Goal: Task Accomplishment & Management: Use online tool/utility

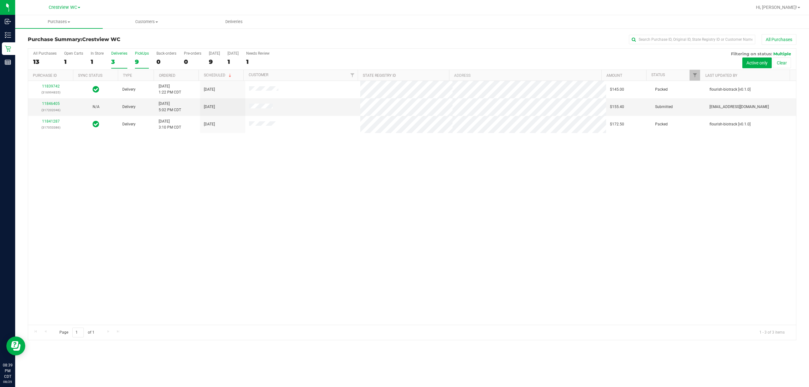
click at [142, 63] on div "9" at bounding box center [142, 61] width 14 height 7
click at [0, 0] on input "PickUps 9" at bounding box center [0, 0] width 0 height 0
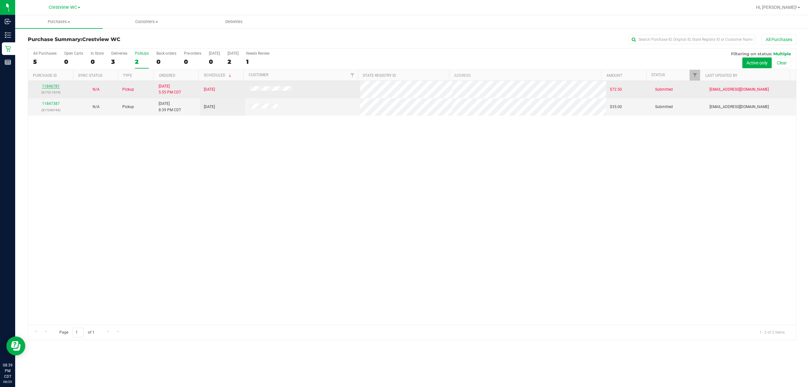
click at [50, 88] on link "11846781" at bounding box center [51, 86] width 18 height 4
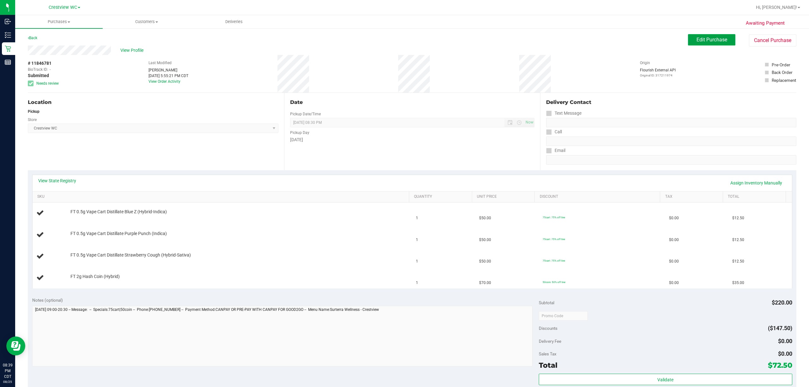
click at [688, 42] on button "Edit Purchase" at bounding box center [711, 39] width 47 height 11
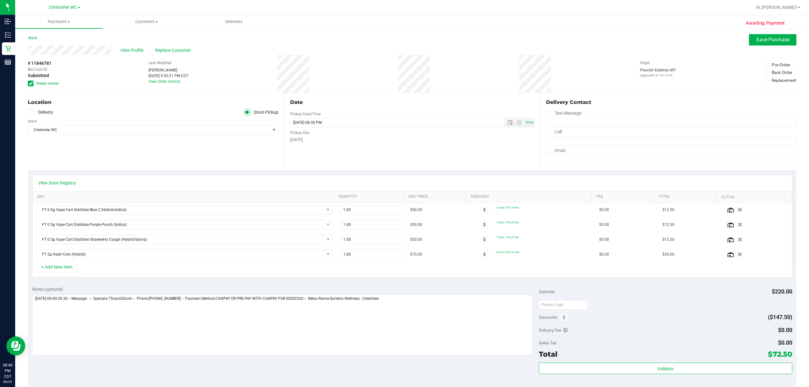
click at [57, 83] on span "Needs review" at bounding box center [47, 84] width 22 height 6
click at [0, 0] on input "Needs review" at bounding box center [0, 0] width 0 height 0
click at [765, 39] on span "Save Purchase" at bounding box center [772, 40] width 33 height 6
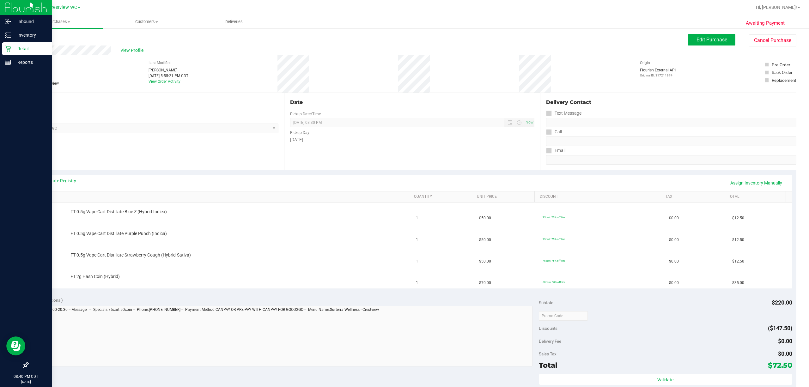
click at [13, 51] on p "Retail" at bounding box center [30, 49] width 38 height 8
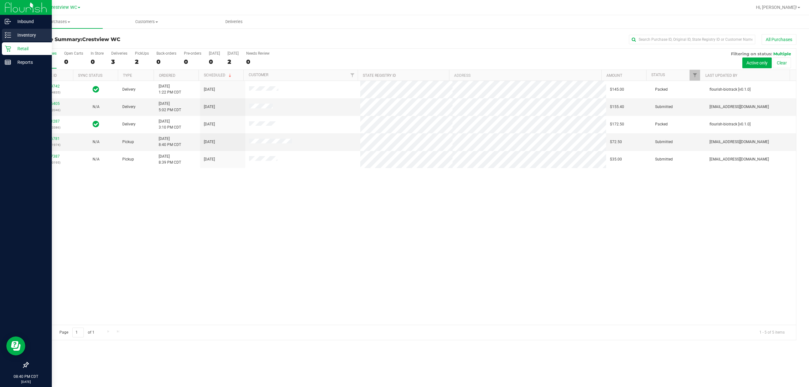
click at [8, 32] on icon at bounding box center [8, 35] width 6 height 6
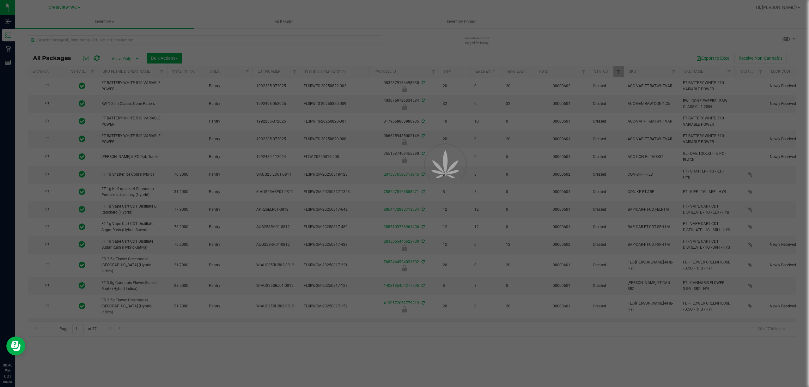
click at [479, 21] on div at bounding box center [404, 193] width 809 height 387
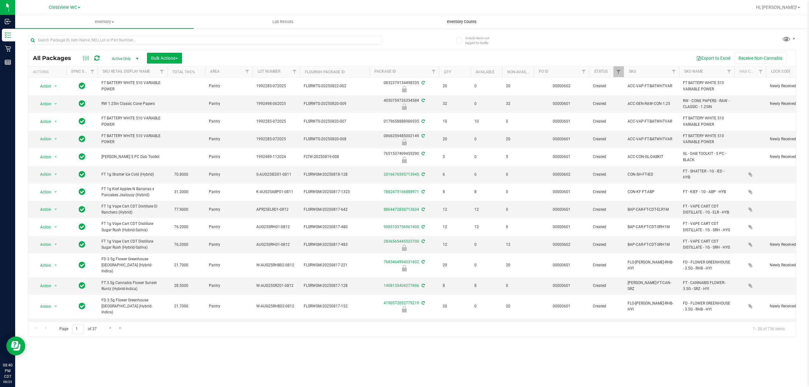
click at [483, 21] on span "Inventory Counts" at bounding box center [461, 22] width 47 height 6
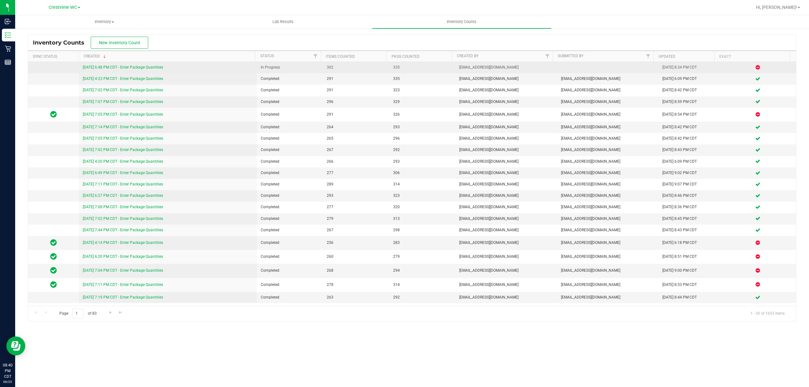
click at [147, 68] on link "[DATE] 6:48 PM CDT - Enter Package Quantities" at bounding box center [123, 67] width 80 height 4
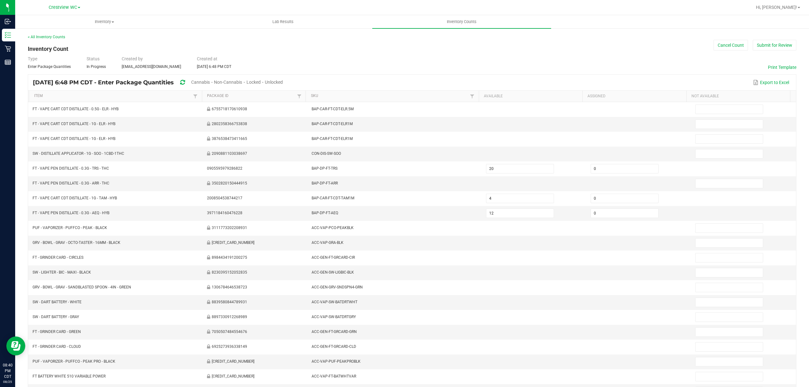
click at [283, 82] on span "Unlocked" at bounding box center [274, 82] width 18 height 5
type input "0"
type input "1"
type input "3"
type input "9"
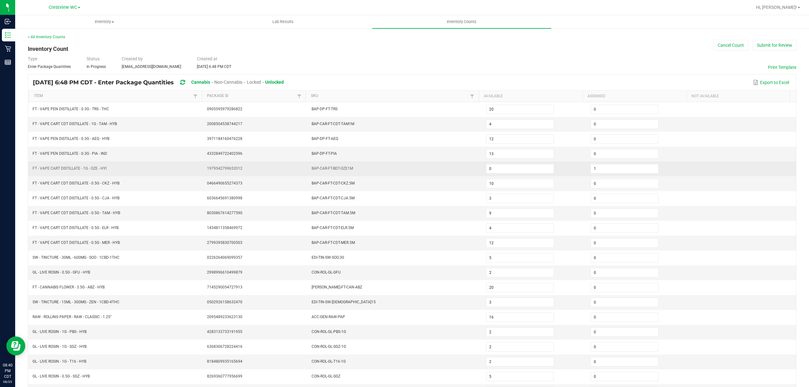
scroll to position [41, 0]
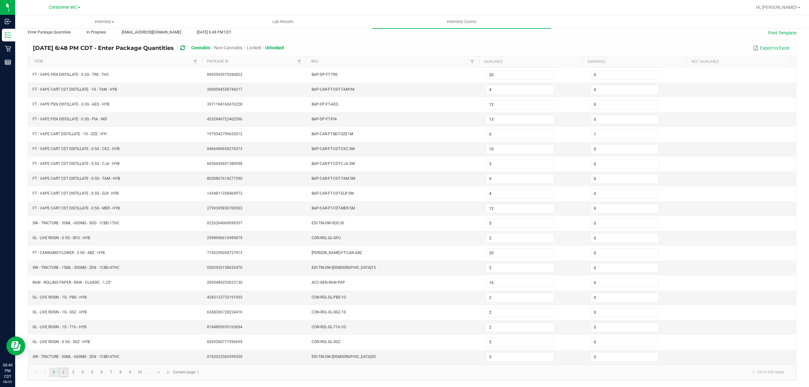
click at [61, 371] on link "2" at bounding box center [63, 372] width 9 height 9
type input "2"
type input "0"
type input "4"
type input "3"
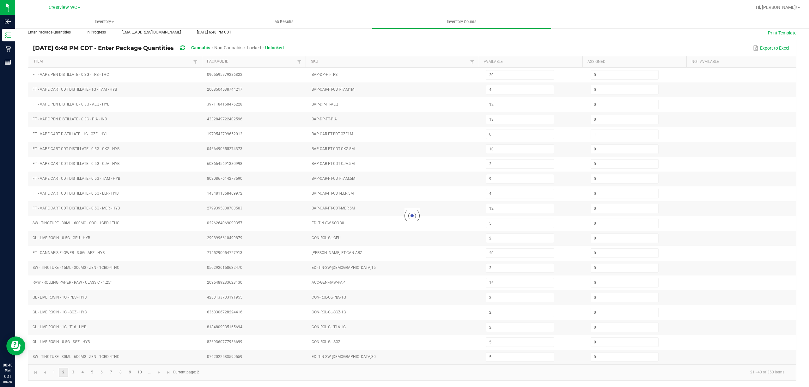
type input "2"
type input "5"
type input "1"
type input "8"
type input "7"
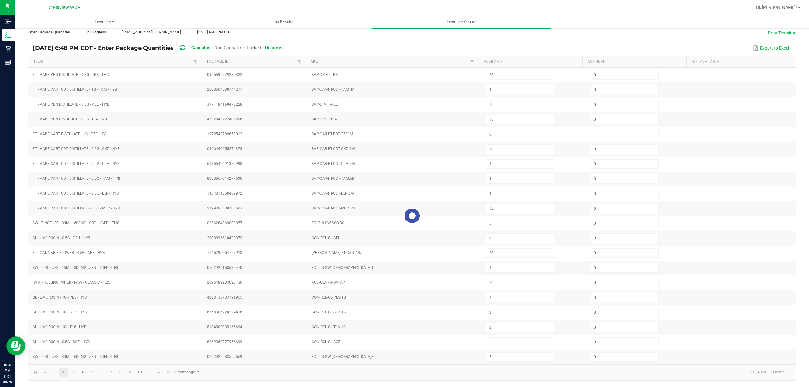
type input "6"
type input "3"
type input "13"
type input "17"
type input "2"
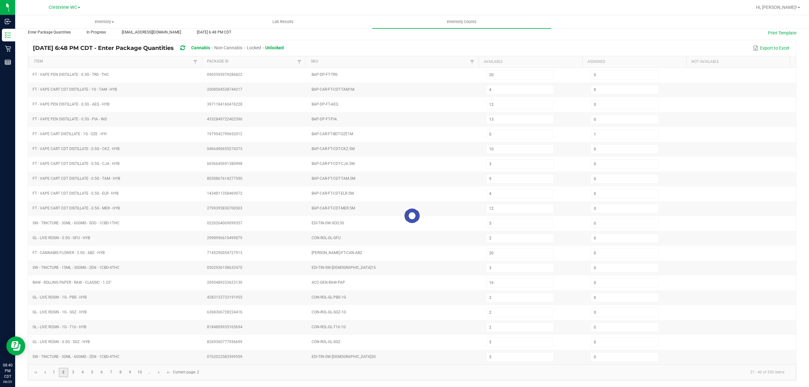
type input "1"
type input "7"
type input "6"
type input "3"
type input "1"
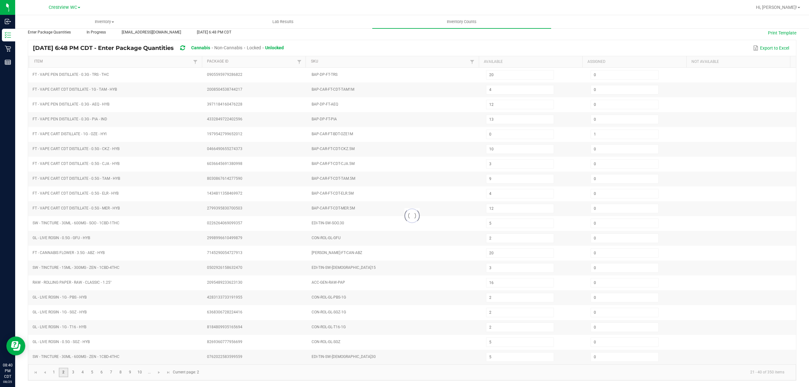
type input "3"
type input "8"
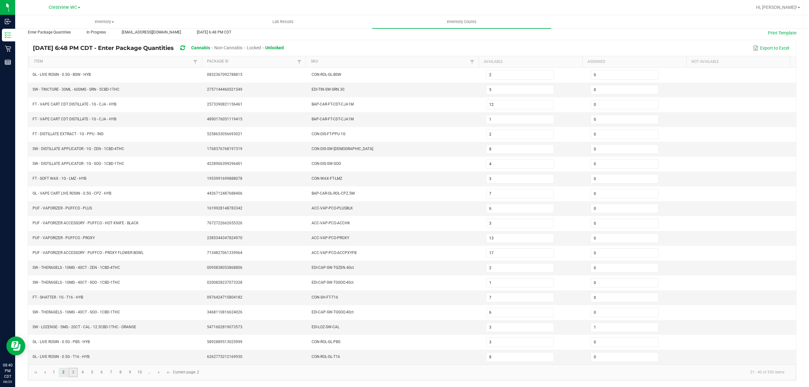
click at [73, 373] on link "3" at bounding box center [73, 372] width 9 height 9
type input "3"
type input "7"
type input "1"
type input "17"
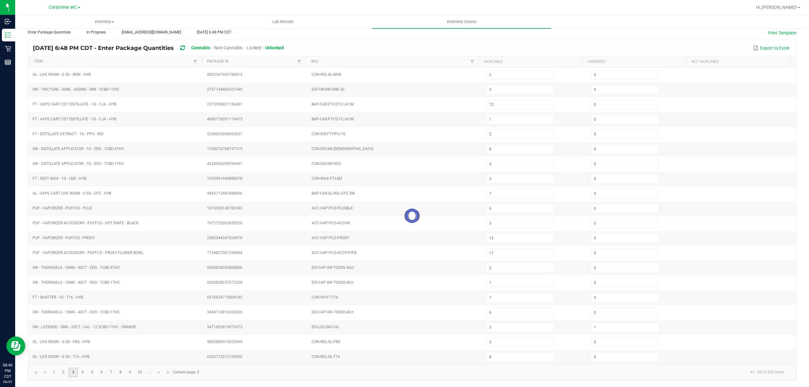
type input "12"
type input "0"
type input "1"
type input "12"
type input "13"
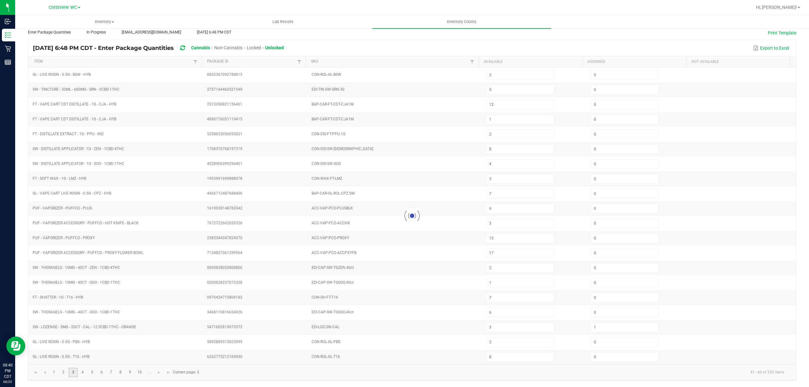
type input "1"
type input "9"
type input "0"
type input "1"
type input "3"
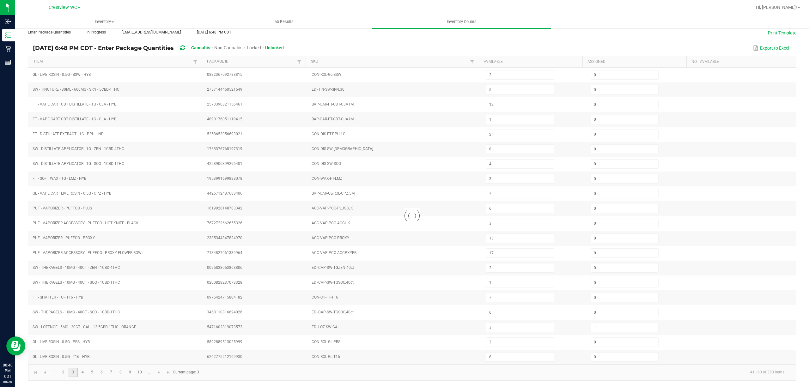
type input "2"
type input "8"
type input "0"
type input "37"
type input "3"
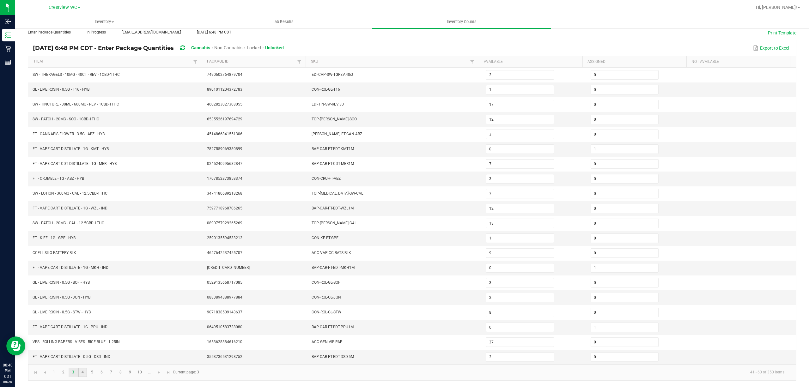
click at [80, 371] on link "4" at bounding box center [82, 372] width 9 height 9
type input "14"
type input "1"
type input "4"
type input "14"
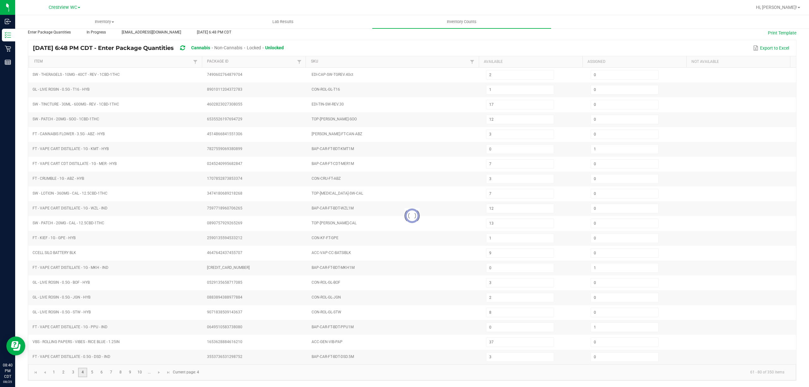
type input "3"
type input "2"
type input "6"
type input "0"
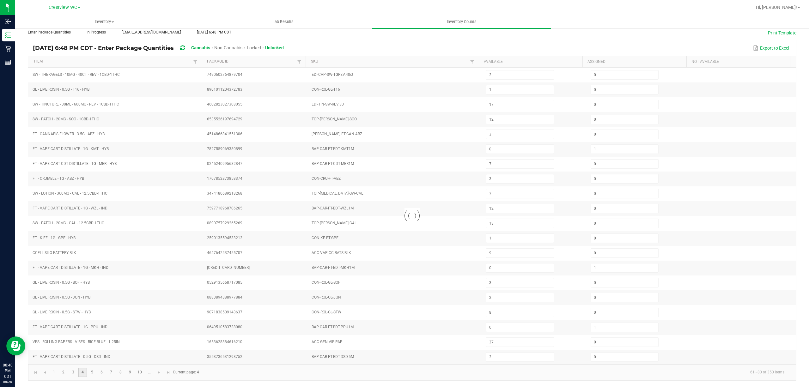
type input "8"
type input "11"
type input "8"
type input "6"
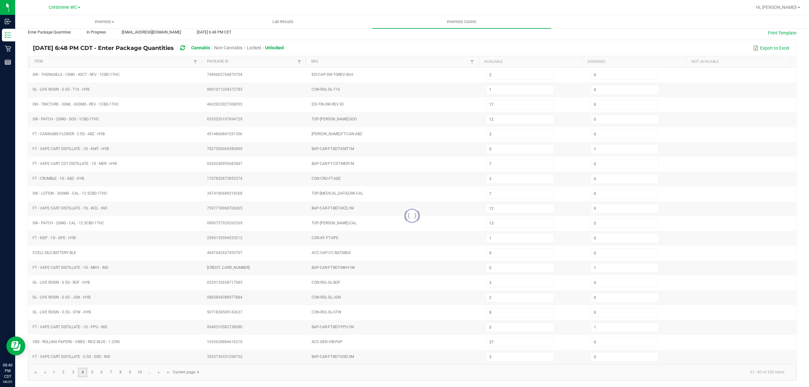
type input "2"
type input "10"
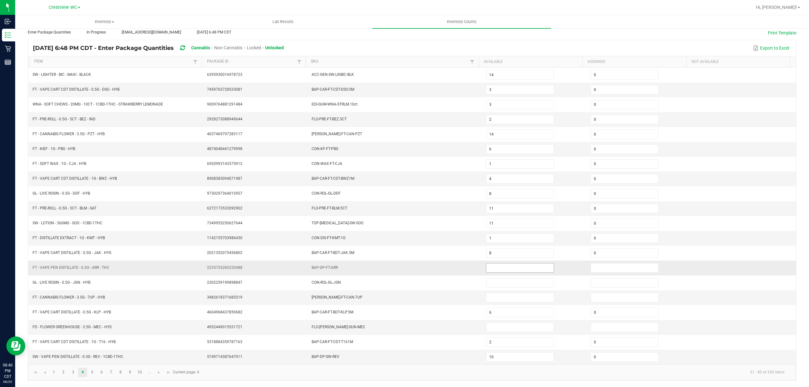
click at [488, 264] on input at bounding box center [519, 267] width 67 height 9
type input "0"
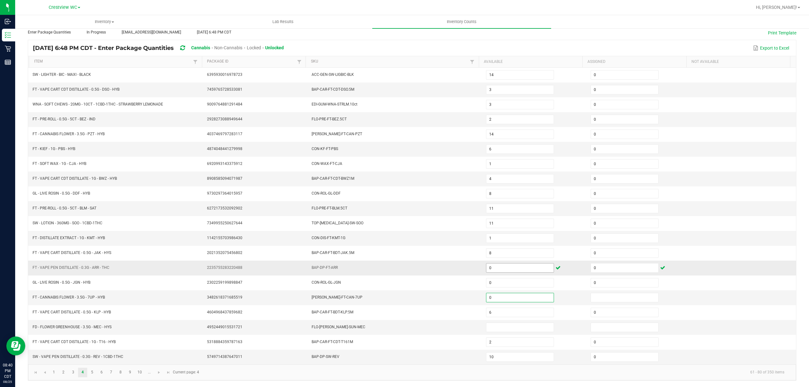
type input "0"
click at [489, 320] on td at bounding box center [534, 327] width 105 height 15
click at [489, 327] on input at bounding box center [519, 327] width 67 height 9
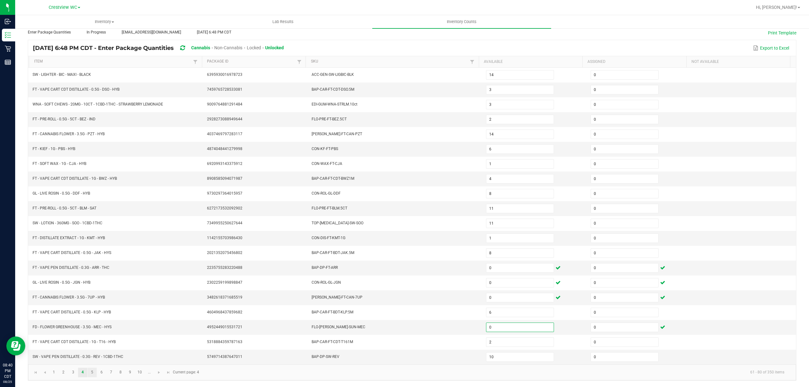
type input "0"
click at [89, 374] on link "5" at bounding box center [91, 372] width 9 height 9
type input "2"
type input "4"
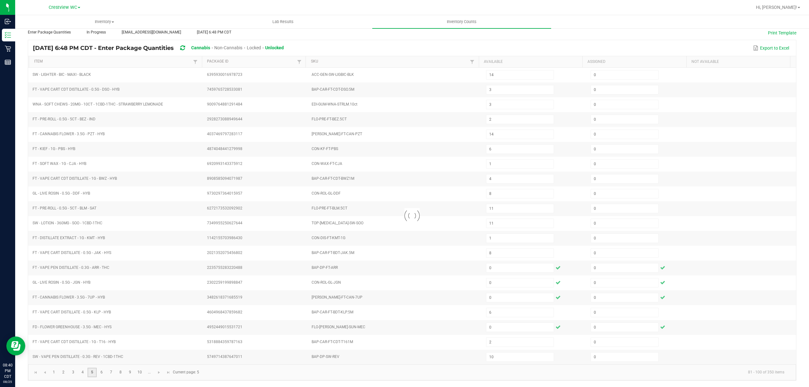
type input "8"
type input "3"
type input "4"
type input "1"
type input "23"
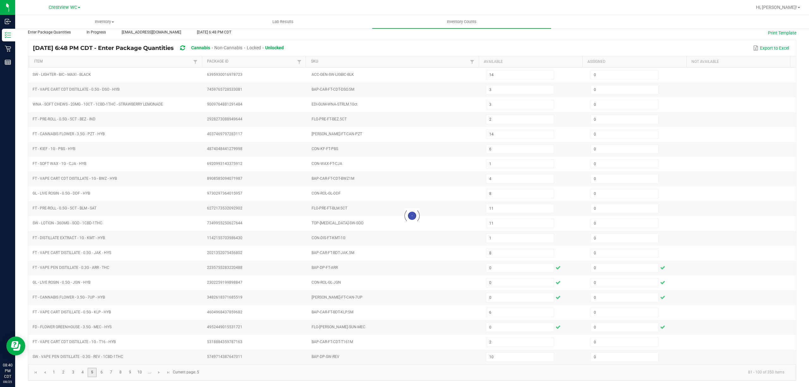
type input "12"
type input "20"
type input "3"
type input "2"
type input "0"
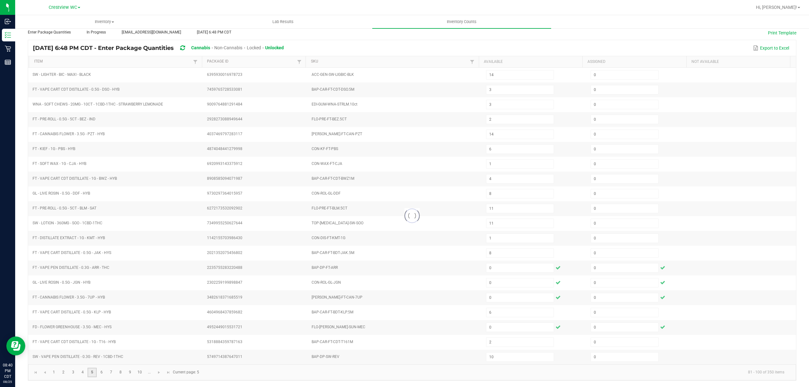
type input "1"
type input "9"
type input "7"
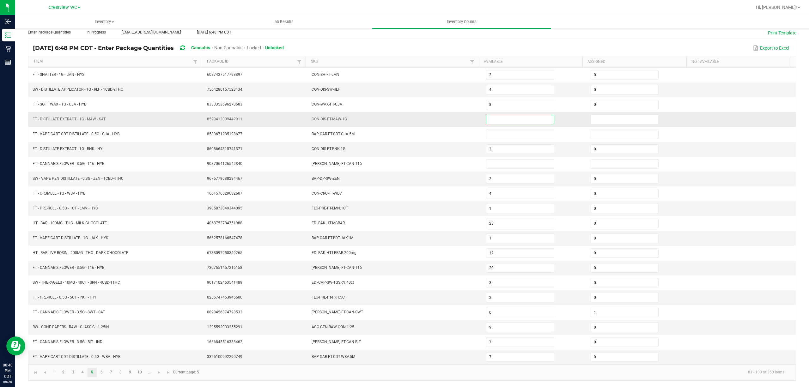
click at [503, 117] on input at bounding box center [519, 119] width 67 height 9
type input "0"
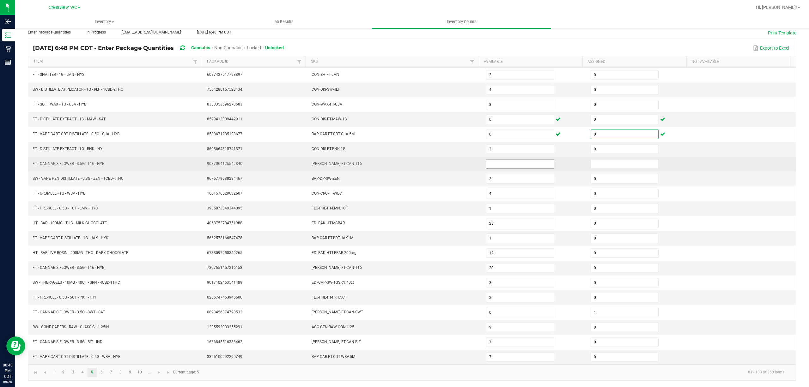
type input "0"
click at [487, 160] on input at bounding box center [519, 164] width 67 height 9
type input "0"
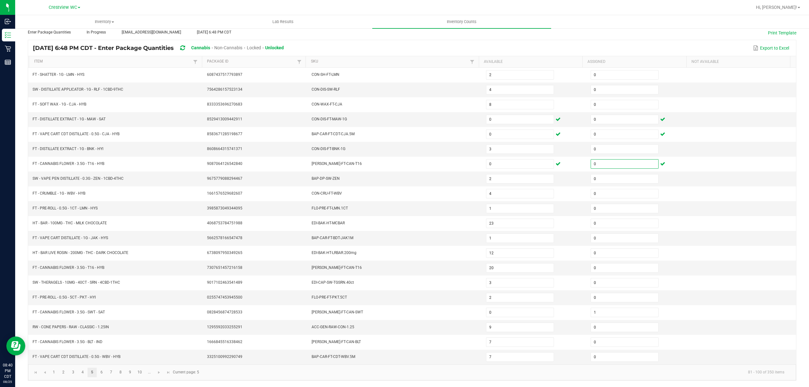
type input "0"
click at [97, 371] on ul "1 2 3 4 5 6 7 8 9 10 ..." at bounding box center [101, 372] width 105 height 9
click at [98, 372] on link "6" at bounding box center [101, 372] width 9 height 9
type input "6"
type input "10"
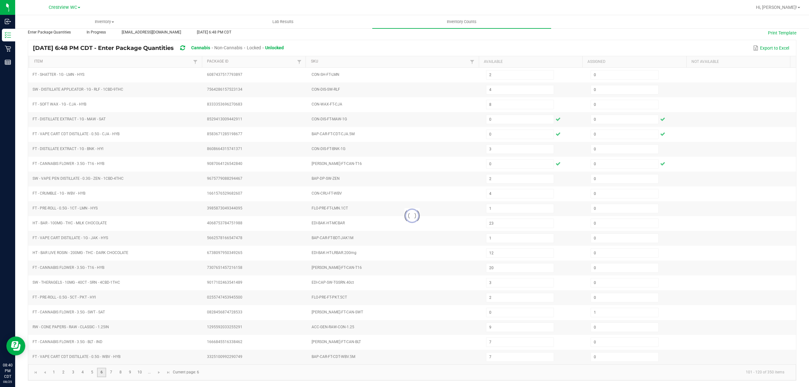
type input "8"
type input "6"
type input "3"
type input "0"
type input "1"
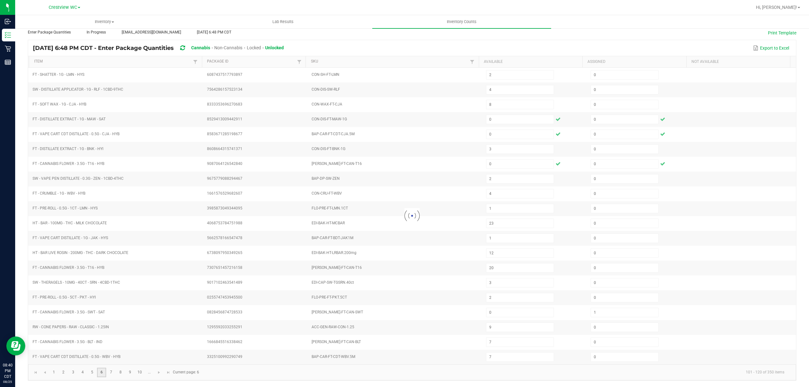
type input "10"
type input "2"
type input "13"
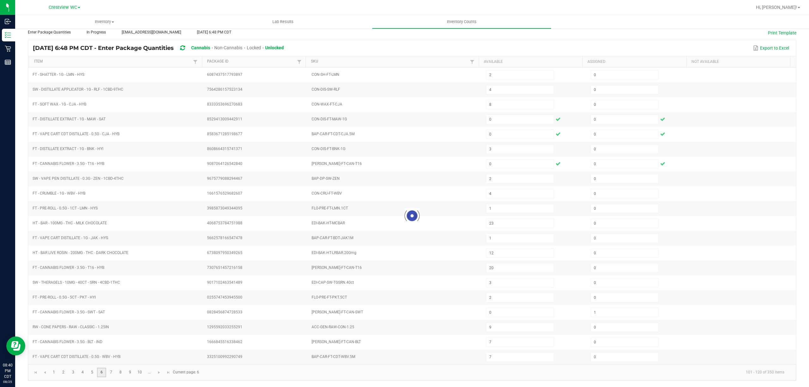
type input "11"
type input "2"
type input "1"
type input "0"
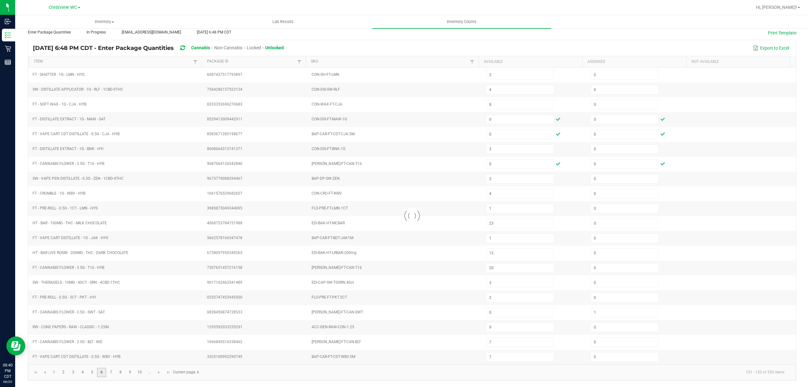
type input "0"
type input "1"
type input "12"
type input "23"
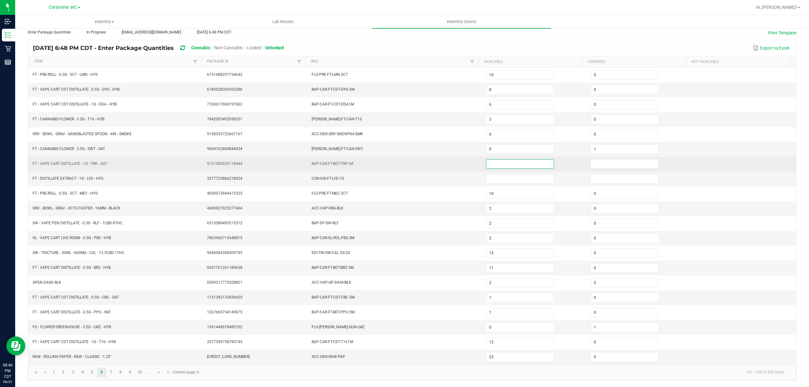
click at [501, 160] on input at bounding box center [519, 164] width 67 height 9
type input "0"
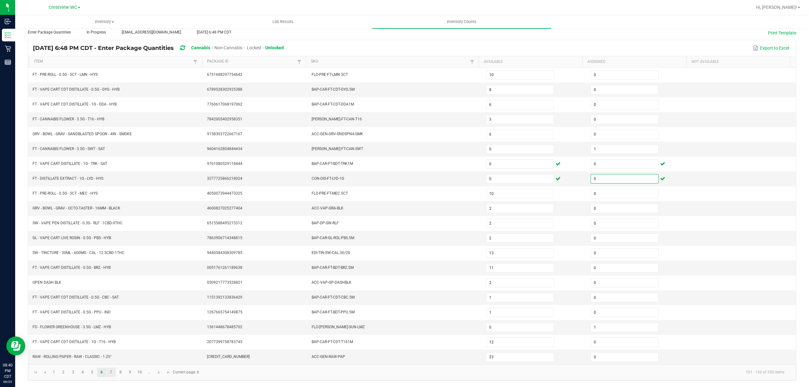
type input "0"
click at [112, 372] on link "7" at bounding box center [110, 372] width 9 height 9
type input "1"
type input "4"
type input "1"
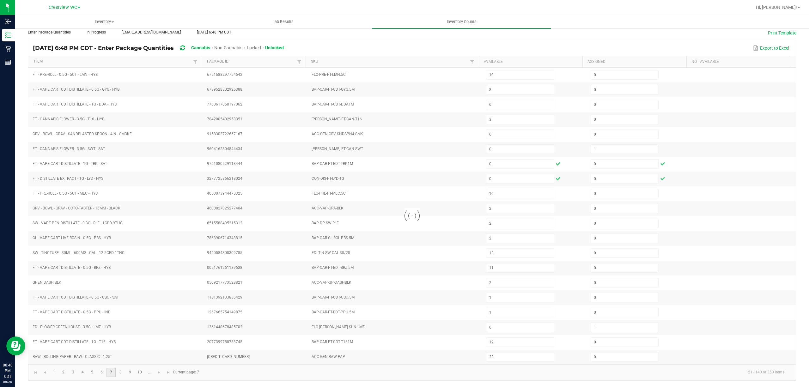
type input "2"
type input "0"
type input "1"
type input "3"
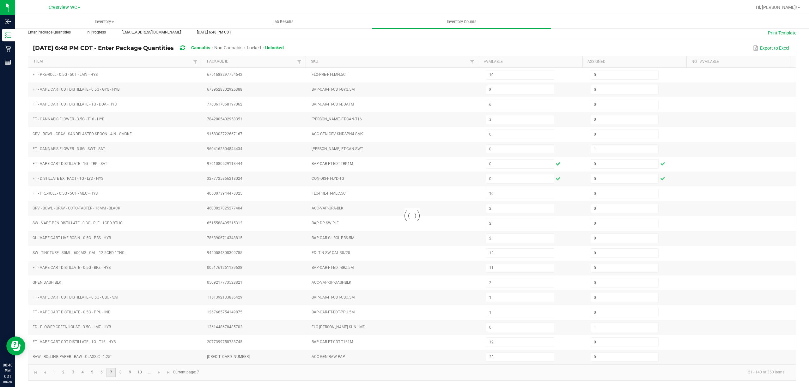
type input "2"
type input "6"
type input "3"
type input "12"
type input "10"
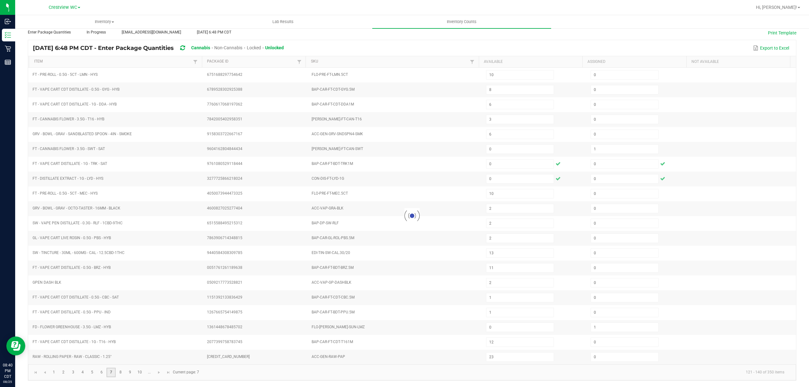
type input "8"
type input "3"
type input "15"
type input "0"
type input "1"
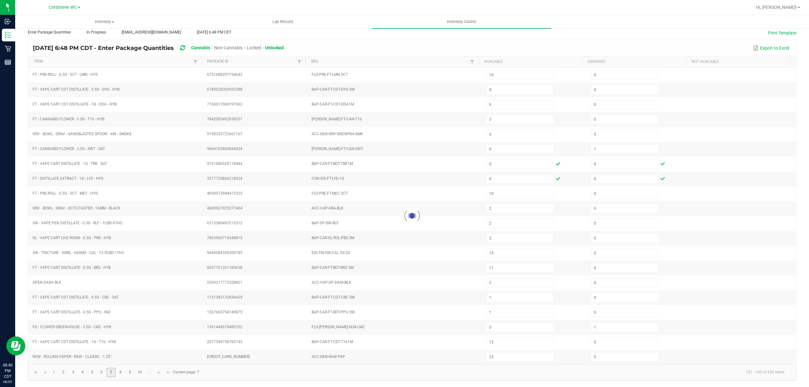
type input "11"
type input "0"
type input "2"
click at [115, 373] on link "7" at bounding box center [110, 372] width 9 height 9
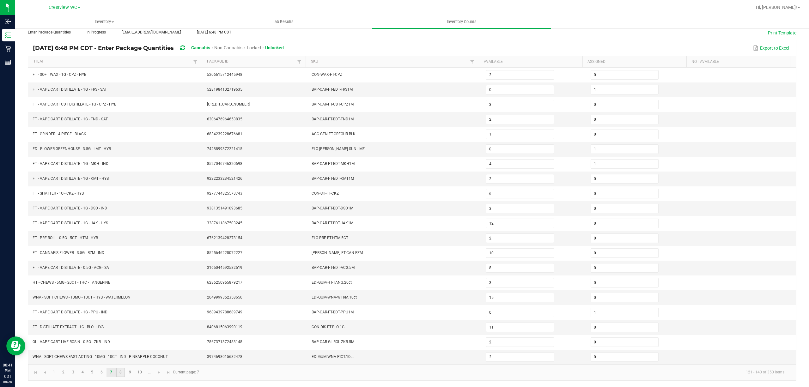
click at [120, 374] on link "8" at bounding box center [120, 372] width 9 height 9
type input "7"
type input "9"
type input "0"
type input "32"
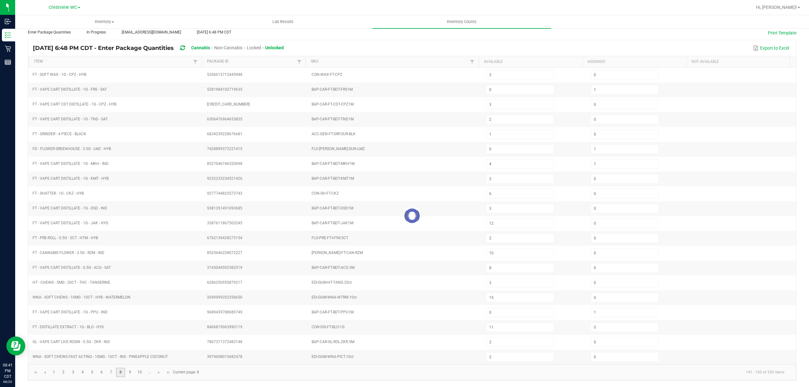
type input "12"
type input "3"
type input "0"
type input "30"
type input "5"
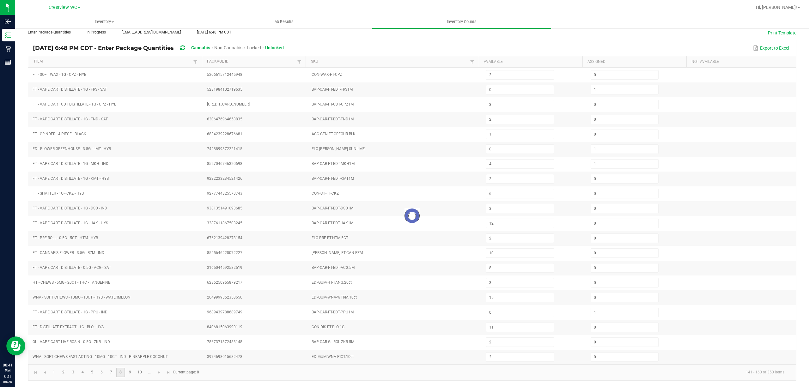
type input "6"
type input "0"
type input "8"
type input "5"
type input "8"
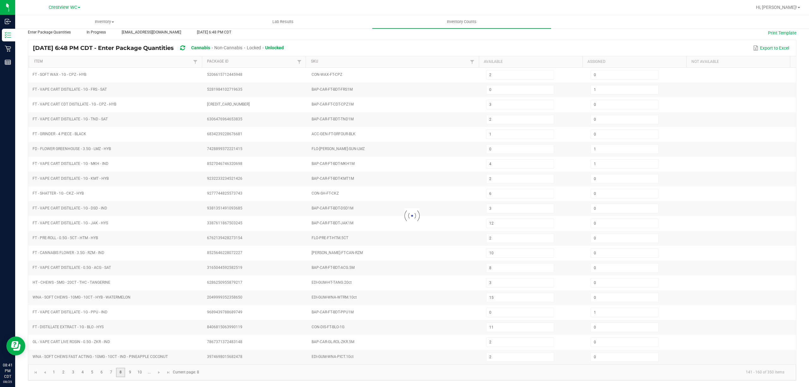
type input "6"
type input "12"
type input "9"
type input "7"
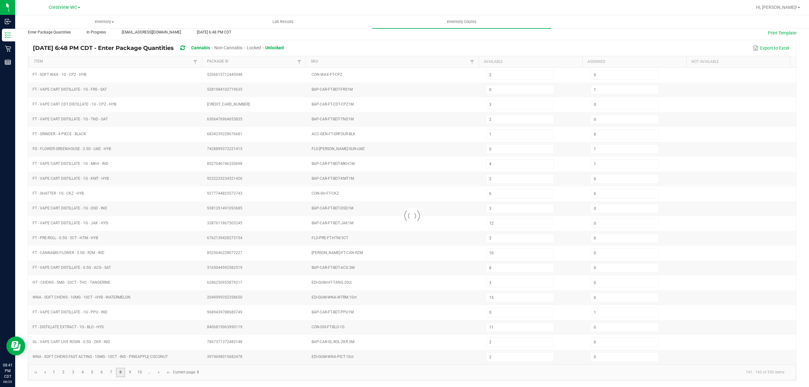
type input "12"
type input "0"
type input "14"
type input "6"
type input "15"
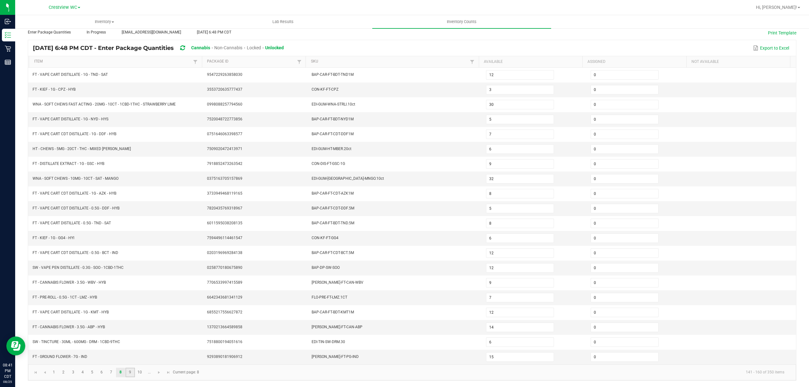
click at [127, 374] on link "9" at bounding box center [129, 372] width 9 height 9
type input "9"
type input "4"
type input "9"
type input "5"
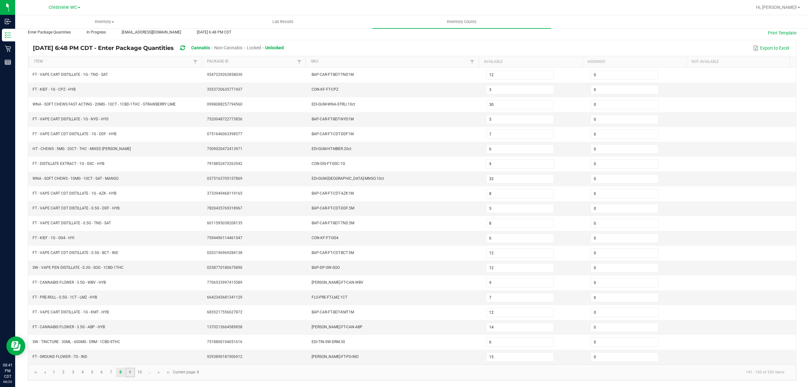
type input "11"
type input "17"
type input "5"
type input "4"
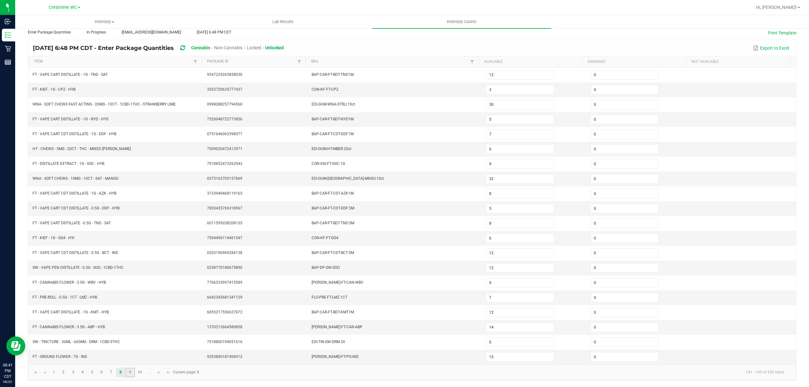
type input "49"
type input "2"
type input "1"
type input "2"
type input "7"
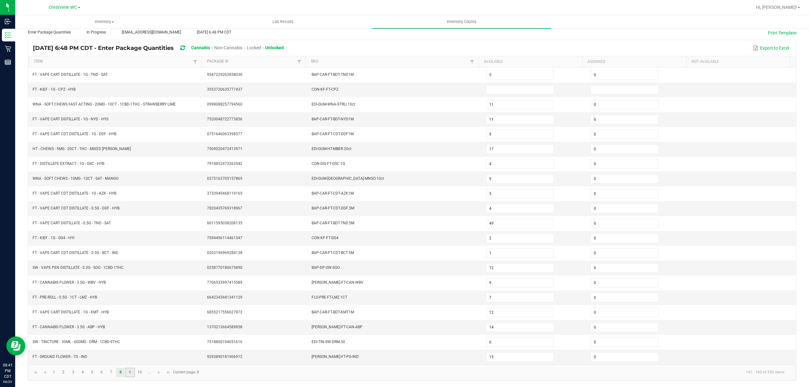
type input "6"
type input "7"
type input "8"
click at [502, 85] on input at bounding box center [519, 89] width 67 height 9
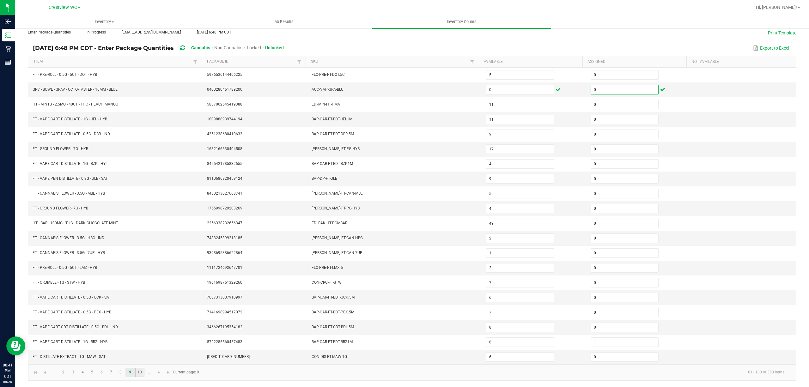
click at [140, 371] on link "10" at bounding box center [139, 372] width 9 height 9
click at [150, 371] on link "..." at bounding box center [149, 372] width 9 height 9
click at [486, 236] on input at bounding box center [519, 238] width 67 height 9
click at [73, 373] on link "12" at bounding box center [73, 372] width 9 height 9
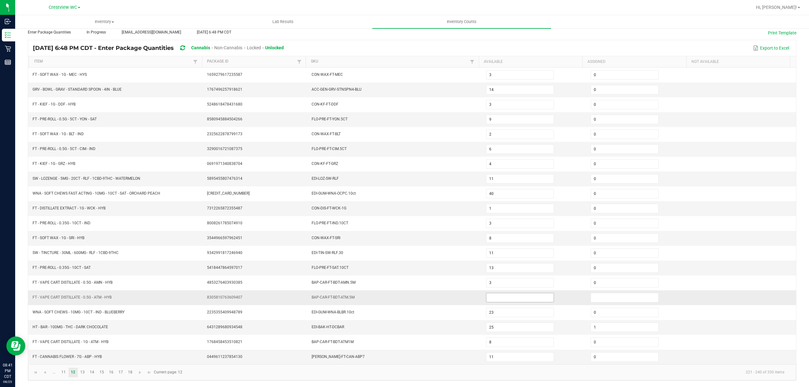
click at [486, 300] on input at bounding box center [519, 297] width 67 height 9
click at [85, 372] on link "13" at bounding box center [82, 372] width 9 height 9
click at [89, 373] on link "14" at bounding box center [91, 372] width 9 height 9
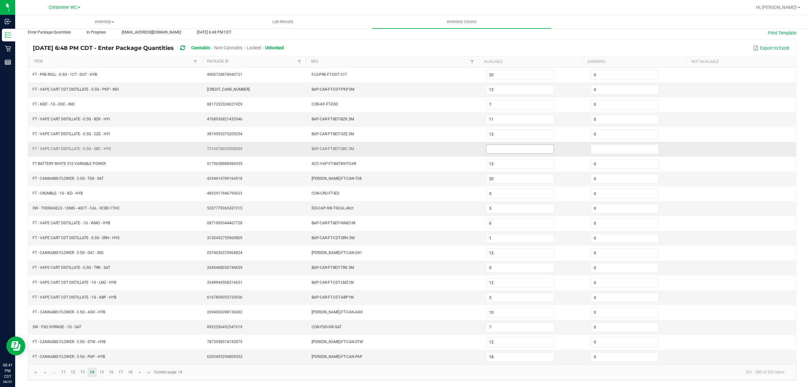
click at [495, 146] on input at bounding box center [519, 149] width 67 height 9
click at [103, 368] on link "15" at bounding box center [101, 372] width 9 height 9
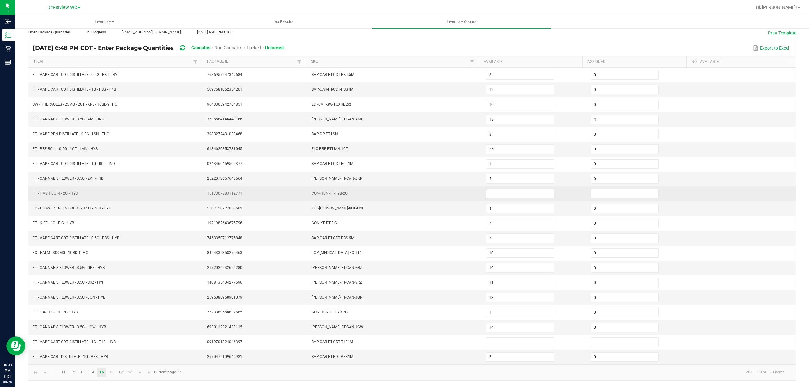
click at [497, 192] on input at bounding box center [519, 193] width 67 height 9
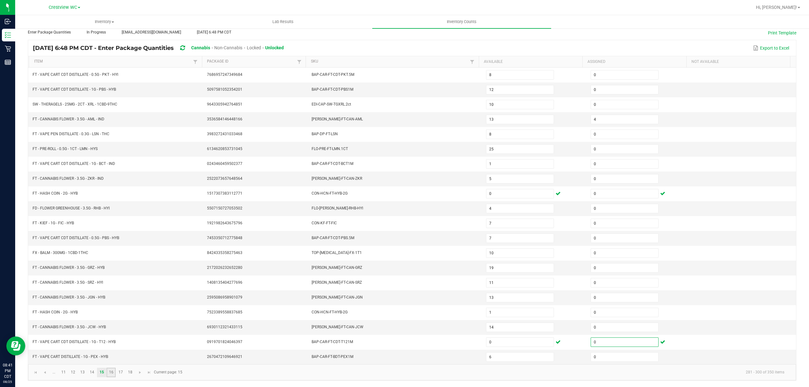
click at [111, 373] on link "16" at bounding box center [110, 372] width 9 height 9
click at [122, 373] on link "17" at bounding box center [120, 372] width 9 height 9
click at [128, 371] on link "18" at bounding box center [129, 372] width 9 height 9
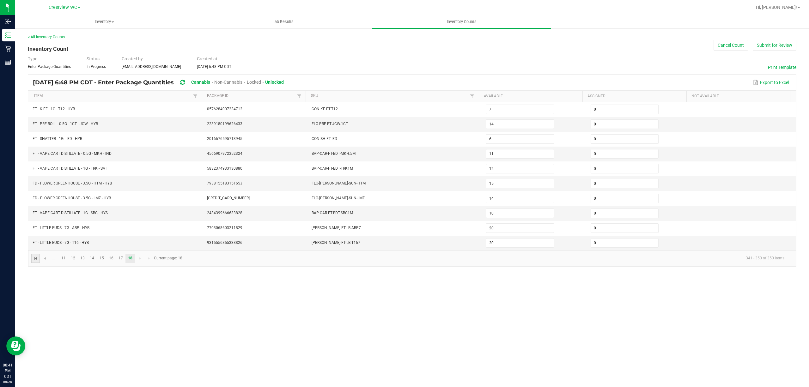
click at [35, 261] on span "Go to the first page" at bounding box center [35, 258] width 5 height 5
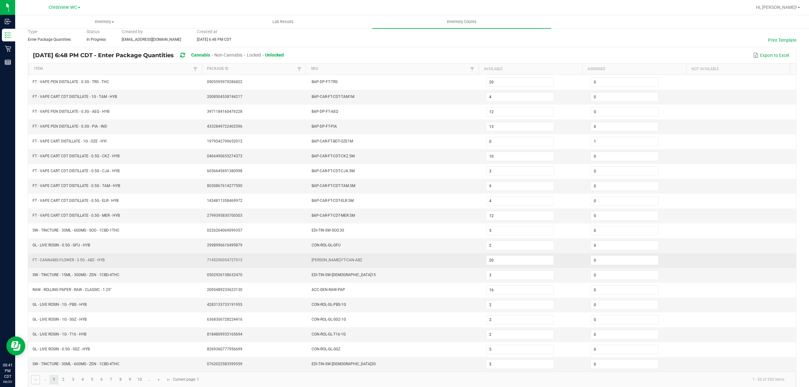
scroll to position [41, 0]
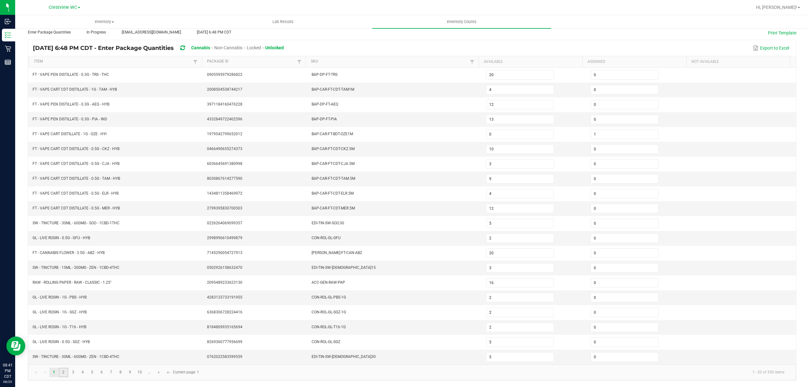
click at [66, 371] on link "2" at bounding box center [63, 372] width 9 height 9
click at [76, 372] on link "3" at bounding box center [73, 372] width 9 height 9
click at [80, 371] on link "4" at bounding box center [82, 372] width 9 height 9
click at [58, 374] on link "1" at bounding box center [53, 372] width 9 height 9
click at [69, 373] on link "3" at bounding box center [73, 372] width 9 height 9
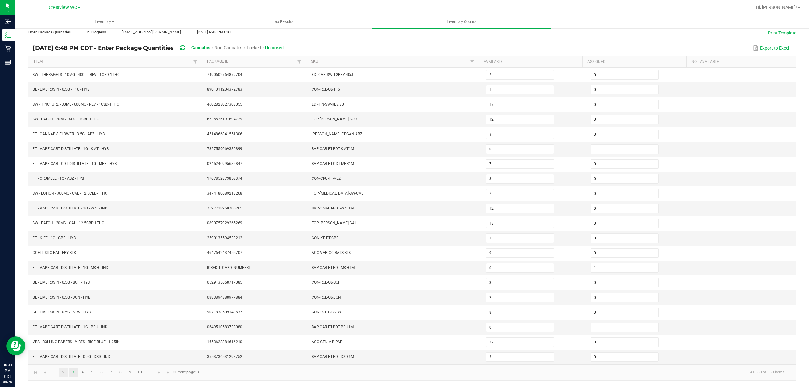
click at [66, 372] on link "2" at bounding box center [63, 372] width 9 height 9
click at [83, 371] on link "4" at bounding box center [82, 372] width 9 height 9
click at [94, 371] on link "5" at bounding box center [91, 372] width 9 height 9
click at [101, 371] on link "6" at bounding box center [101, 372] width 9 height 9
click at [112, 371] on link "7" at bounding box center [110, 372] width 9 height 9
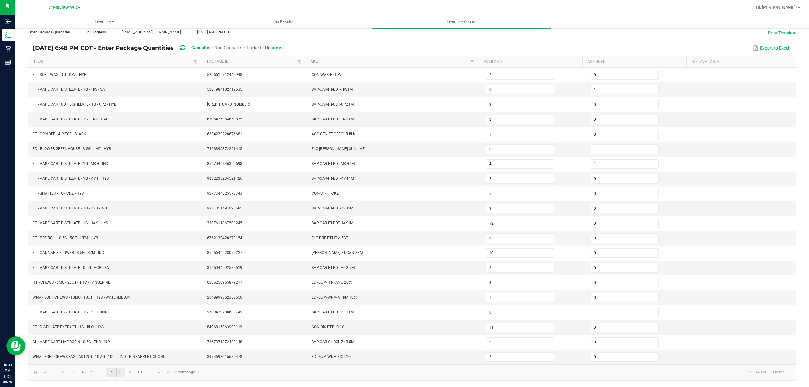
click at [124, 371] on link "8" at bounding box center [120, 372] width 9 height 9
click at [131, 371] on link "9" at bounding box center [129, 372] width 9 height 9
click at [135, 371] on link "10" at bounding box center [139, 372] width 9 height 9
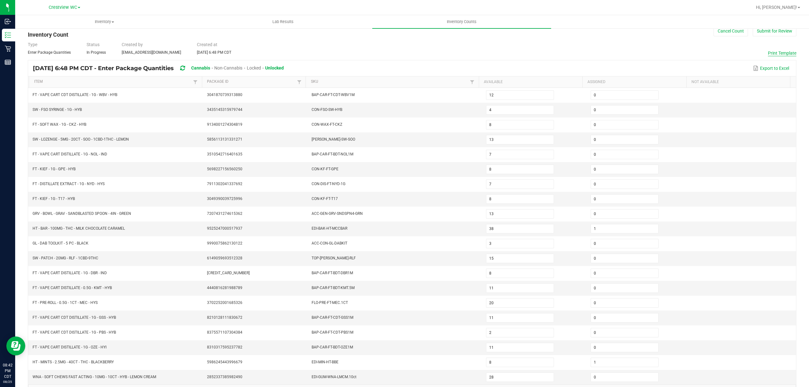
scroll to position [0, 0]
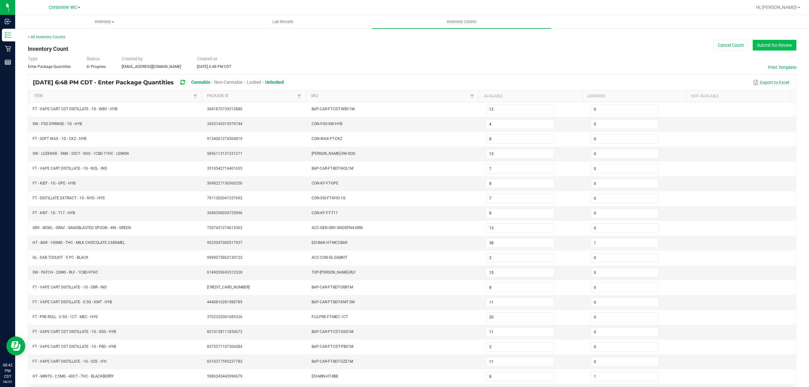
click at [768, 49] on button "Submit for Review" at bounding box center [774, 45] width 44 height 11
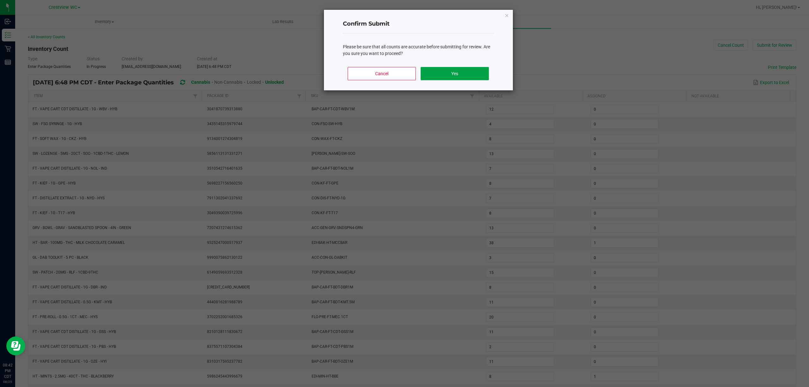
click at [468, 72] on button "Yes" at bounding box center [454, 73] width 68 height 13
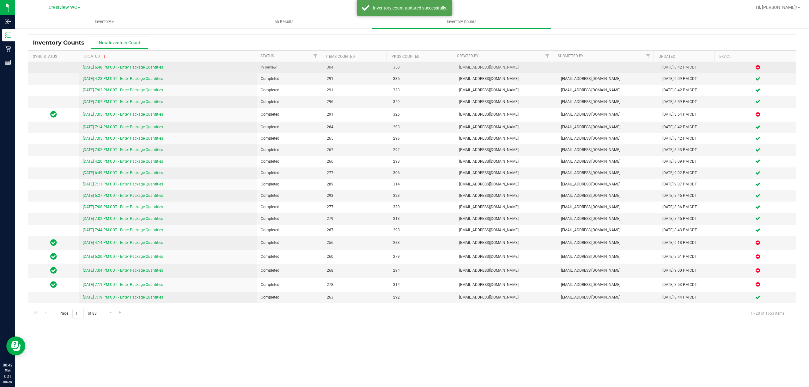
click at [123, 65] on link "[DATE] 6:48 PM CDT - Enter Package Quantities" at bounding box center [123, 67] width 80 height 4
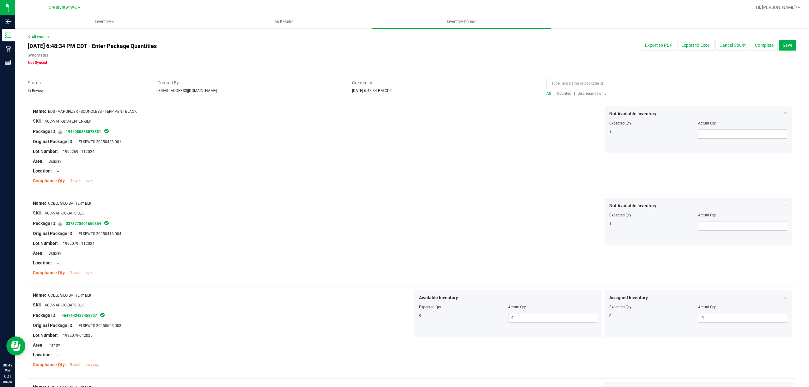
click at [588, 93] on span "Discrepancy only" at bounding box center [591, 93] width 29 height 4
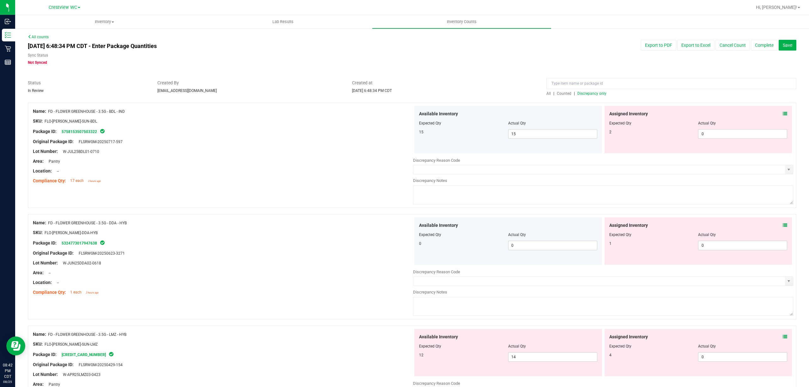
click at [776, 108] on div "Assigned Inventory Expected Qty Actual Qty 2 0 0" at bounding box center [698, 129] width 188 height 47
click at [782, 114] on icon at bounding box center [784, 114] width 4 height 4
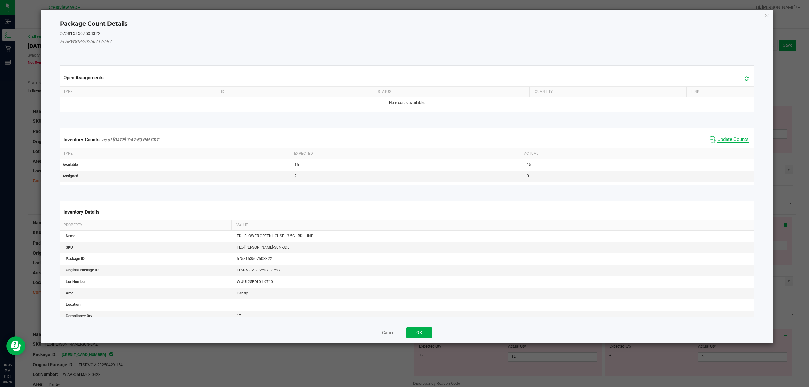
click at [723, 140] on span "Update Counts" at bounding box center [732, 139] width 31 height 6
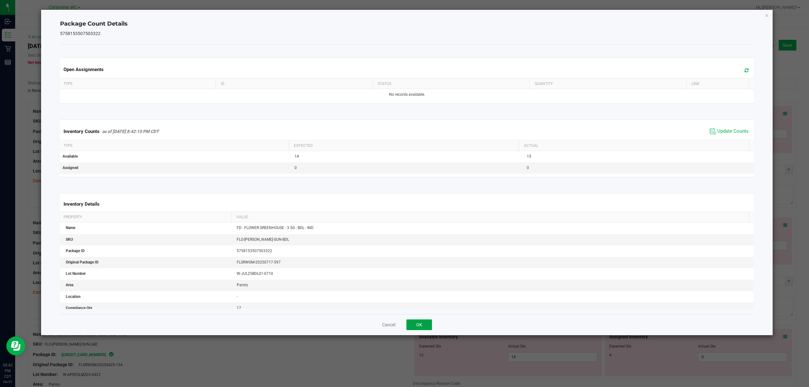
click at [429, 327] on button "OK" at bounding box center [419, 324] width 26 height 11
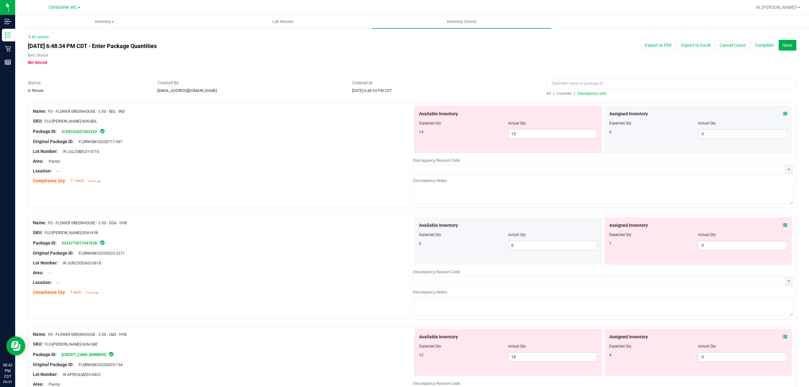
click at [782, 226] on icon at bounding box center [784, 225] width 4 height 4
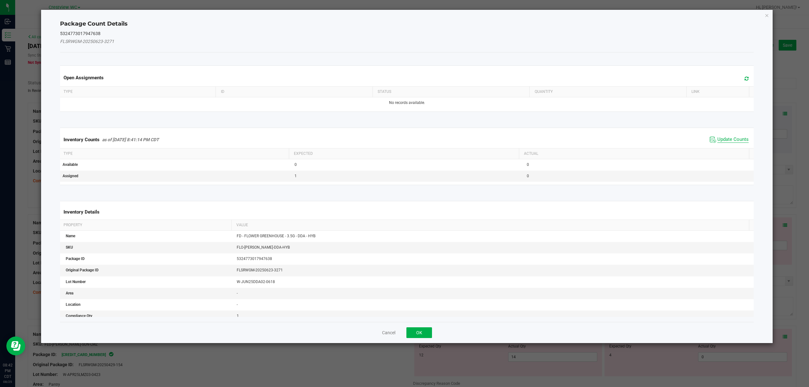
click at [727, 141] on span "Update Counts" at bounding box center [732, 139] width 31 height 6
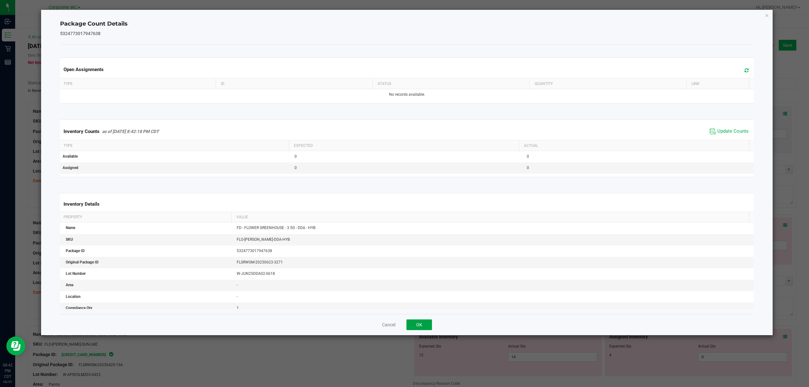
click at [426, 330] on button "OK" at bounding box center [419, 324] width 26 height 11
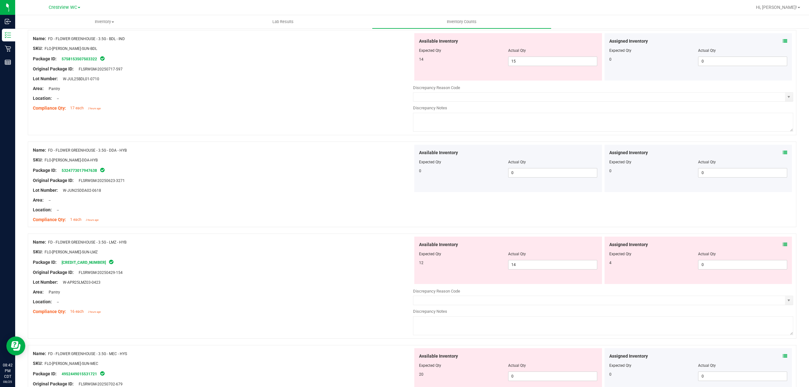
scroll to position [151, 0]
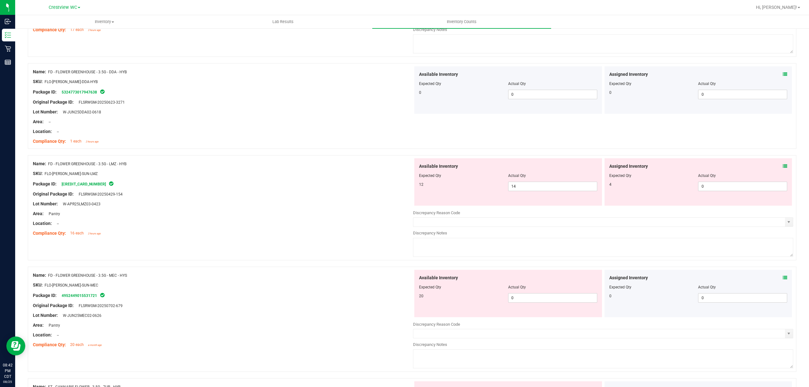
click at [784, 169] on div "Assigned Inventory Expected Qty Actual Qty 4 0 0" at bounding box center [698, 181] width 188 height 47
click at [782, 166] on icon at bounding box center [784, 166] width 4 height 4
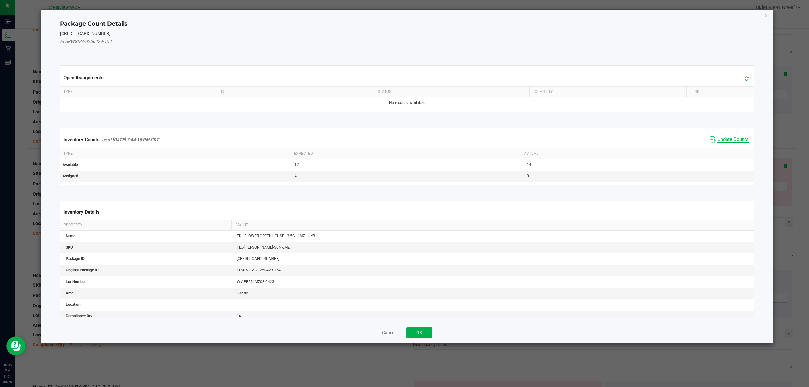
click at [730, 141] on span "Update Counts" at bounding box center [732, 139] width 31 height 6
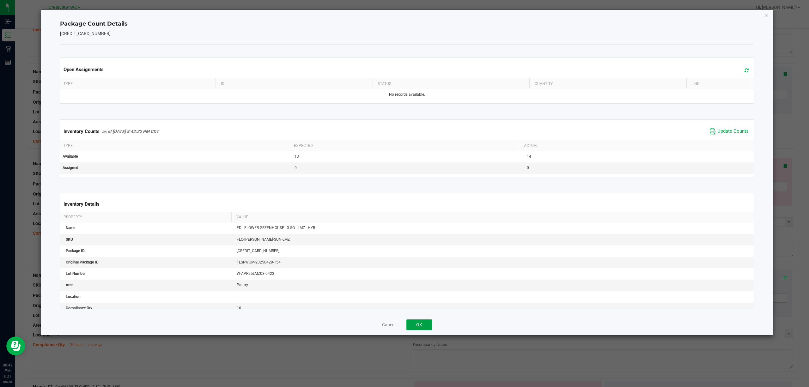
click at [419, 325] on button "OK" at bounding box center [419, 324] width 26 height 11
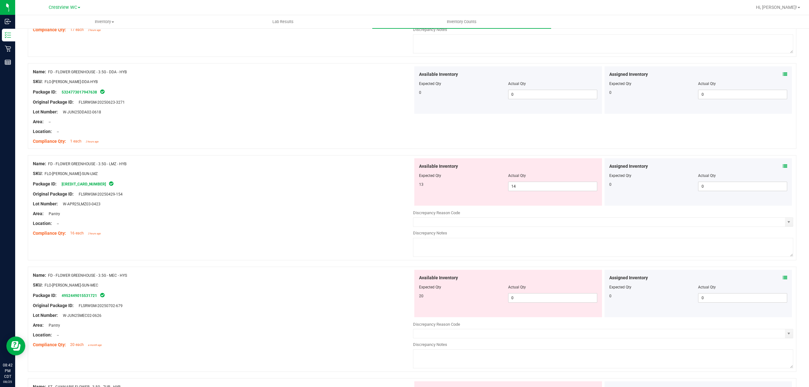
click at [782, 278] on icon at bounding box center [784, 277] width 4 height 4
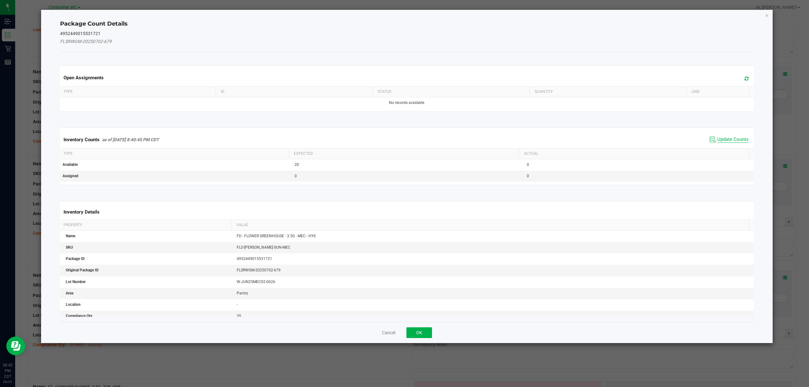
click at [728, 138] on span "Update Counts" at bounding box center [732, 139] width 31 height 6
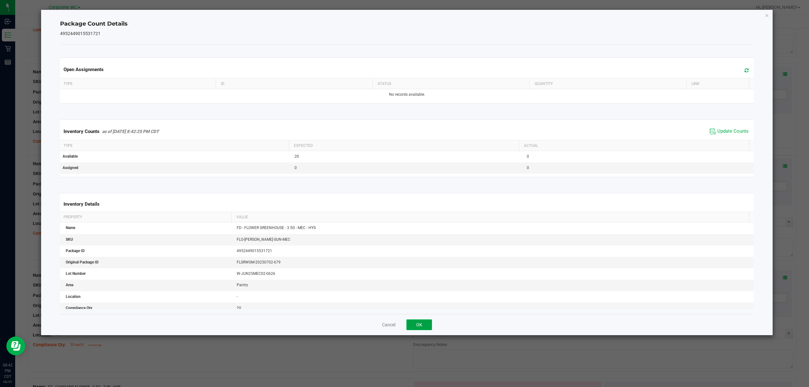
click at [419, 326] on button "OK" at bounding box center [419, 324] width 26 height 11
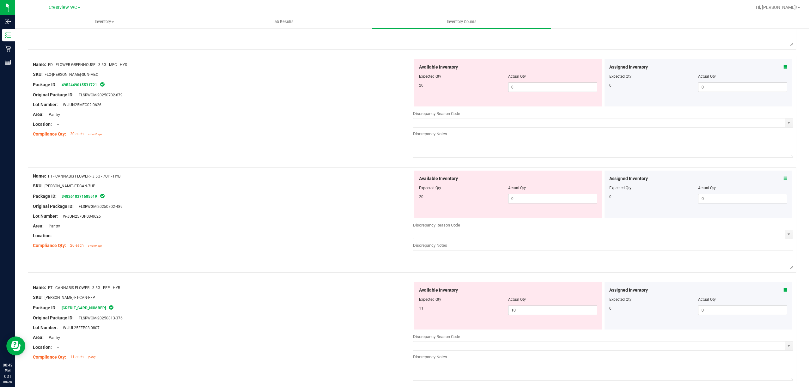
scroll to position [404, 0]
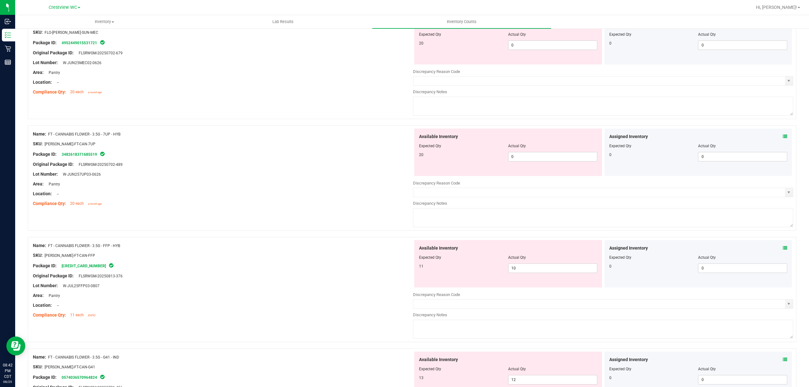
click at [782, 248] on icon at bounding box center [784, 248] width 4 height 4
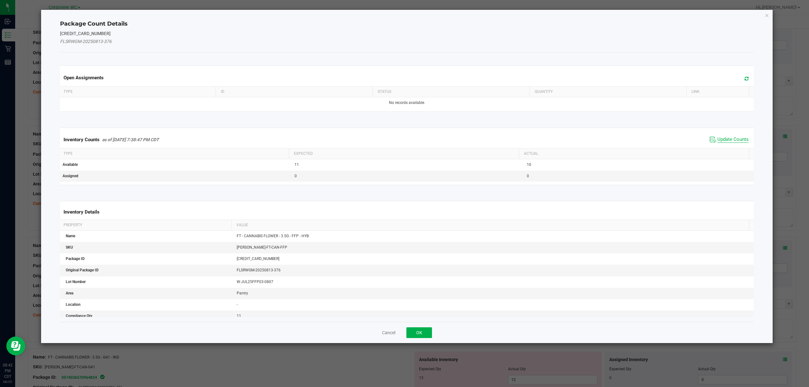
click at [730, 142] on span "Update Counts" at bounding box center [732, 139] width 31 height 6
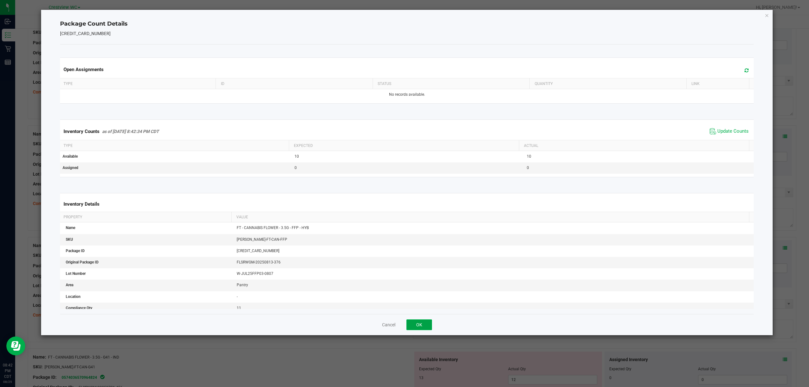
click at [426, 323] on button "OK" at bounding box center [419, 324] width 26 height 11
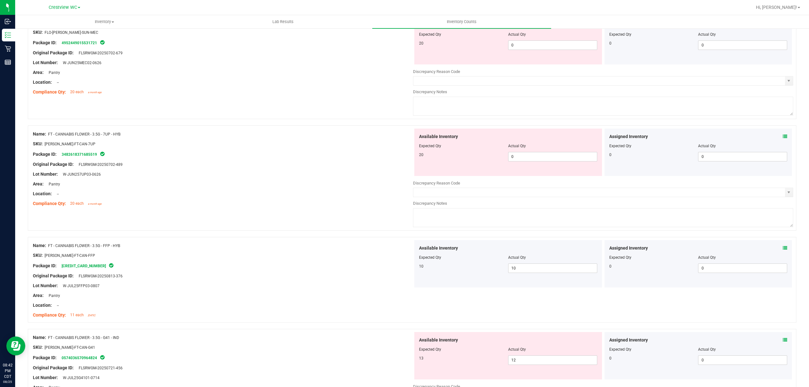
scroll to position [446, 0]
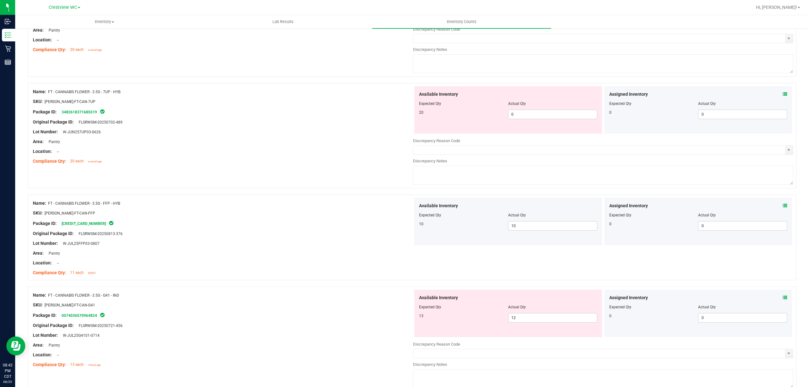
click at [782, 299] on icon at bounding box center [784, 297] width 4 height 4
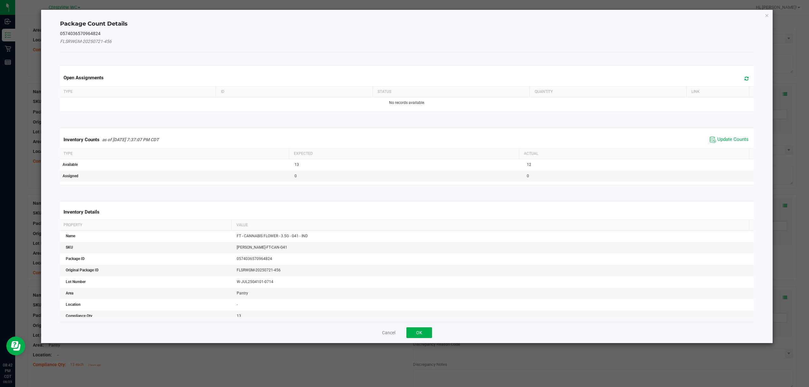
click at [726, 136] on span "Update Counts" at bounding box center [729, 139] width 42 height 9
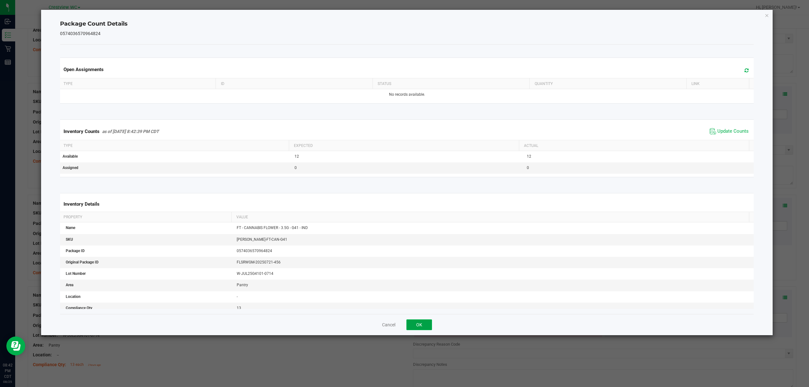
click at [419, 324] on button "OK" at bounding box center [419, 324] width 26 height 11
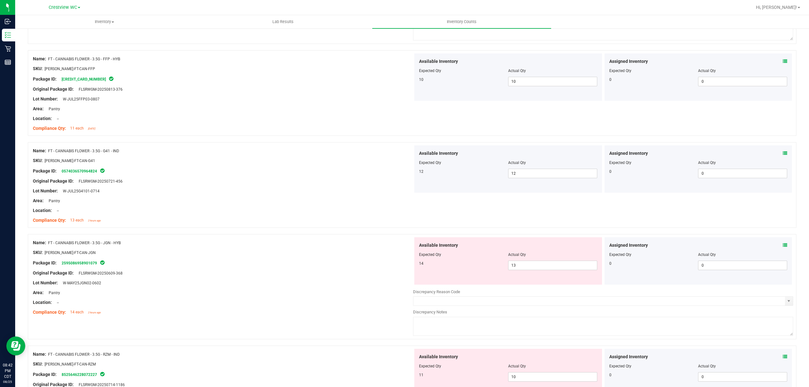
scroll to position [656, 0]
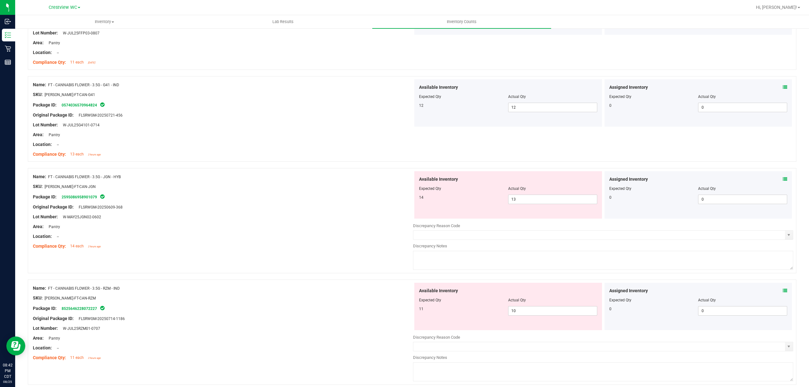
click at [782, 183] on span at bounding box center [784, 179] width 4 height 7
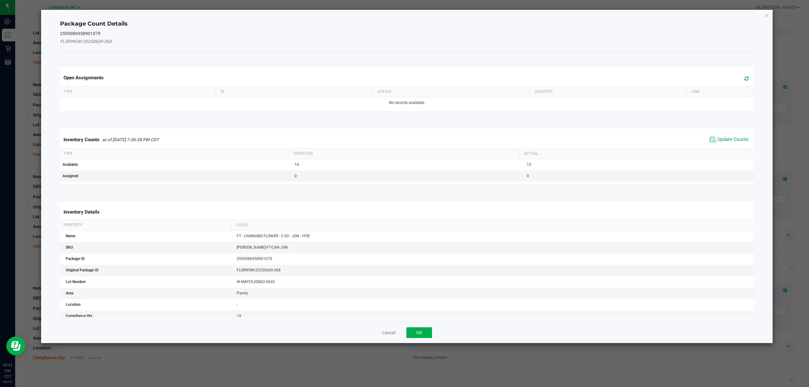
click at [714, 135] on span "Update Counts" at bounding box center [729, 139] width 42 height 9
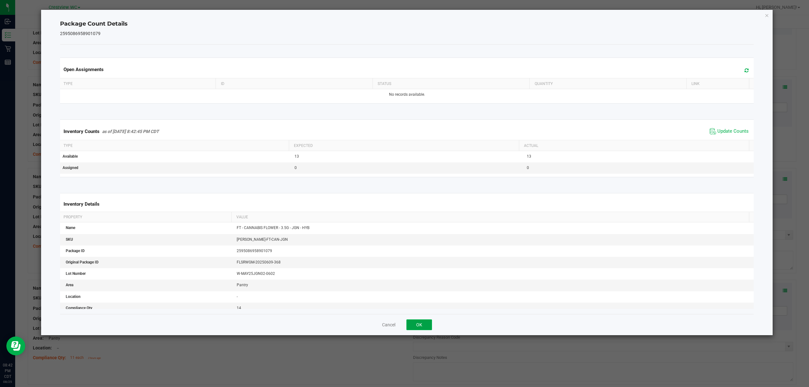
click at [409, 324] on button "OK" at bounding box center [419, 324] width 26 height 11
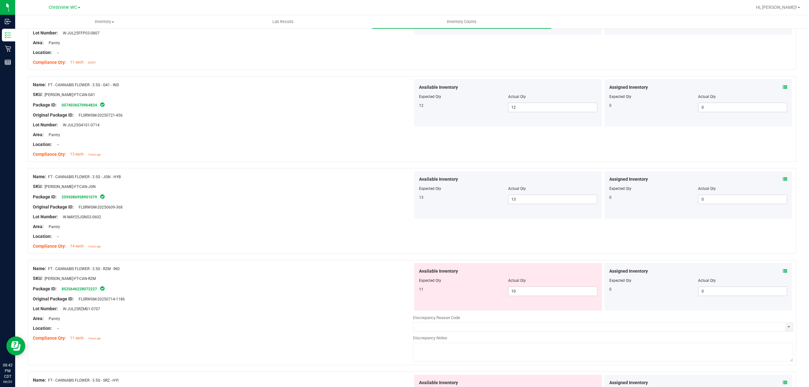
click at [782, 275] on span at bounding box center [784, 271] width 4 height 7
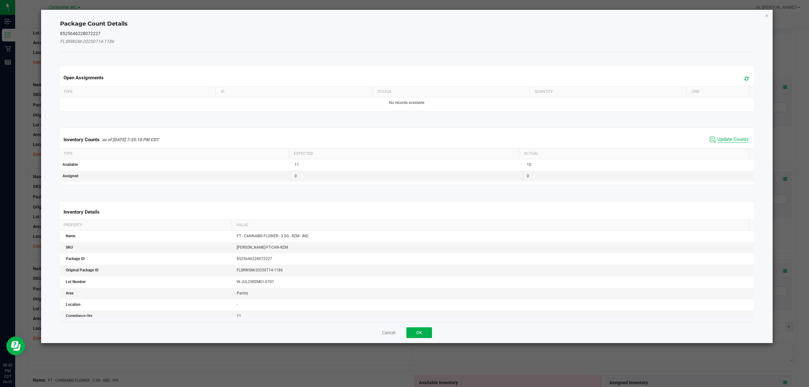
click at [717, 139] on span "Update Counts" at bounding box center [732, 139] width 31 height 6
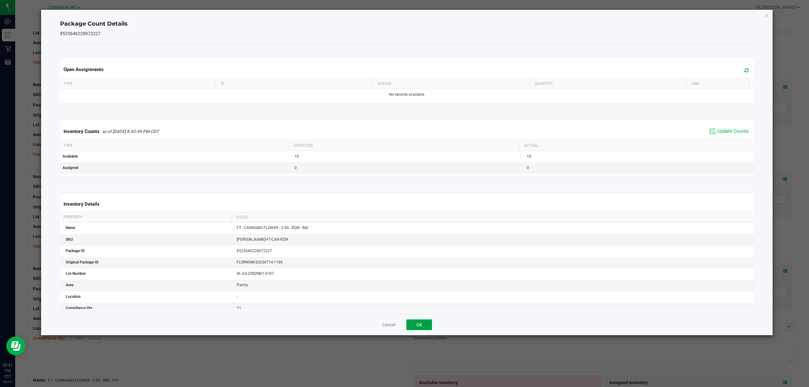
click at [415, 321] on button "OK" at bounding box center [419, 324] width 26 height 11
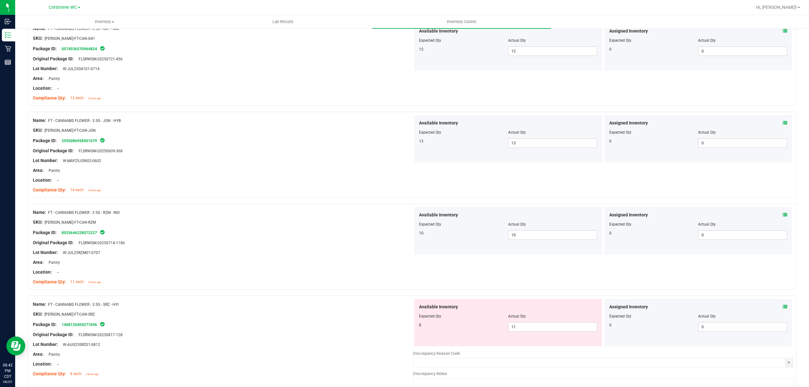
scroll to position [867, 0]
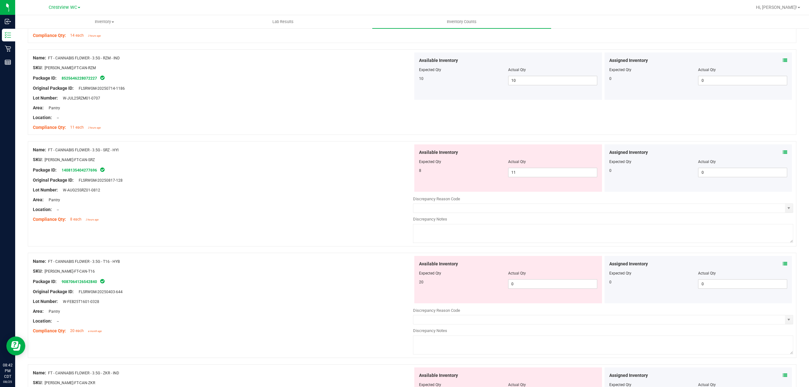
click at [782, 153] on icon at bounding box center [784, 152] width 4 height 4
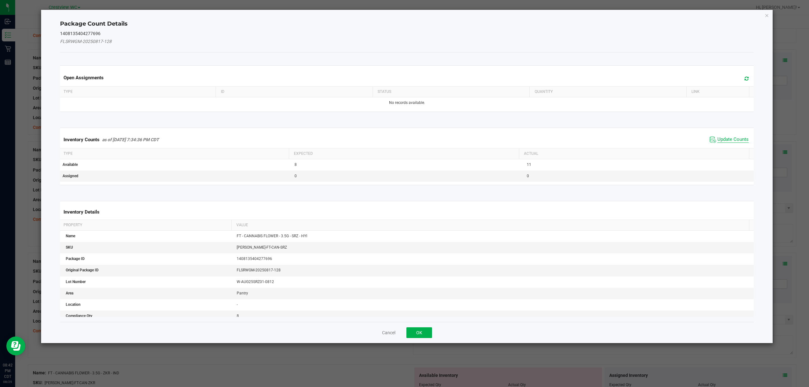
click at [717, 142] on span "Update Counts" at bounding box center [732, 139] width 31 height 6
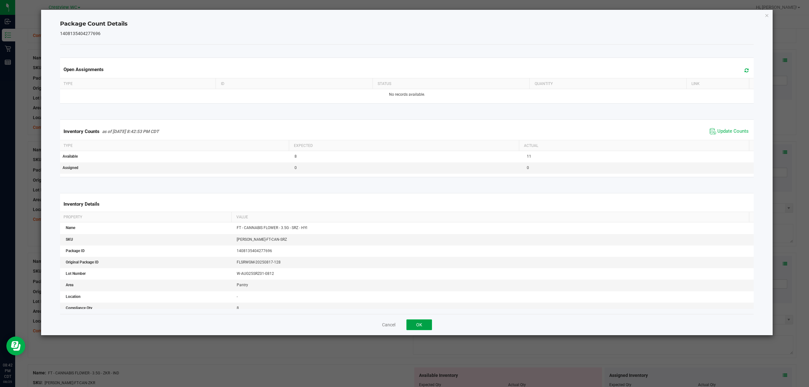
click at [406, 325] on button "OK" at bounding box center [419, 324] width 26 height 11
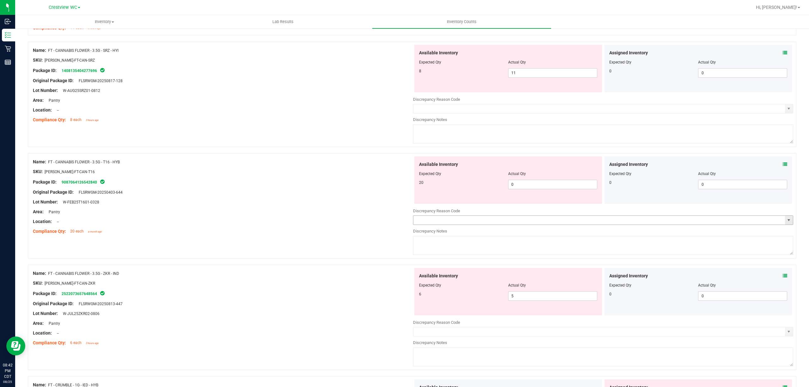
scroll to position [993, 0]
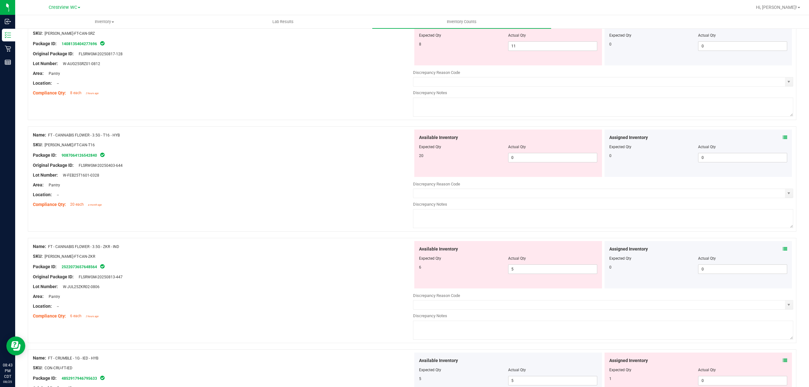
click at [782, 249] on icon at bounding box center [784, 249] width 4 height 4
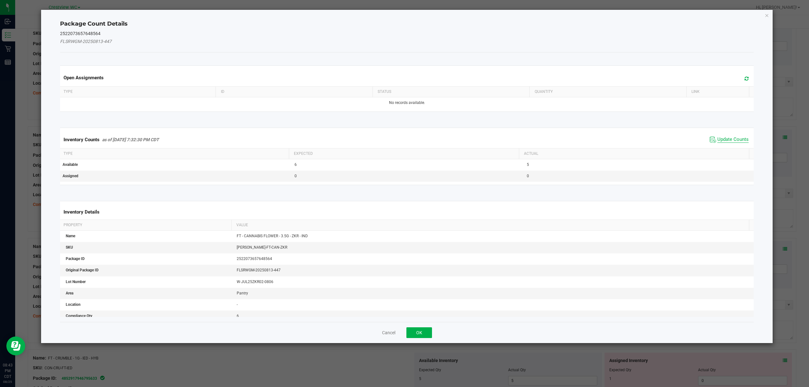
click at [732, 141] on span "Update Counts" at bounding box center [732, 139] width 31 height 6
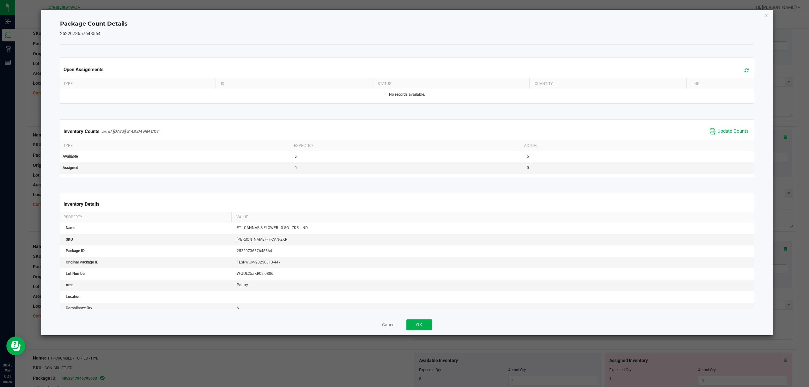
click at [419, 331] on div "Cancel OK" at bounding box center [407, 324] width 694 height 21
click at [421, 323] on button "OK" at bounding box center [419, 324] width 26 height 11
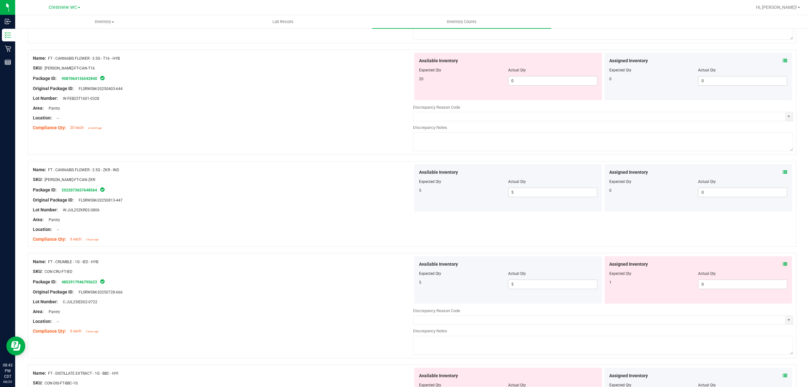
scroll to position [1078, 0]
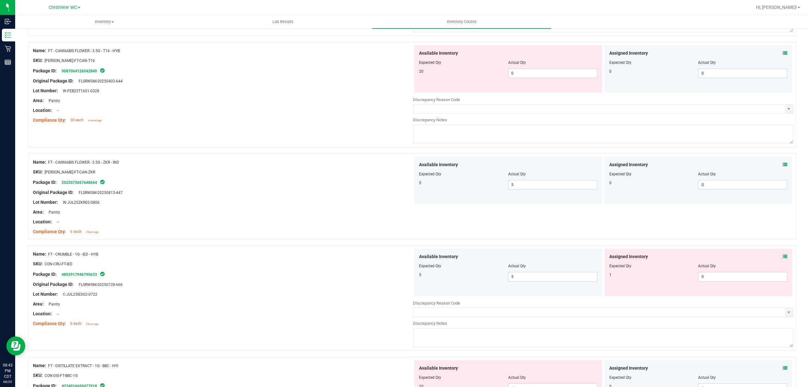
click at [782, 258] on icon at bounding box center [784, 256] width 4 height 4
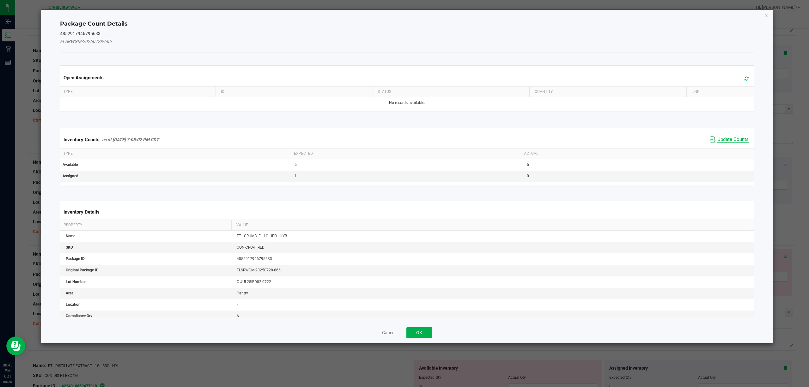
click at [717, 141] on span "Update Counts" at bounding box center [732, 139] width 31 height 6
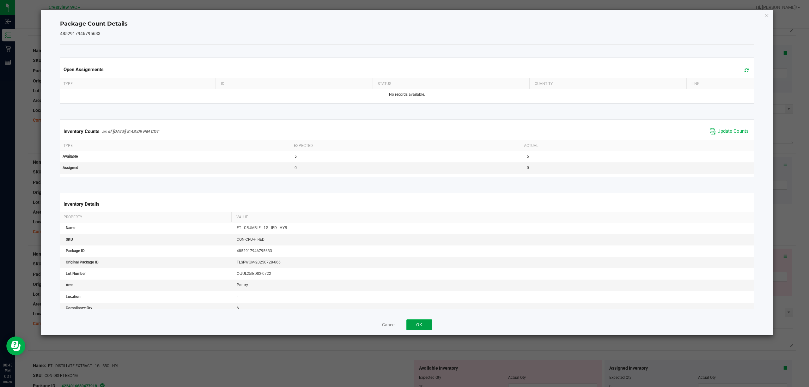
click at [423, 323] on button "OK" at bounding box center [419, 324] width 26 height 11
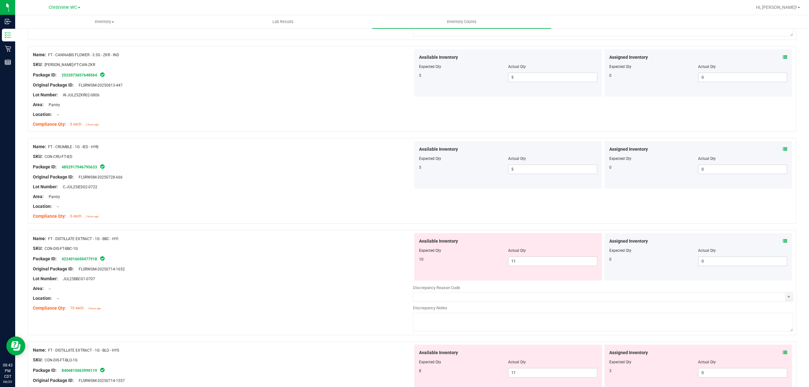
scroll to position [1288, 0]
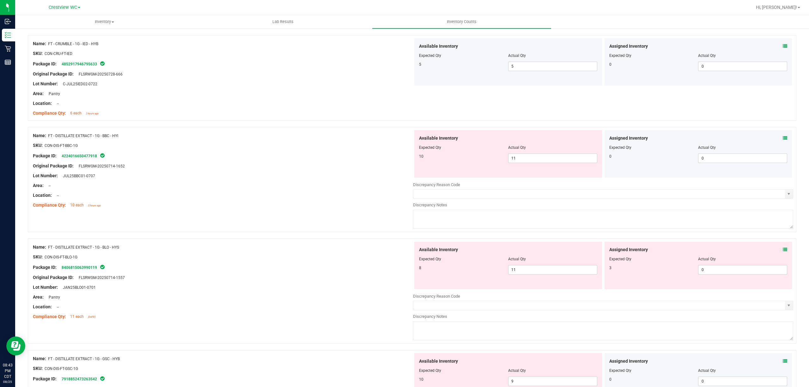
click at [782, 140] on icon at bounding box center [784, 138] width 4 height 4
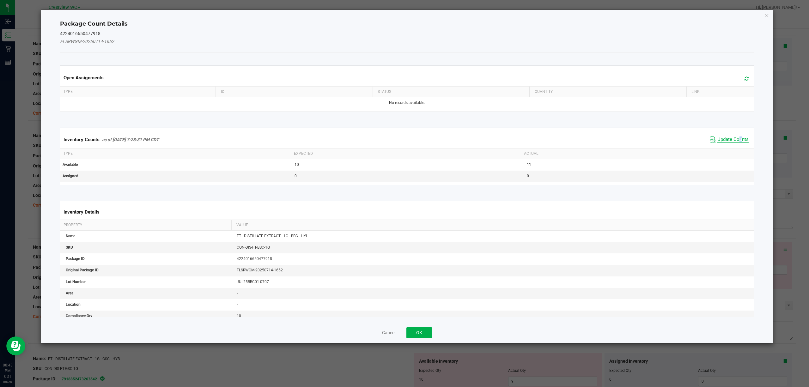
click at [733, 137] on span "Update Counts" at bounding box center [732, 139] width 31 height 6
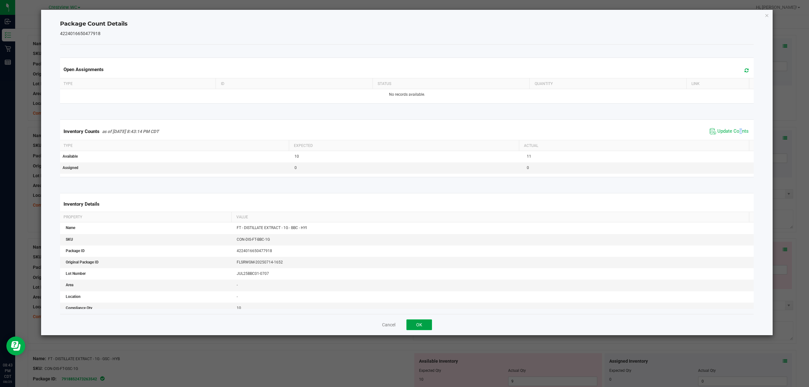
click at [421, 321] on button "OK" at bounding box center [419, 324] width 26 height 11
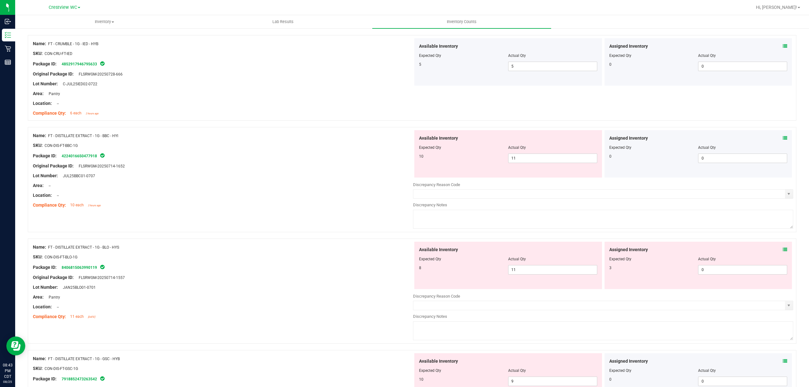
click at [782, 252] on icon at bounding box center [784, 249] width 4 height 4
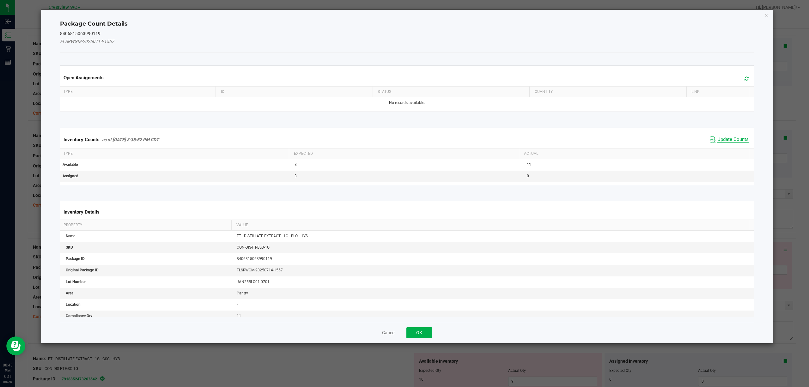
click at [717, 140] on span "Update Counts" at bounding box center [732, 139] width 31 height 6
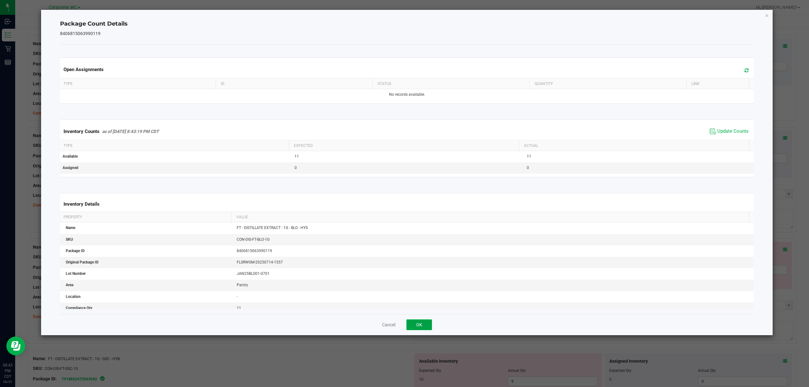
click at [417, 329] on button "OK" at bounding box center [419, 324] width 26 height 11
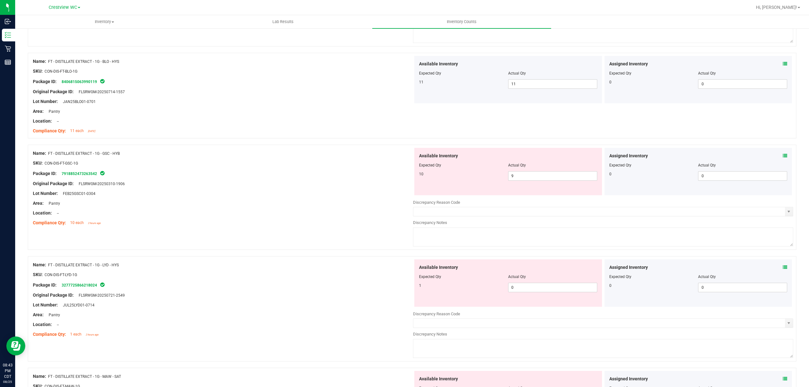
scroll to position [1499, 0]
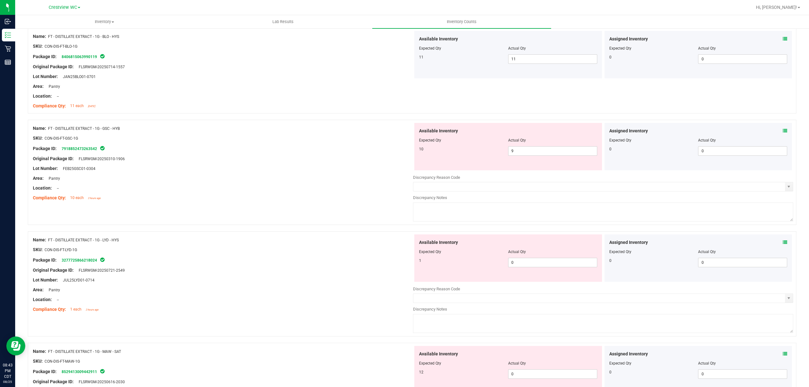
click at [782, 132] on icon at bounding box center [784, 131] width 4 height 4
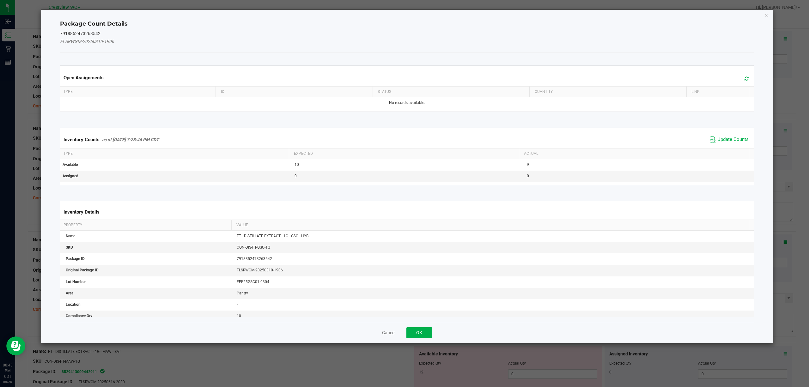
click at [728, 136] on span "Update Counts" at bounding box center [729, 139] width 42 height 9
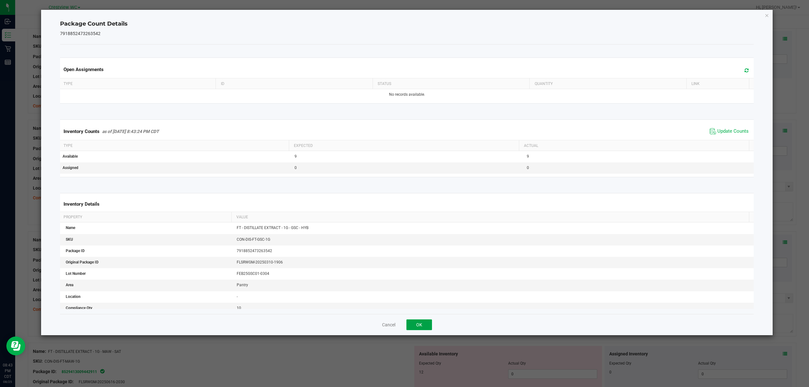
drag, startPoint x: 414, startPoint y: 324, endPoint x: 416, endPoint y: 321, distance: 3.6
click at [415, 324] on button "OK" at bounding box center [419, 324] width 26 height 11
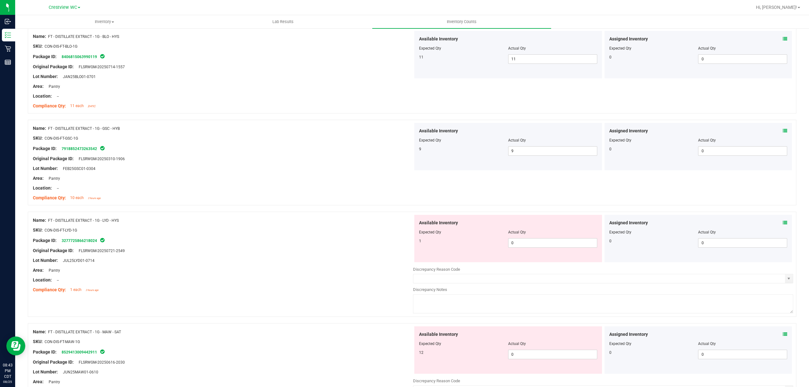
click at [782, 225] on icon at bounding box center [784, 222] width 4 height 4
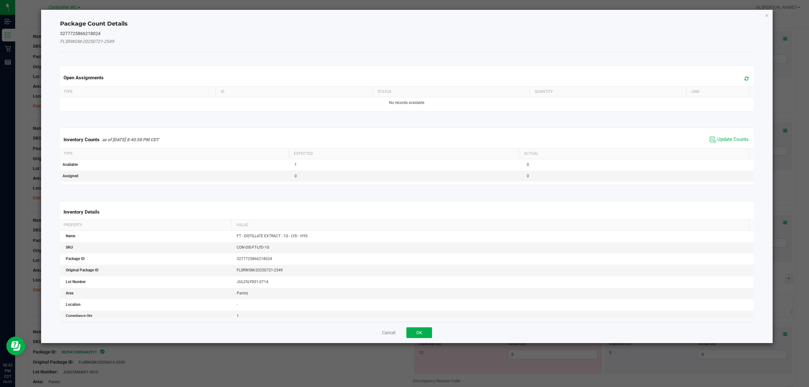
click at [709, 134] on div "Inventory Counts as of [DATE] 8:40:58 PM CDT Update Counts" at bounding box center [407, 139] width 696 height 17
click at [717, 137] on span "Update Counts" at bounding box center [732, 139] width 31 height 6
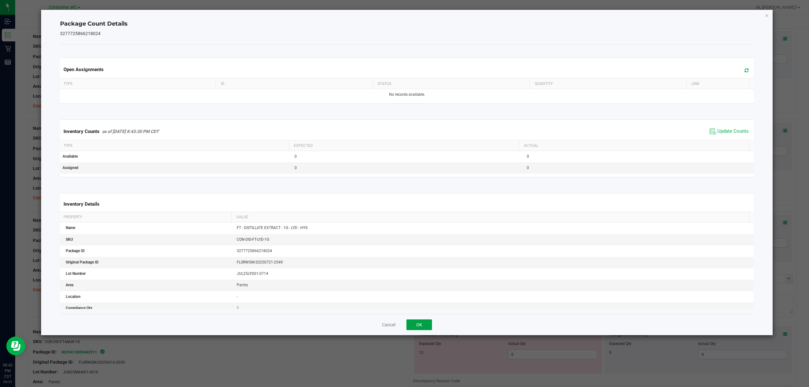
click at [421, 324] on button "OK" at bounding box center [419, 324] width 26 height 11
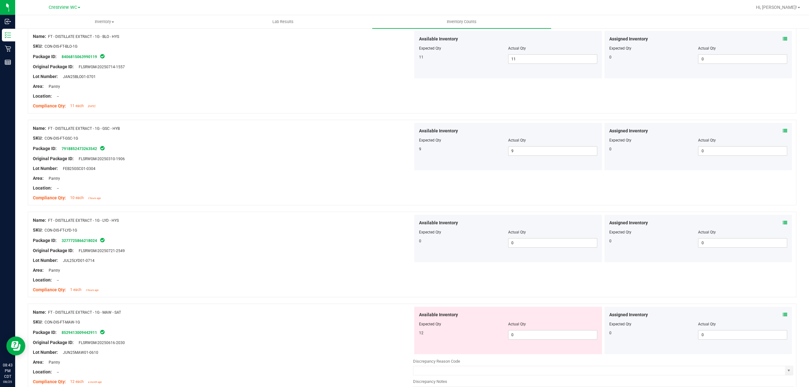
click at [782, 317] on icon at bounding box center [784, 314] width 4 height 4
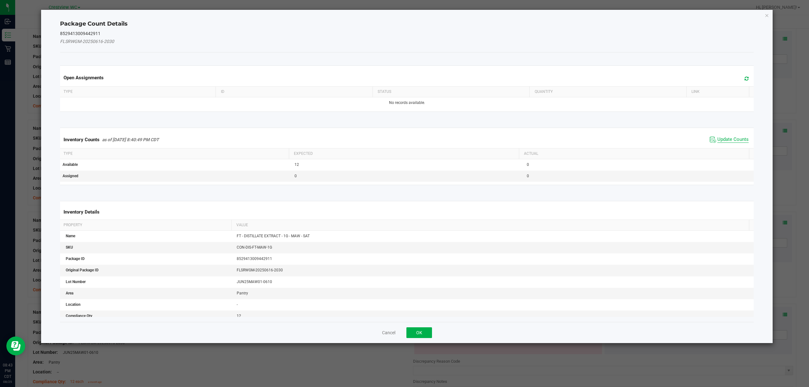
click at [718, 138] on span "Update Counts" at bounding box center [732, 139] width 31 height 6
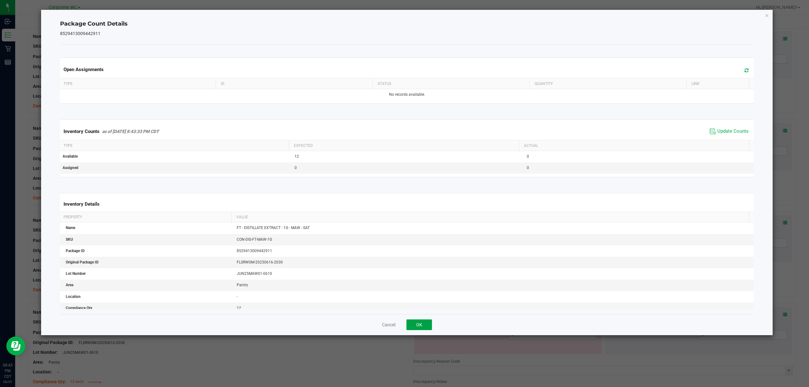
click at [419, 325] on button "OK" at bounding box center [419, 324] width 26 height 11
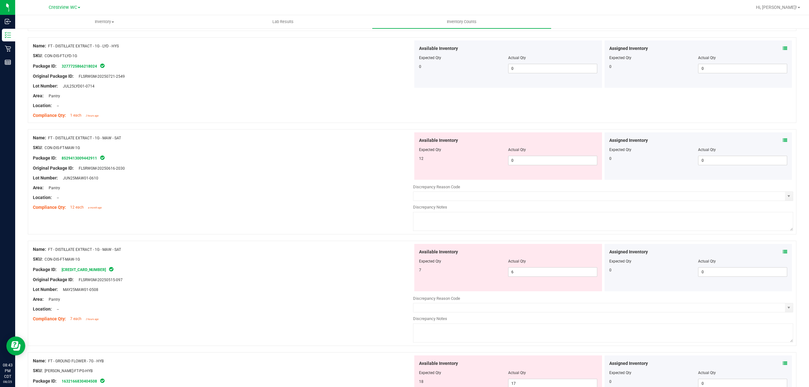
scroll to position [1677, 0]
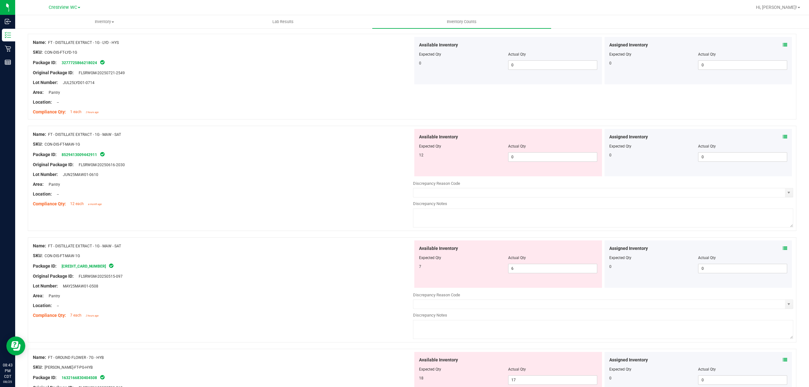
click at [782, 250] on icon at bounding box center [784, 248] width 4 height 4
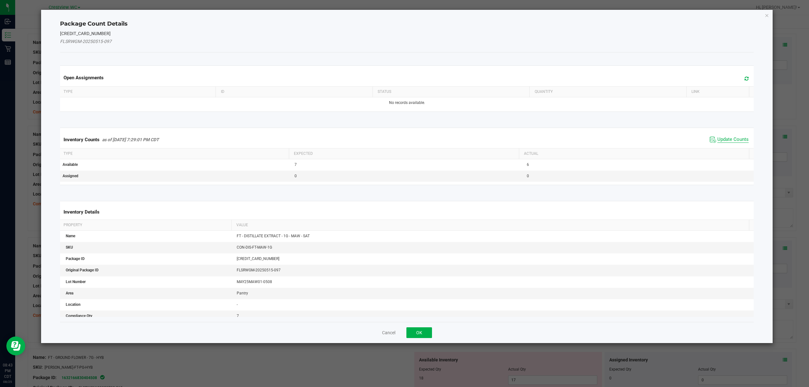
click at [729, 141] on span "Update Counts" at bounding box center [732, 139] width 31 height 6
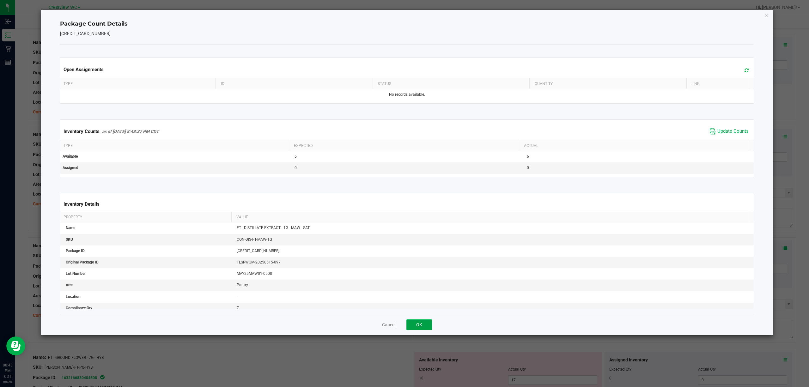
click at [417, 327] on button "OK" at bounding box center [419, 324] width 26 height 11
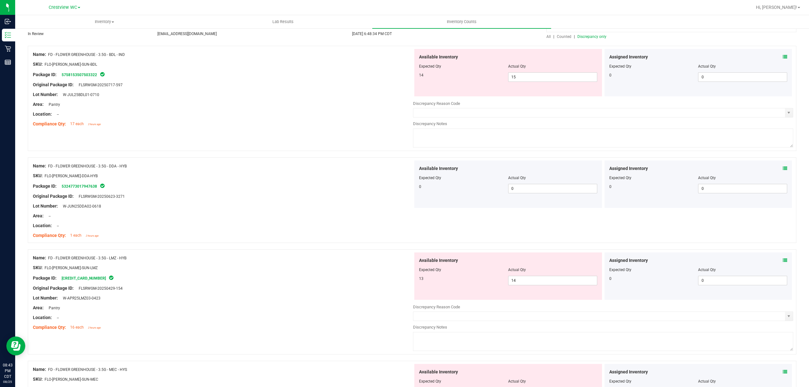
scroll to position [0, 0]
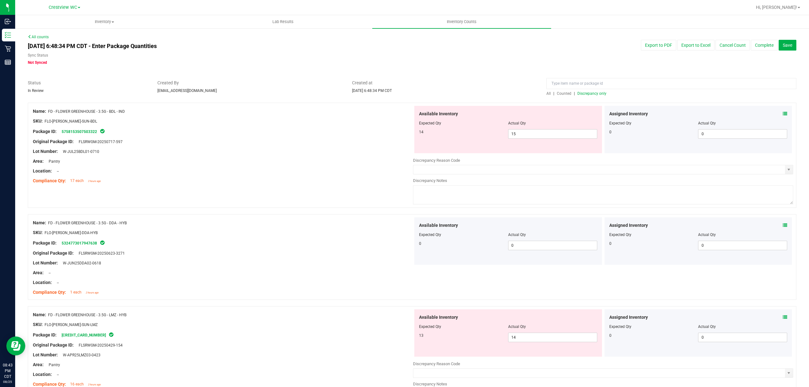
click at [594, 90] on div at bounding box center [671, 85] width 250 height 11
click at [594, 93] on span "Discrepancy only" at bounding box center [591, 93] width 29 height 4
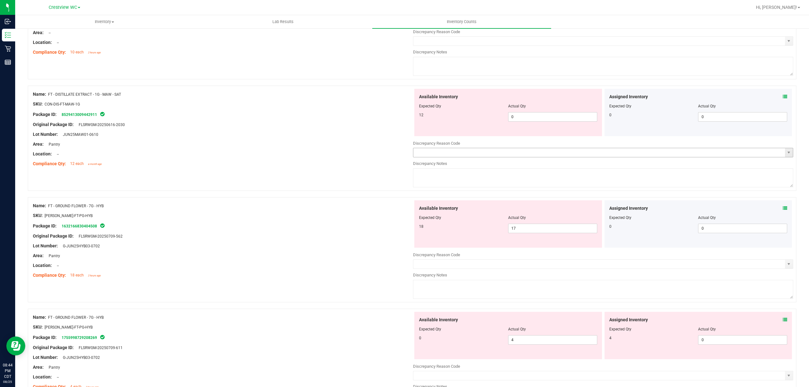
scroll to position [842, 0]
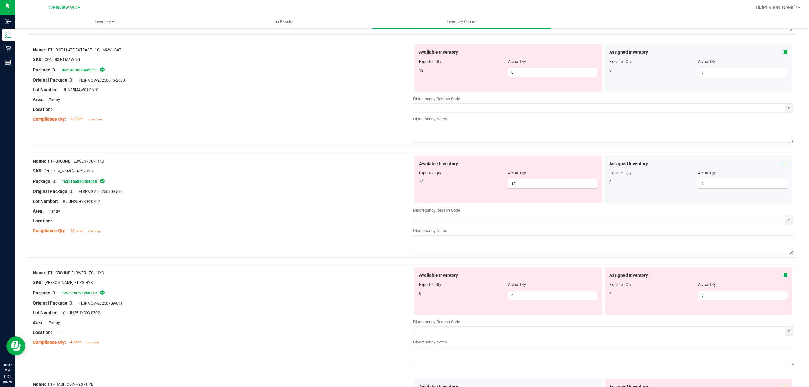
click at [774, 165] on div "Assigned Inventory" at bounding box center [698, 163] width 178 height 7
click at [782, 165] on icon at bounding box center [784, 163] width 4 height 4
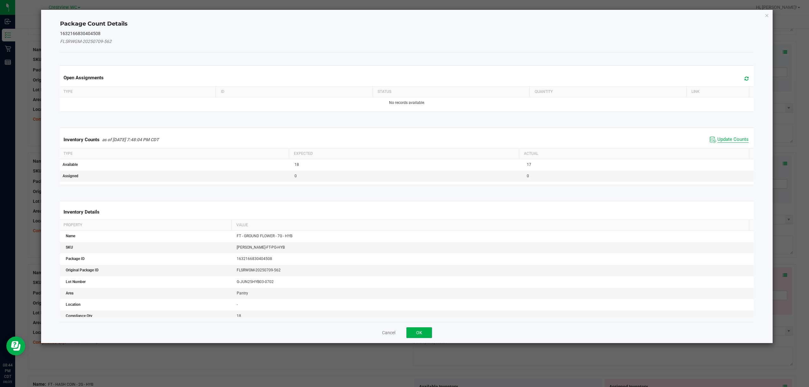
click at [732, 142] on span "Update Counts" at bounding box center [732, 139] width 31 height 6
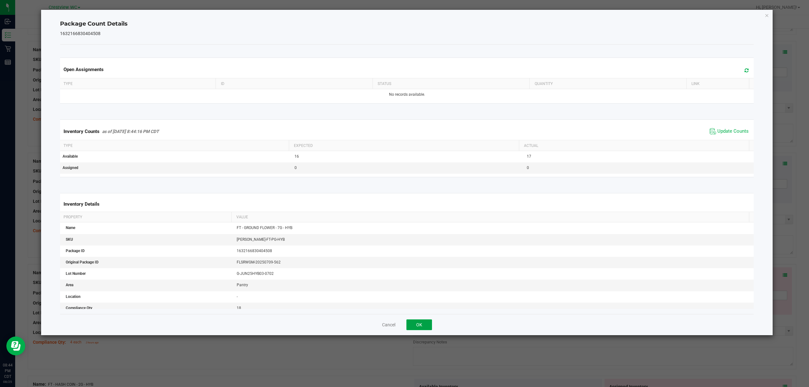
click at [430, 328] on button "OK" at bounding box center [419, 324] width 26 height 11
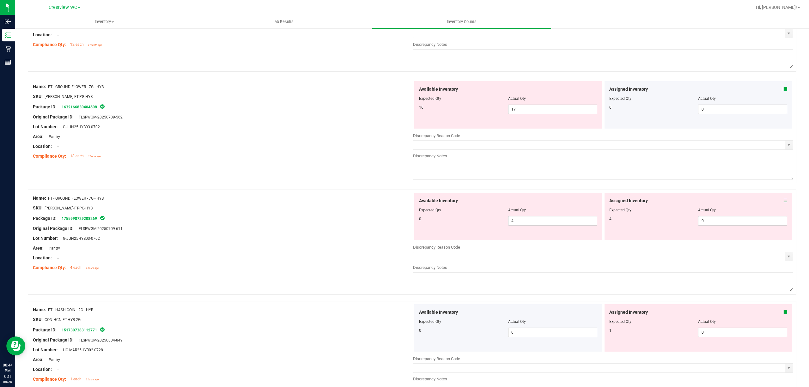
scroll to position [926, 0]
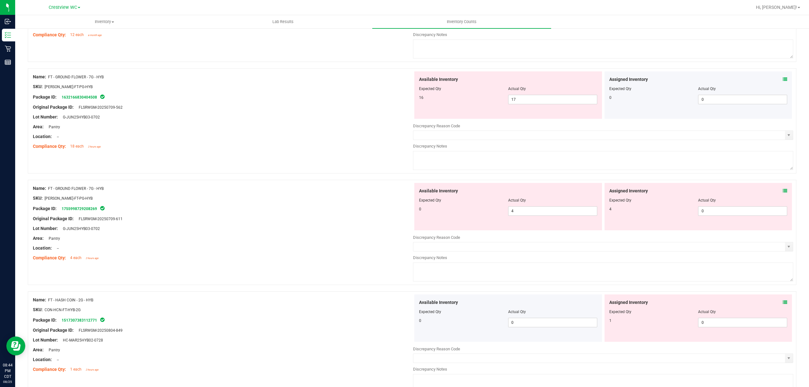
click at [782, 193] on icon at bounding box center [784, 191] width 4 height 4
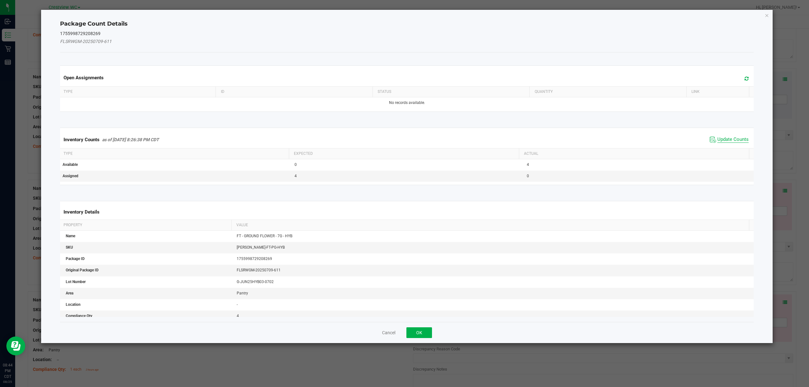
click at [728, 141] on span "Update Counts" at bounding box center [732, 139] width 31 height 6
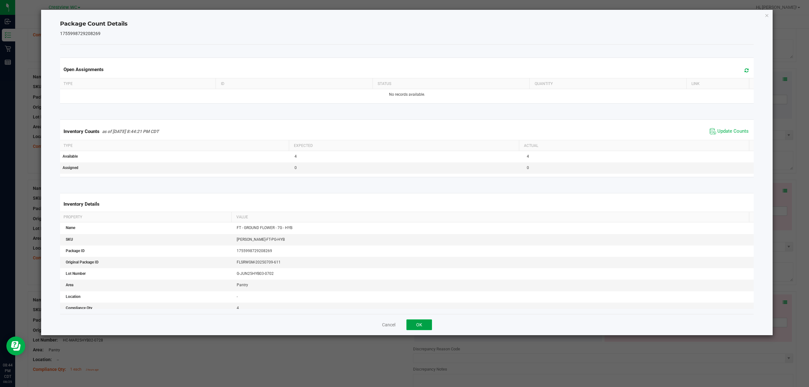
click at [424, 321] on button "OK" at bounding box center [419, 324] width 26 height 11
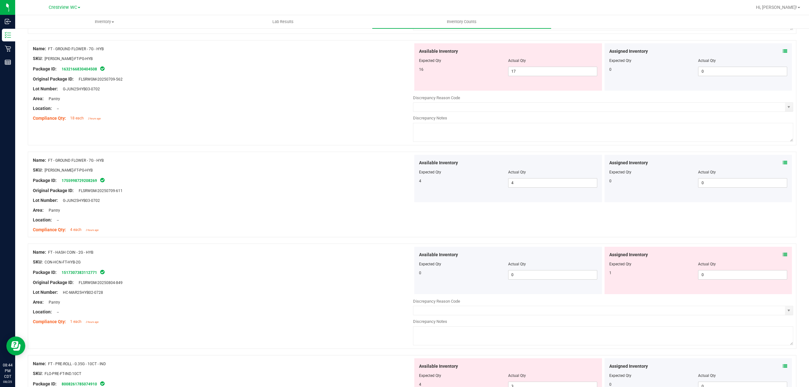
scroll to position [968, 0]
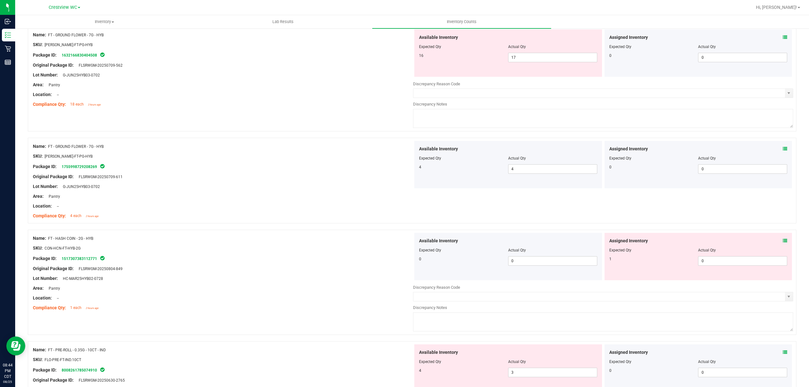
click at [771, 244] on div "Assigned Inventory" at bounding box center [698, 241] width 178 height 7
click at [775, 243] on div "Assigned Inventory" at bounding box center [698, 241] width 178 height 7
click at [782, 243] on icon at bounding box center [784, 240] width 4 height 4
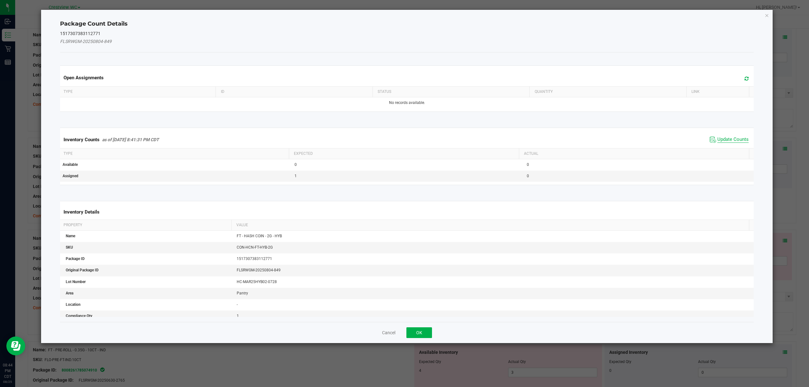
click at [718, 141] on span "Update Counts" at bounding box center [732, 139] width 31 height 6
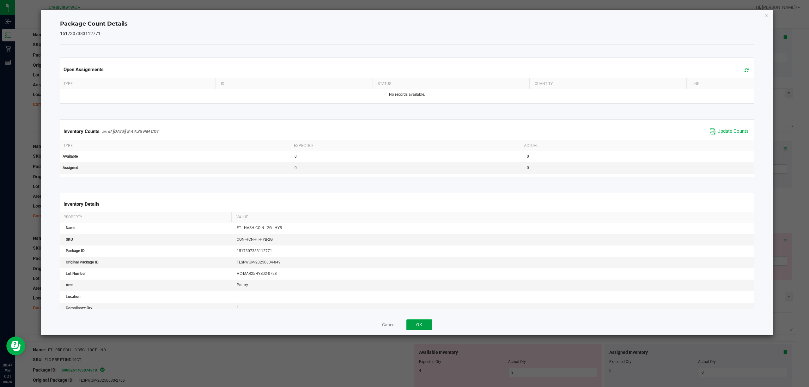
click at [423, 330] on button "OK" at bounding box center [419, 324] width 26 height 11
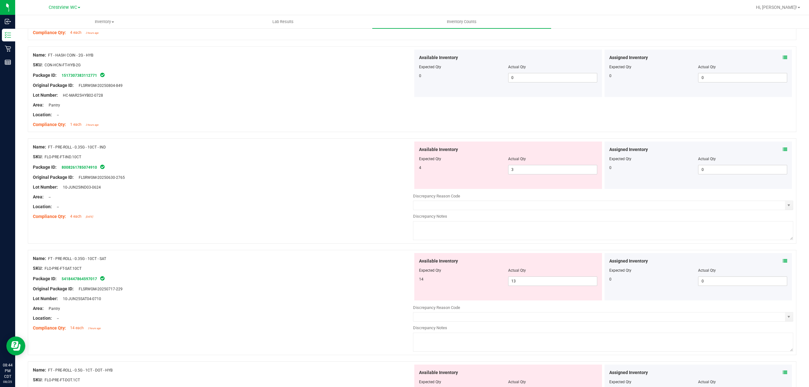
scroll to position [1179, 0]
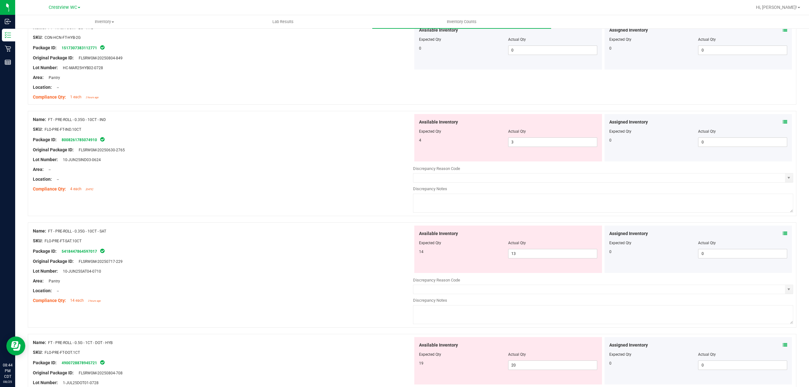
click at [780, 124] on div "Assigned Inventory Expected Qty Actual Qty 0 0 0" at bounding box center [698, 137] width 188 height 47
click at [782, 124] on icon at bounding box center [784, 122] width 4 height 4
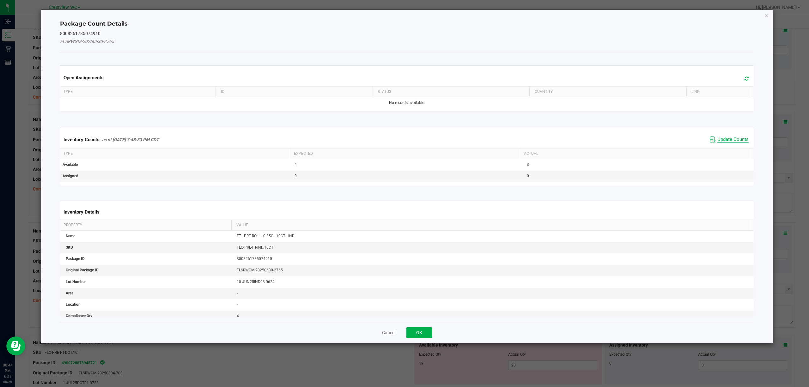
click at [728, 140] on span "Update Counts" at bounding box center [732, 139] width 31 height 6
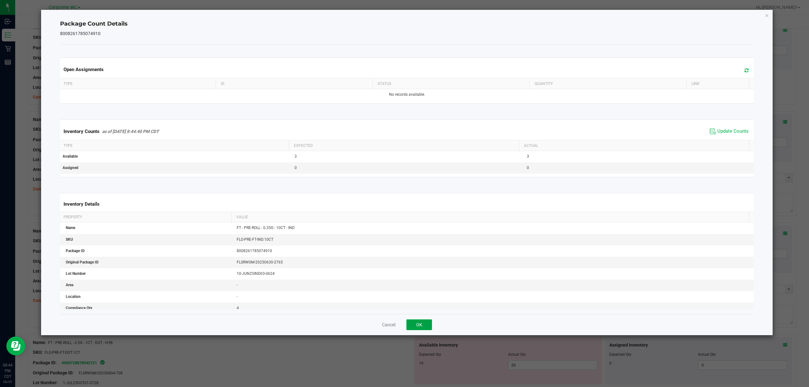
click at [422, 326] on button "OK" at bounding box center [419, 324] width 26 height 11
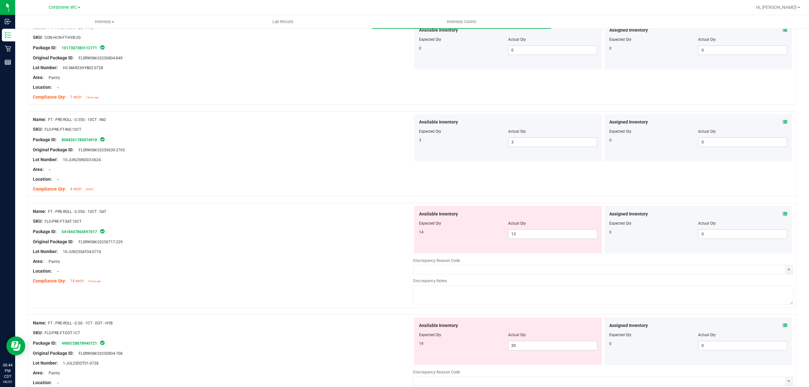
click at [775, 215] on div "Assigned Inventory" at bounding box center [698, 214] width 178 height 7
click at [782, 215] on icon at bounding box center [784, 214] width 4 height 4
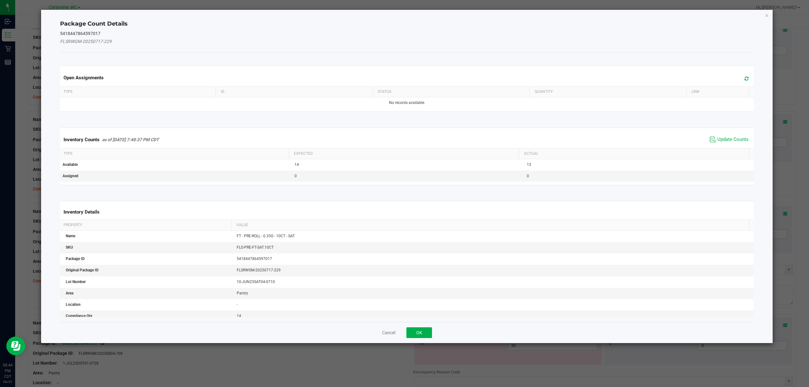
click at [718, 136] on span "Update Counts" at bounding box center [729, 139] width 42 height 9
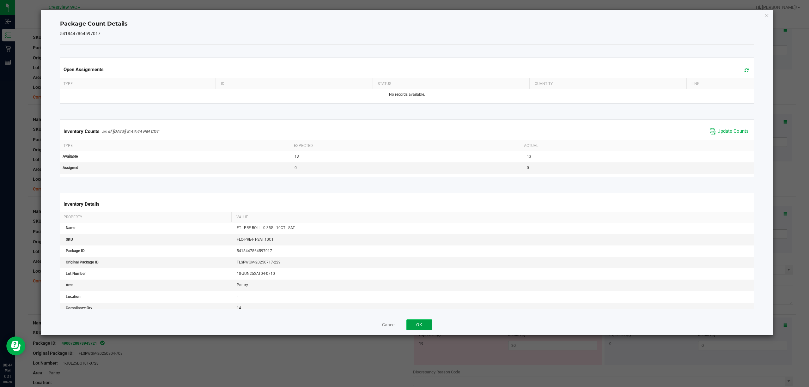
click at [411, 330] on button "OK" at bounding box center [419, 324] width 26 height 11
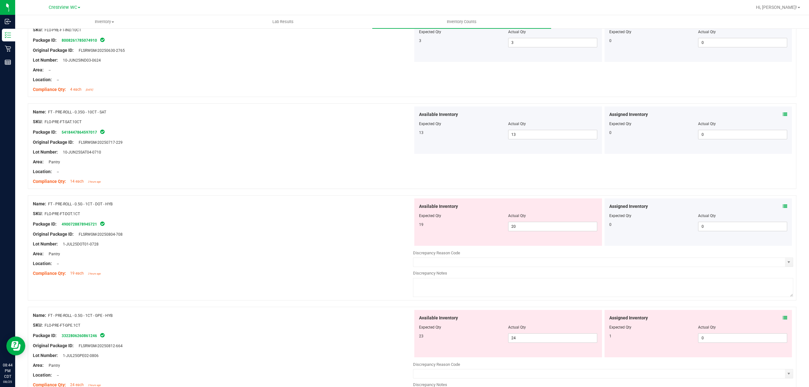
scroll to position [1306, 0]
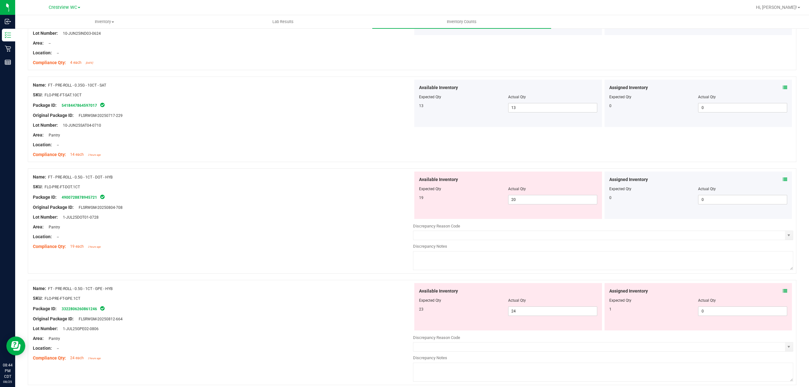
click at [782, 181] on icon at bounding box center [784, 179] width 4 height 4
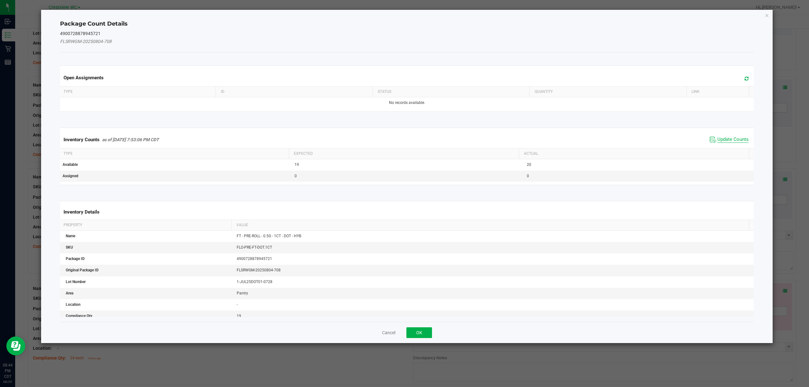
click at [724, 142] on span "Update Counts" at bounding box center [732, 139] width 31 height 6
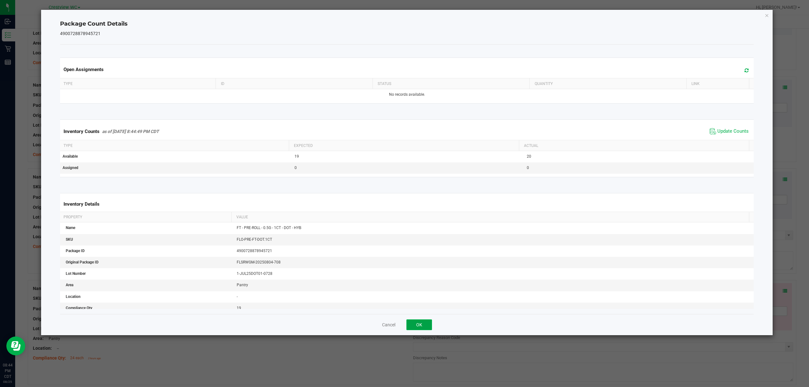
click at [427, 327] on button "OK" at bounding box center [419, 324] width 26 height 11
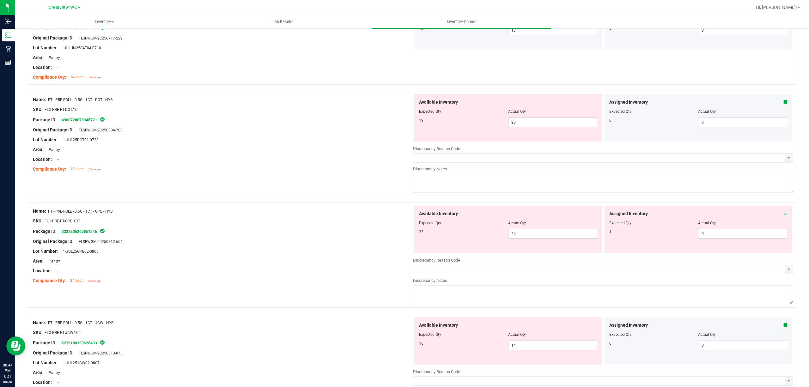
scroll to position [1390, 0]
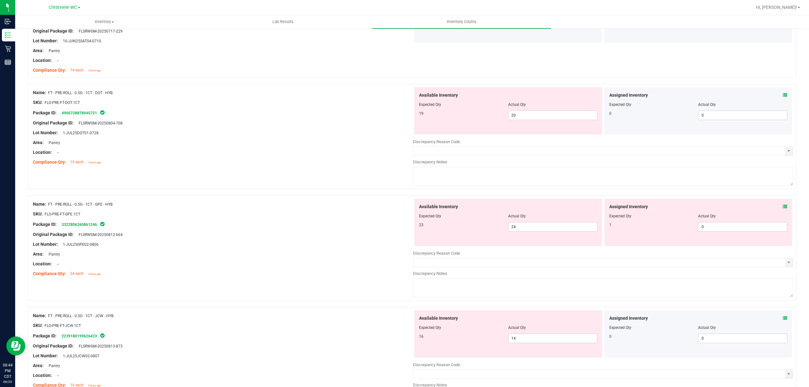
click at [782, 209] on icon at bounding box center [784, 206] width 4 height 4
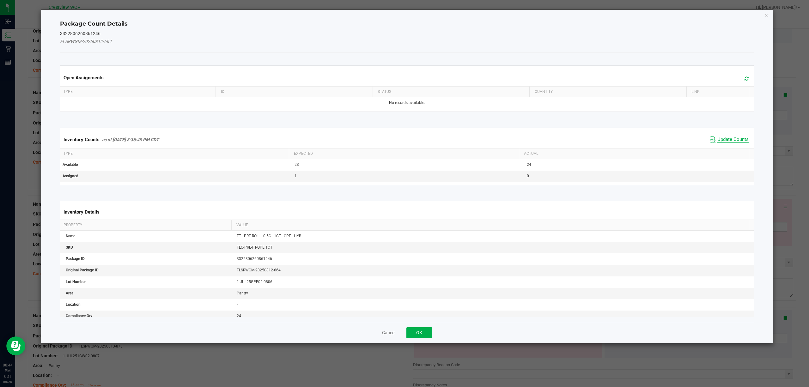
click at [737, 142] on span "Update Counts" at bounding box center [732, 139] width 31 height 6
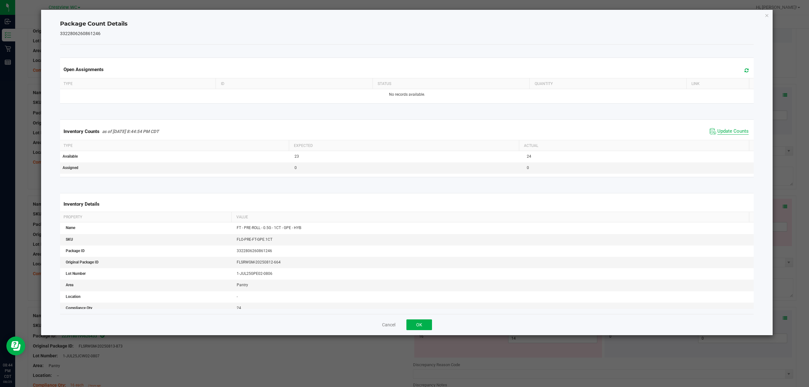
click at [717, 131] on span "Update Counts" at bounding box center [732, 131] width 31 height 6
click at [425, 327] on button "OK" at bounding box center [419, 324] width 26 height 11
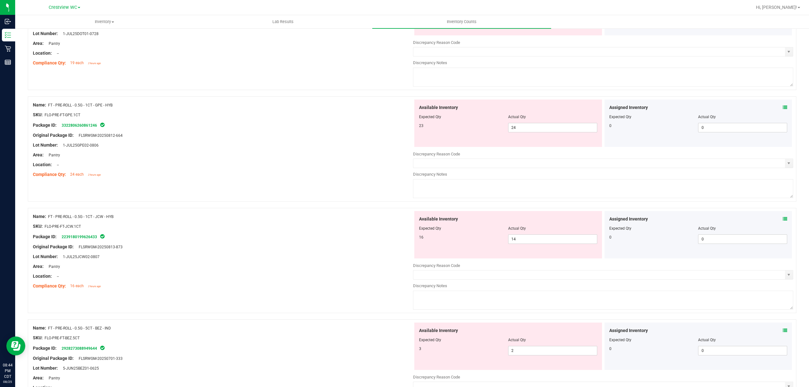
scroll to position [1516, 0]
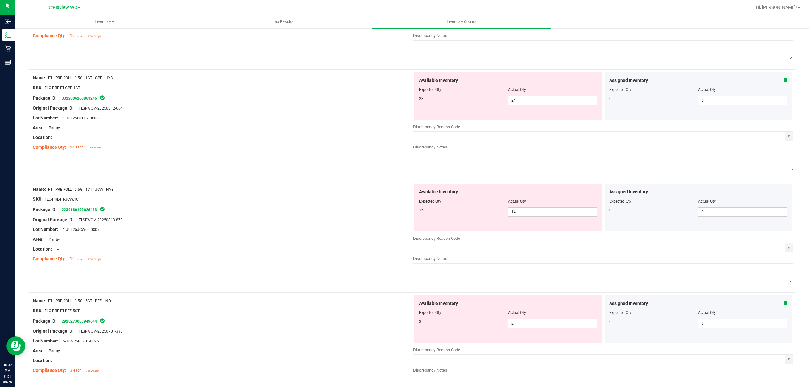
click at [782, 194] on icon at bounding box center [784, 192] width 4 height 4
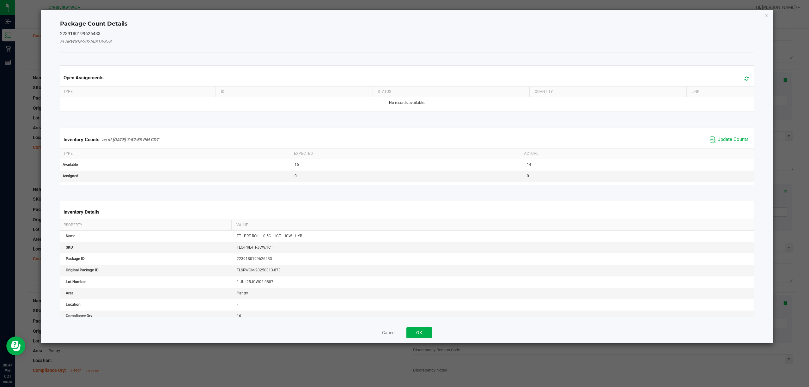
click at [717, 136] on span "Update Counts" at bounding box center [729, 139] width 42 height 9
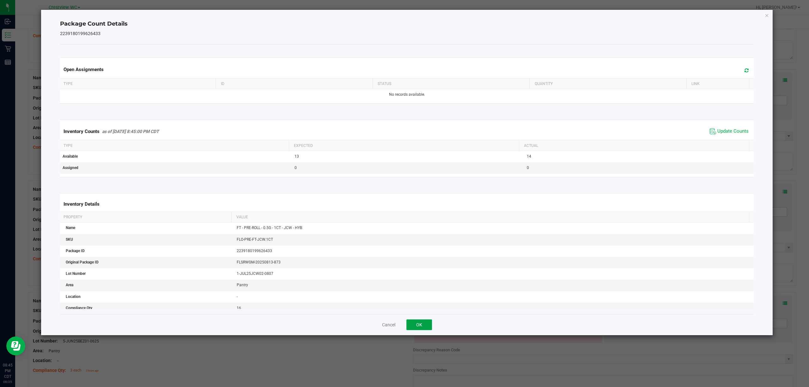
click at [420, 329] on button "OK" at bounding box center [419, 324] width 26 height 11
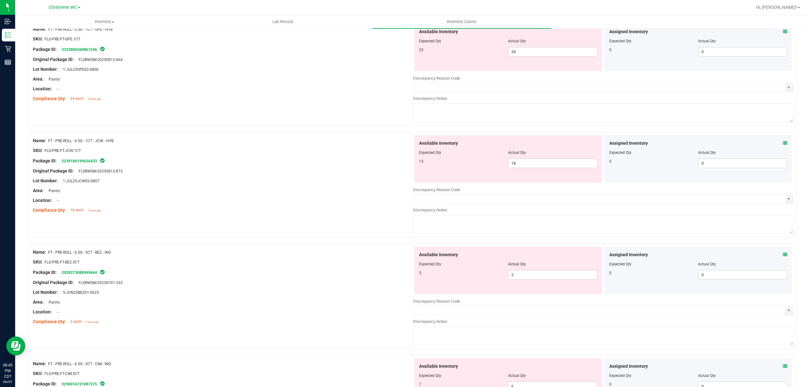
scroll to position [1685, 0]
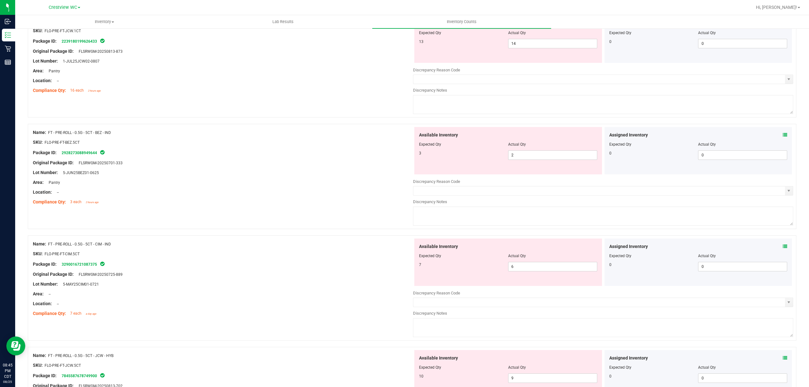
click at [782, 138] on span at bounding box center [784, 135] width 4 height 7
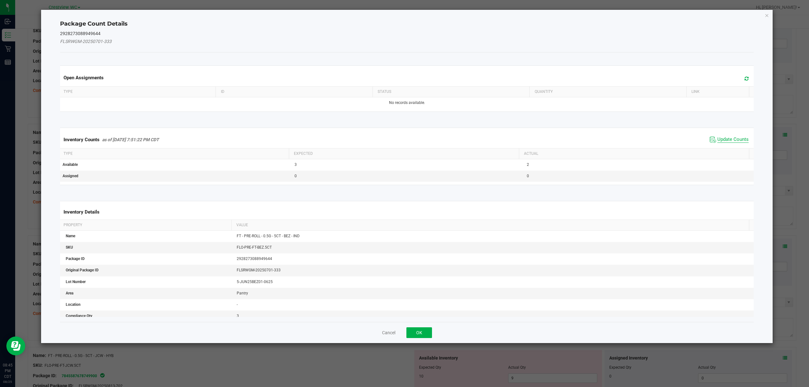
click at [721, 138] on span "Update Counts" at bounding box center [732, 139] width 31 height 6
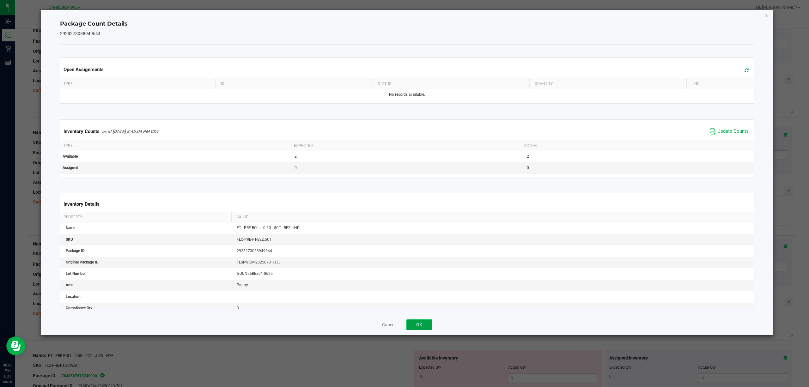
click at [418, 325] on button "OK" at bounding box center [419, 324] width 26 height 11
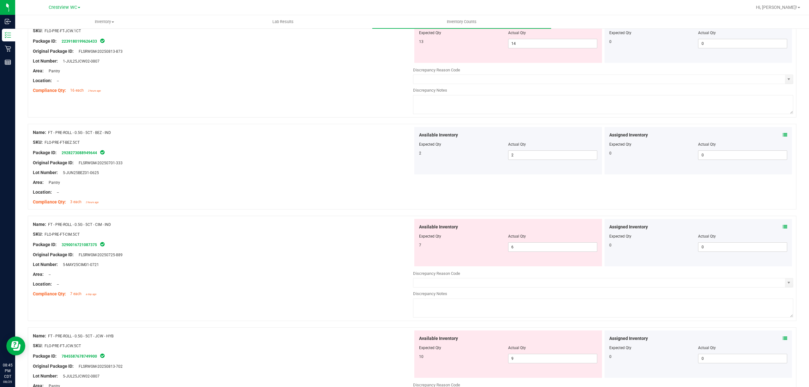
click at [782, 229] on icon at bounding box center [784, 227] width 4 height 4
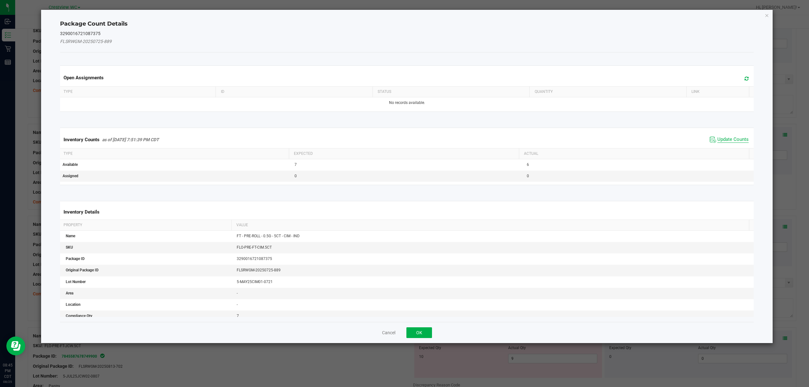
click at [717, 142] on span "Update Counts" at bounding box center [732, 139] width 31 height 6
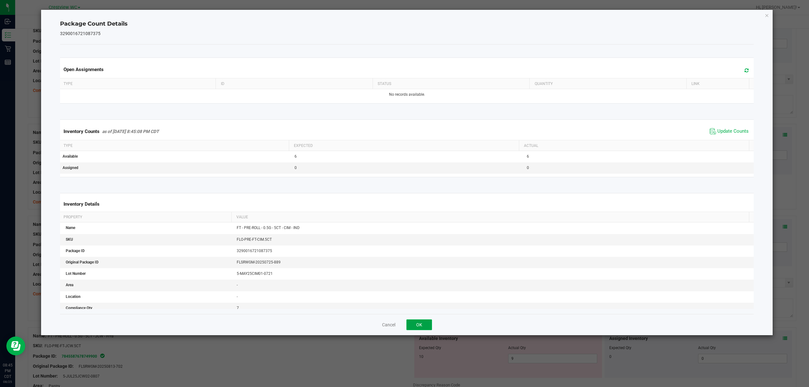
click at [418, 326] on button "OK" at bounding box center [419, 324] width 26 height 11
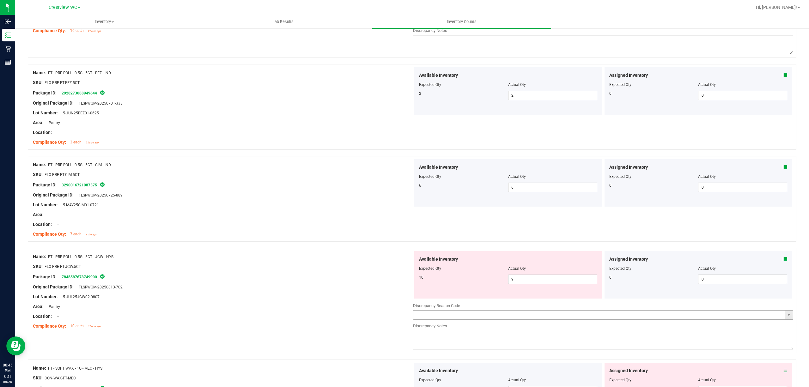
scroll to position [1853, 0]
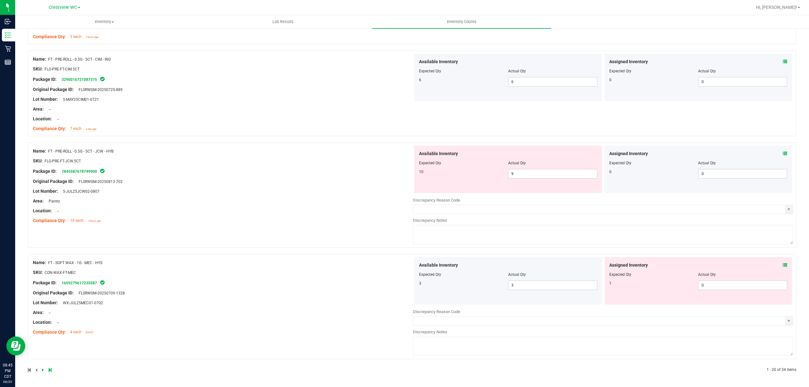
click at [777, 152] on div "Assigned Inventory Expected Qty Actual Qty 0 0 0" at bounding box center [698, 169] width 188 height 47
click at [775, 154] on div "Assigned Inventory" at bounding box center [698, 153] width 178 height 7
click at [776, 152] on div "Assigned Inventory Expected Qty Actual Qty 0 0 0" at bounding box center [698, 169] width 188 height 47
click at [782, 154] on icon at bounding box center [784, 153] width 4 height 4
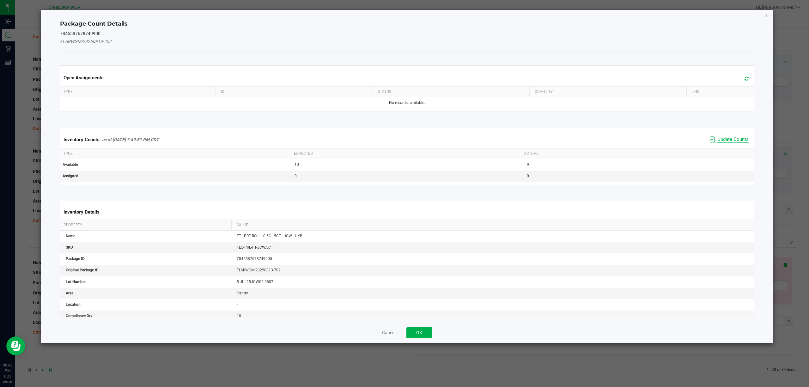
click at [730, 138] on span "Update Counts" at bounding box center [732, 139] width 31 height 6
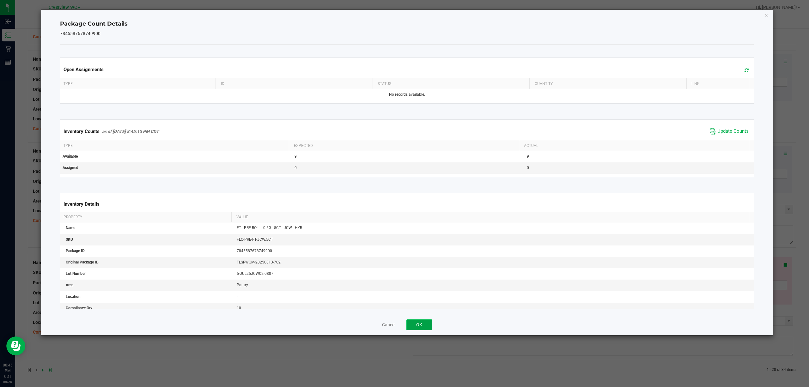
click at [426, 324] on button "OK" at bounding box center [419, 324] width 26 height 11
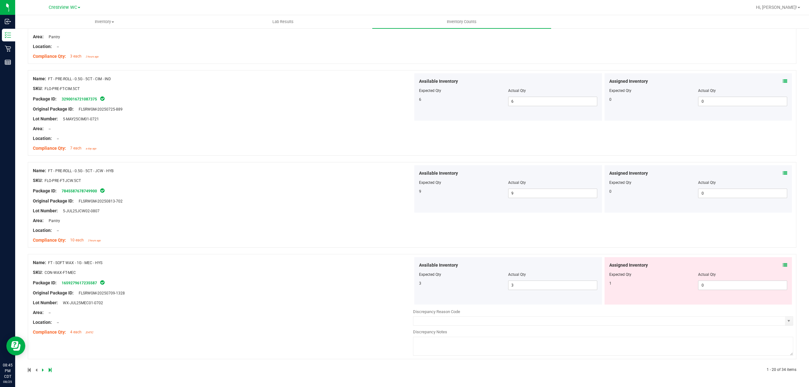
click at [782, 263] on icon at bounding box center [784, 265] width 4 height 4
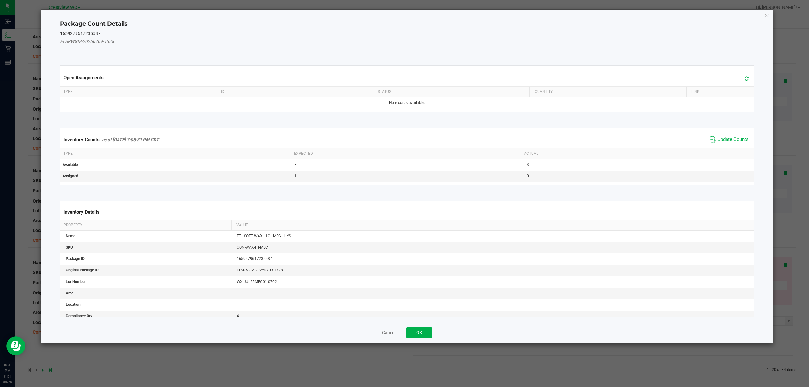
click at [725, 132] on div "Inventory Counts as of [DATE] 7:05:31 PM CDT Update Counts" at bounding box center [407, 139] width 696 height 17
click at [724, 138] on span "Update Counts" at bounding box center [732, 139] width 31 height 6
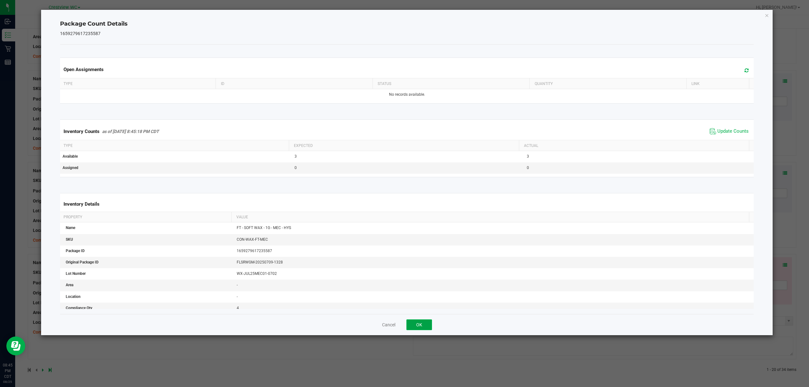
click at [416, 321] on button "OK" at bounding box center [419, 324] width 26 height 11
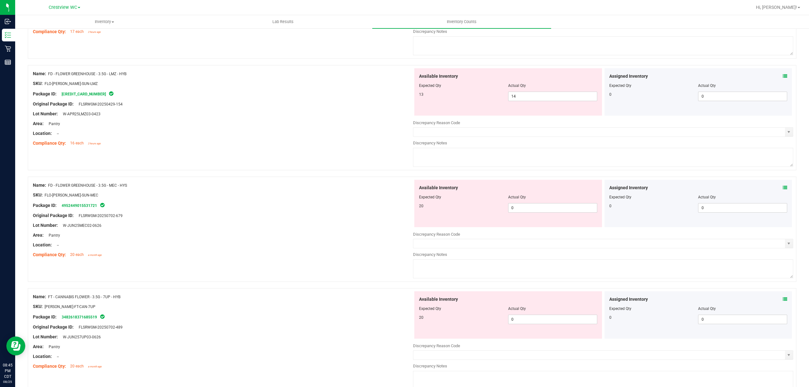
scroll to position [0, 0]
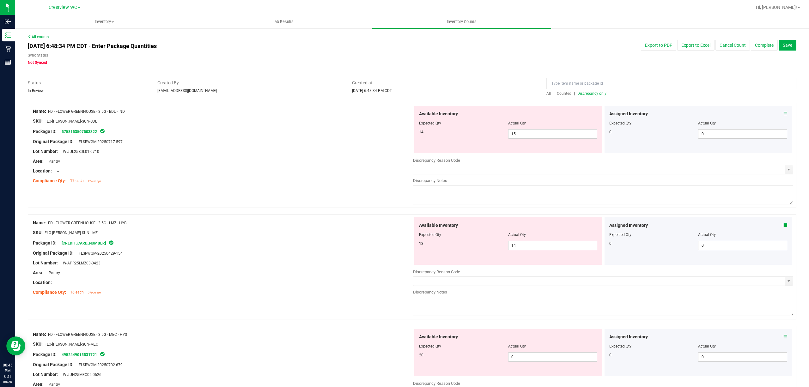
click at [585, 96] on div "All | Counted | Discrepancy only" at bounding box center [671, 94] width 250 height 6
click at [587, 92] on span "Discrepancy only" at bounding box center [591, 93] width 29 height 4
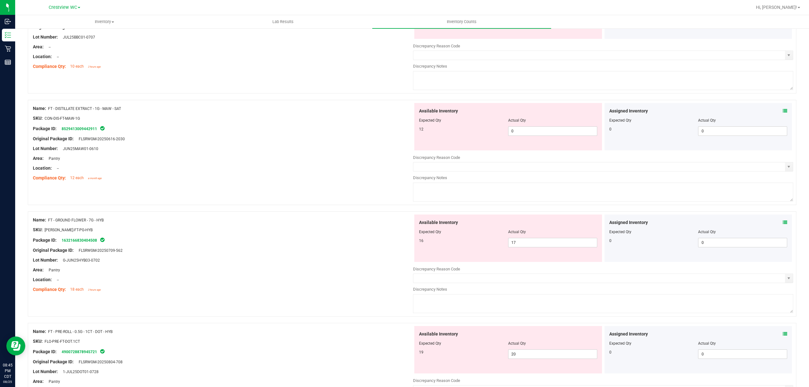
scroll to position [1974, 0]
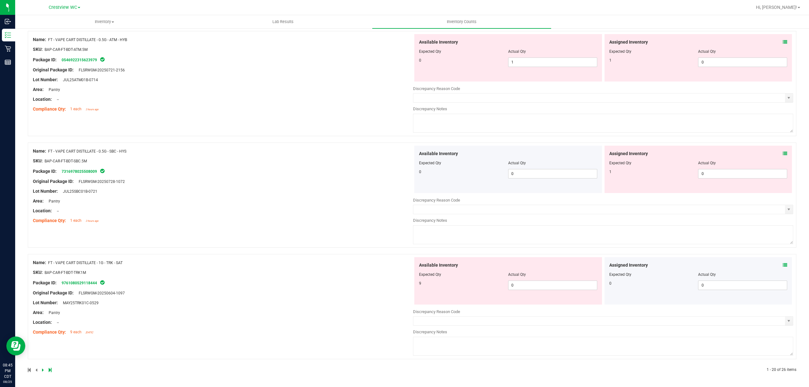
click at [782, 262] on span at bounding box center [784, 265] width 4 height 7
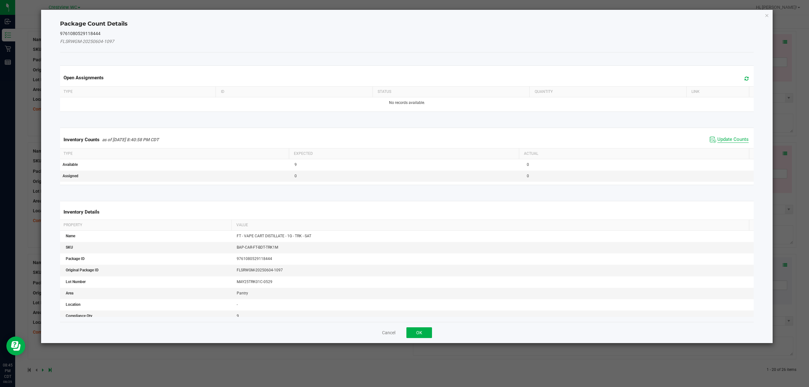
click at [719, 138] on span "Update Counts" at bounding box center [732, 139] width 31 height 6
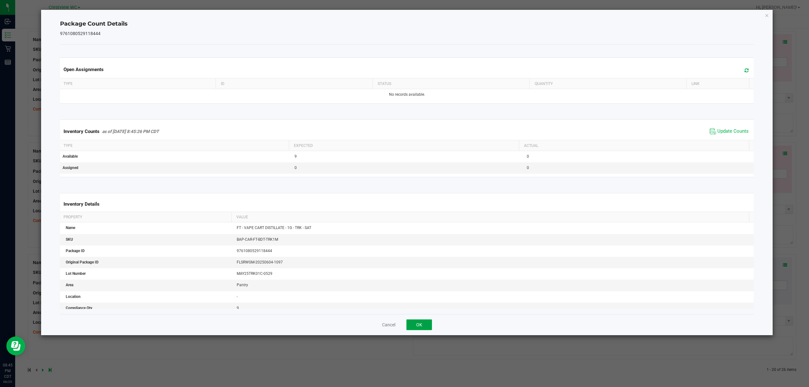
click at [409, 326] on button "OK" at bounding box center [419, 324] width 26 height 11
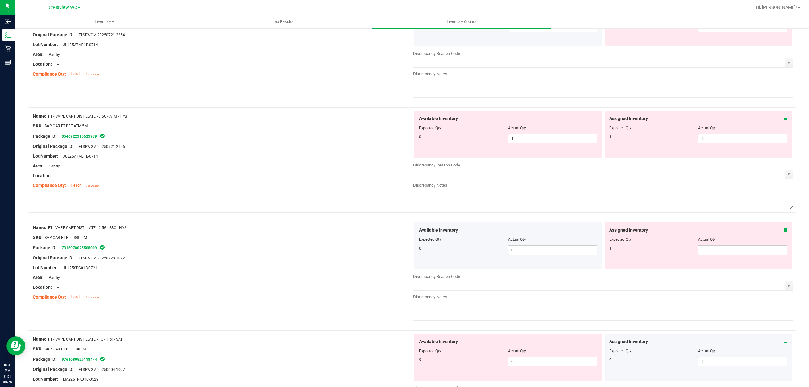
scroll to position [1889, 0]
click at [782, 234] on icon at bounding box center [784, 231] width 4 height 4
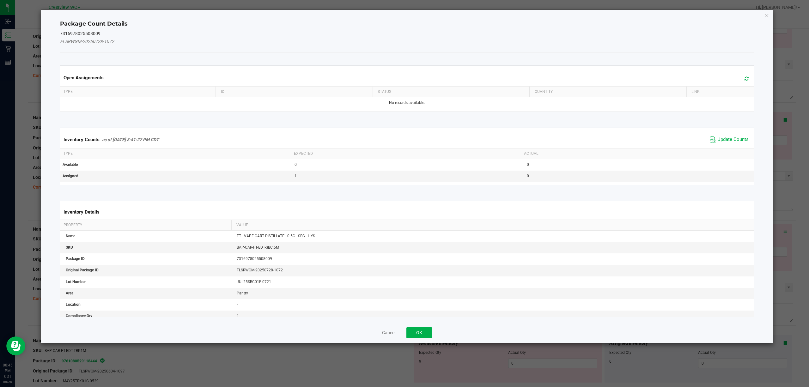
click at [697, 133] on div "Inventory Counts as of [DATE] 8:41:27 PM CDT Update Counts" at bounding box center [407, 139] width 696 height 17
click at [711, 134] on div "Inventory Counts as of [DATE] 8:41:27 PM CDT Update Counts" at bounding box center [407, 139] width 696 height 17
click at [712, 136] on span "Update Counts" at bounding box center [729, 139] width 42 height 9
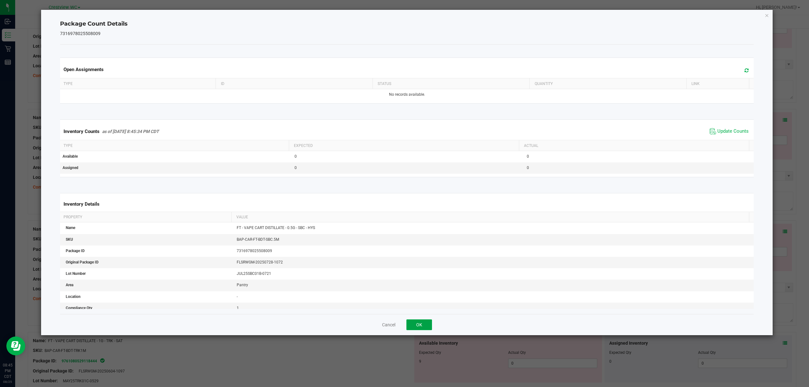
click at [423, 328] on button "OK" at bounding box center [419, 324] width 26 height 11
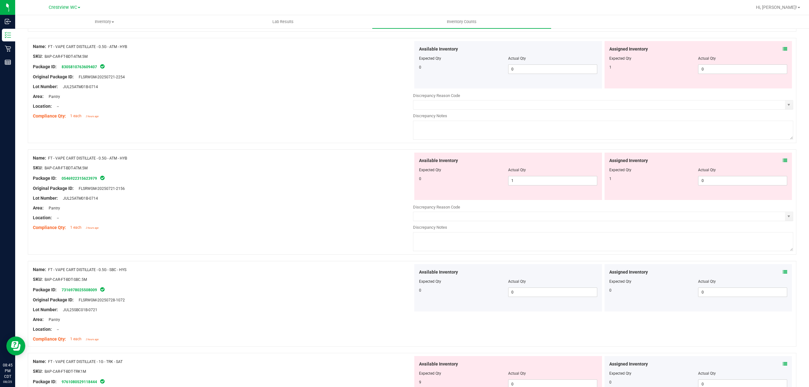
scroll to position [1805, 0]
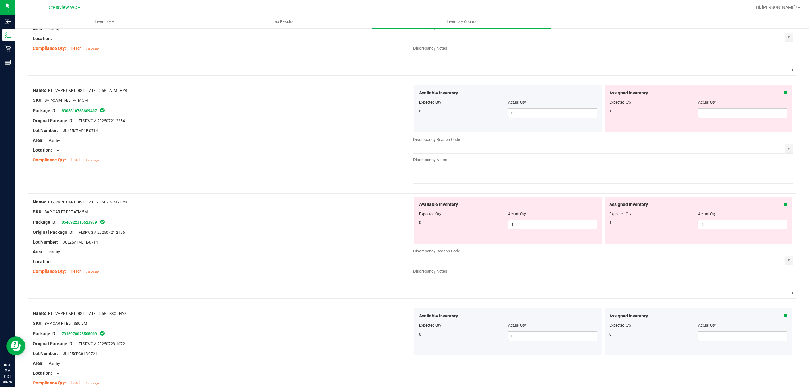
click at [782, 207] on icon at bounding box center [784, 204] width 4 height 4
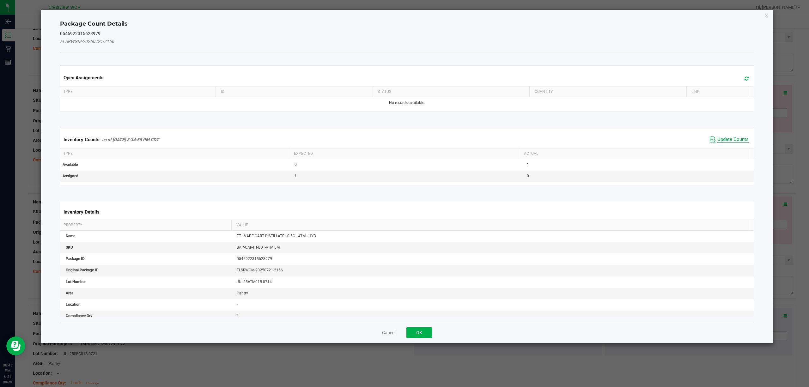
click at [729, 138] on span "Update Counts" at bounding box center [732, 139] width 31 height 6
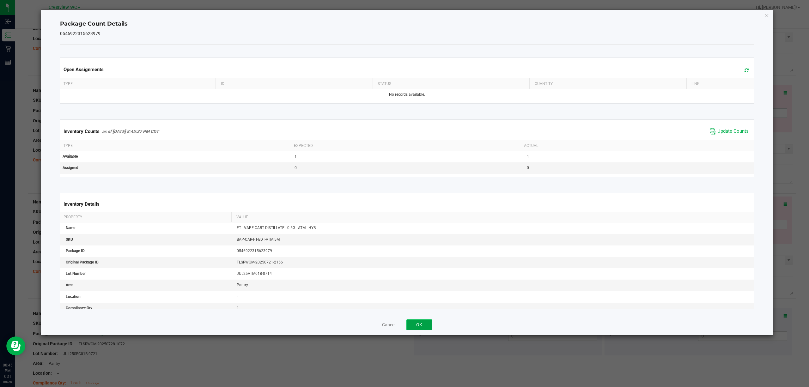
click at [420, 326] on button "OK" at bounding box center [419, 324] width 26 height 11
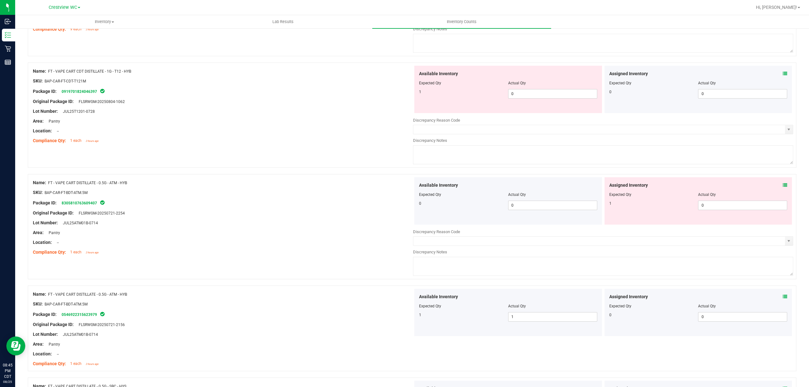
scroll to position [1679, 0]
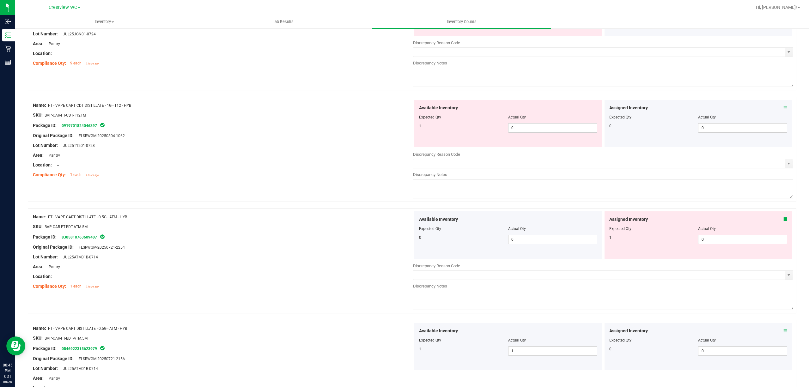
click at [782, 221] on icon at bounding box center [784, 219] width 4 height 4
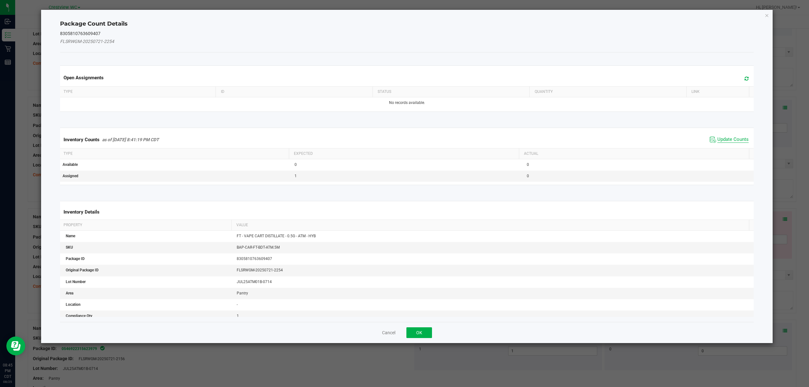
click at [729, 142] on span "Update Counts" at bounding box center [732, 139] width 31 height 6
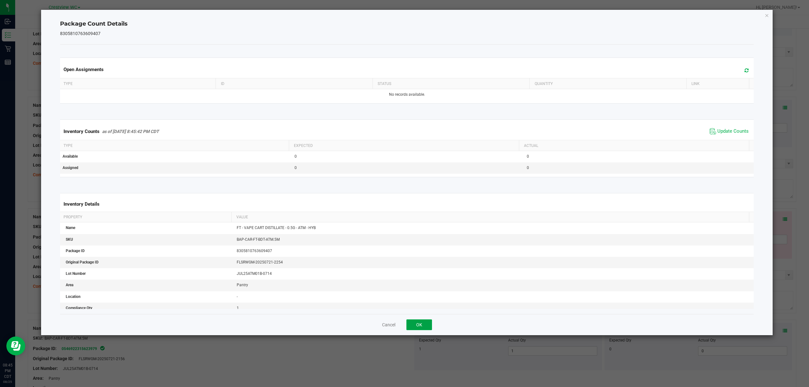
click at [419, 323] on button "OK" at bounding box center [419, 324] width 26 height 11
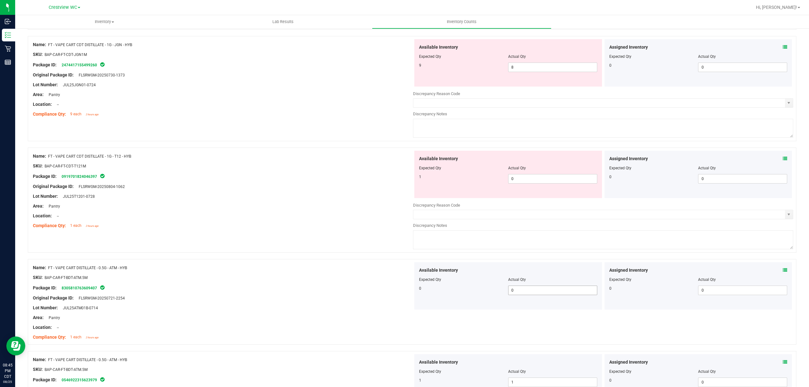
scroll to position [1552, 0]
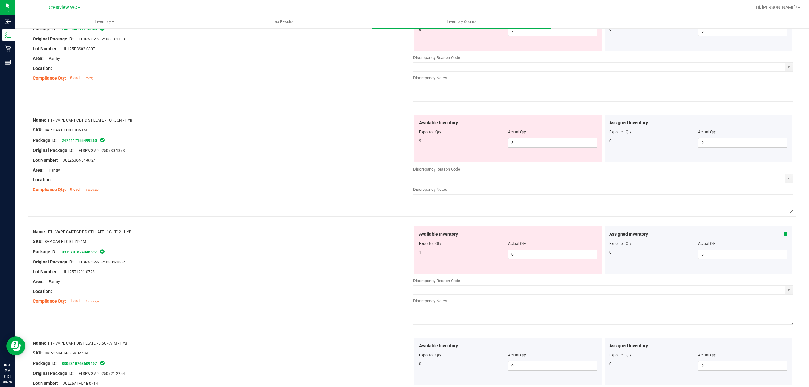
click at [782, 236] on icon at bounding box center [784, 234] width 4 height 4
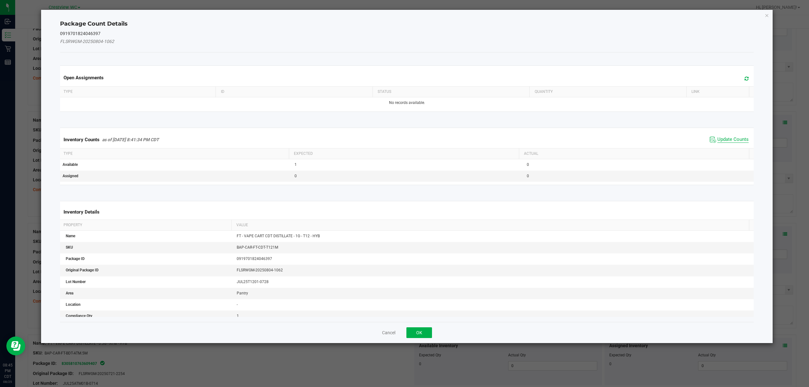
click at [720, 138] on span "Update Counts" at bounding box center [732, 139] width 31 height 6
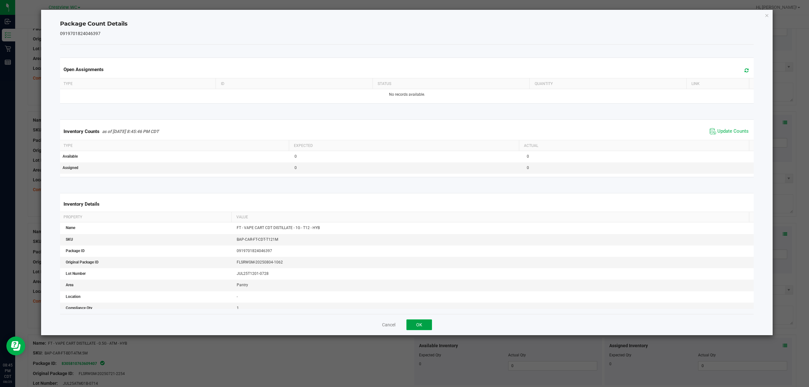
click at [429, 328] on button "OK" at bounding box center [419, 324] width 26 height 11
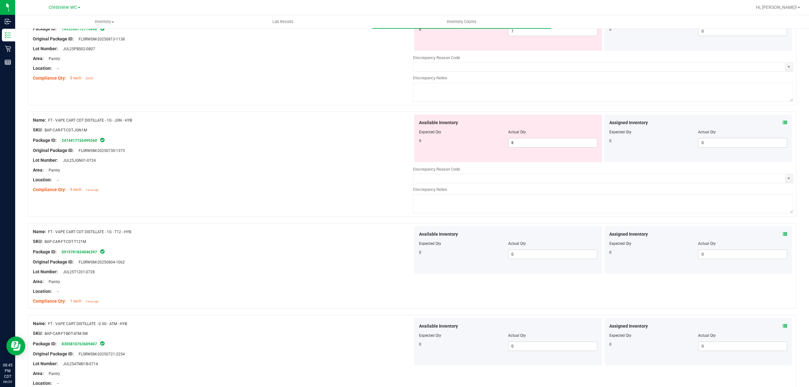
click at [782, 125] on icon at bounding box center [784, 122] width 4 height 4
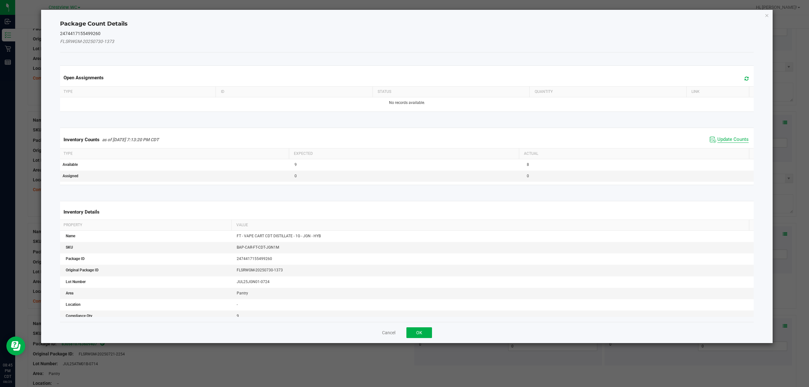
click at [724, 139] on span "Update Counts" at bounding box center [732, 139] width 31 height 6
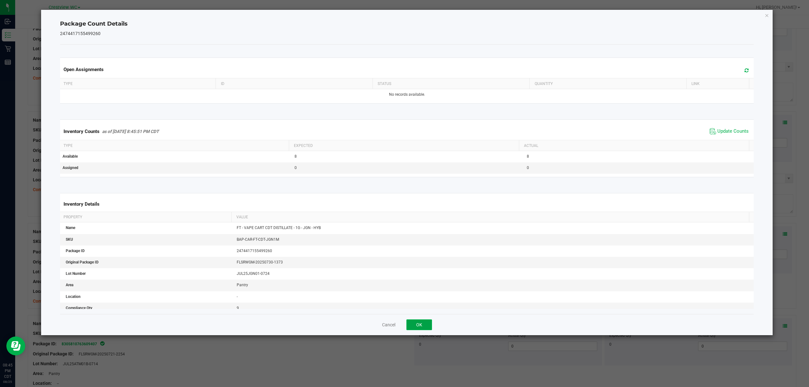
click at [426, 329] on button "OK" at bounding box center [419, 324] width 26 height 11
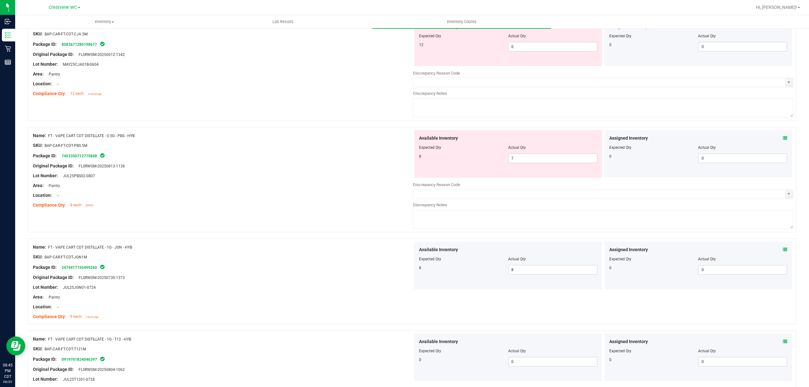
scroll to position [1384, 0]
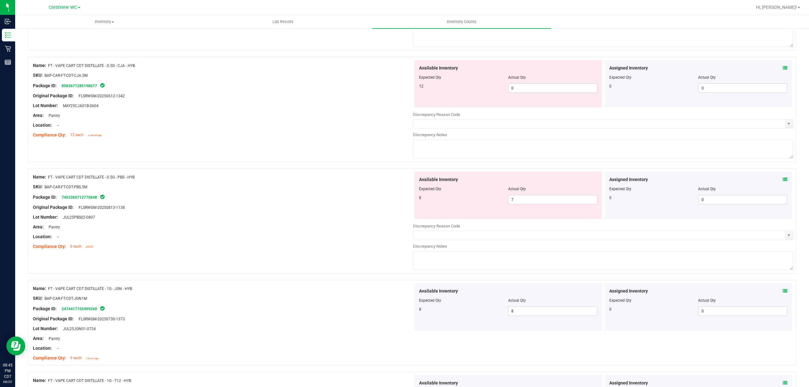
click at [782, 182] on icon at bounding box center [784, 179] width 4 height 4
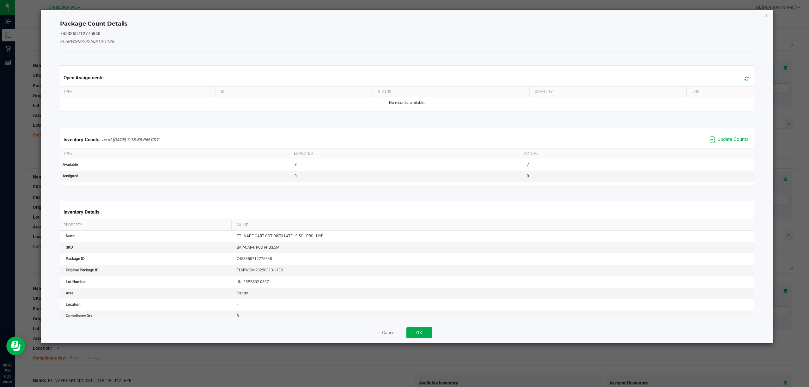
click at [729, 133] on div "Inventory Counts as of [DATE] 7:18:55 PM CDT Update Counts" at bounding box center [407, 139] width 696 height 17
click at [728, 139] on span "Update Counts" at bounding box center [732, 139] width 31 height 6
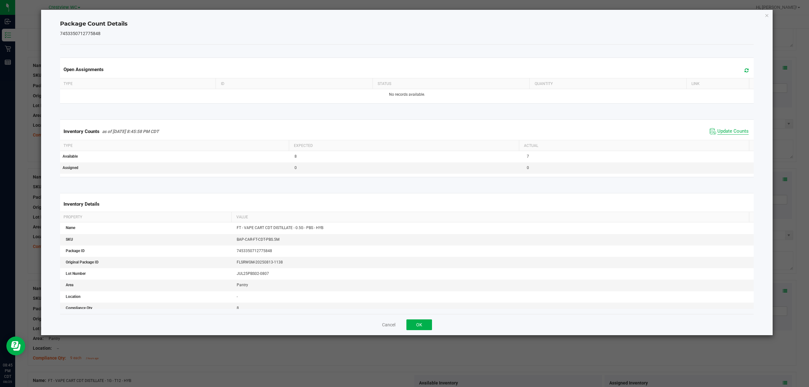
click at [725, 130] on span "Update Counts" at bounding box center [732, 131] width 31 height 6
click at [724, 129] on span "Update Counts" at bounding box center [732, 131] width 31 height 6
click at [418, 321] on button "OK" at bounding box center [419, 324] width 26 height 11
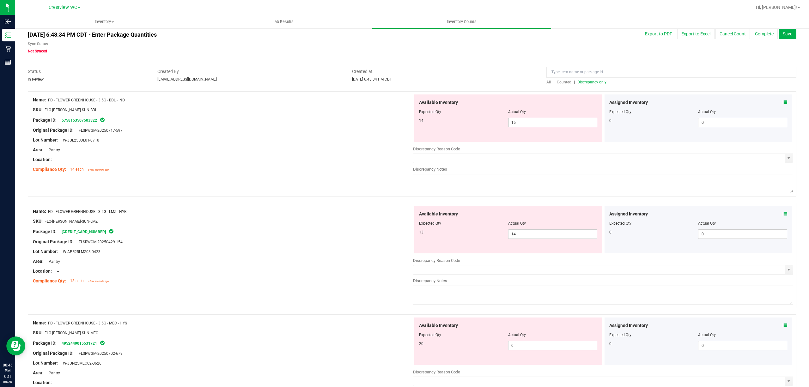
scroll to position [0, 0]
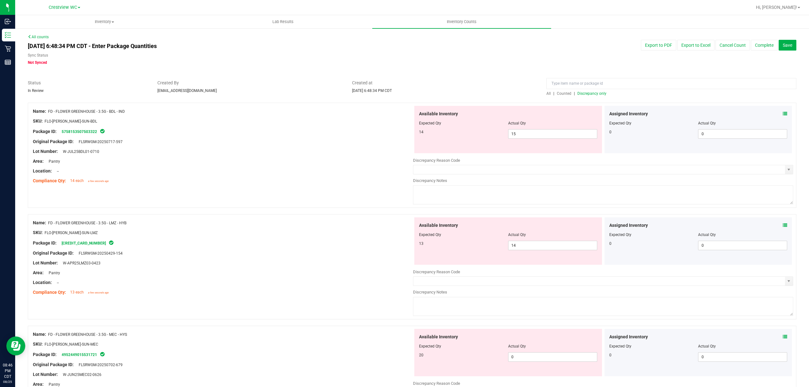
click at [588, 95] on span "Discrepancy only" at bounding box center [591, 93] width 29 height 4
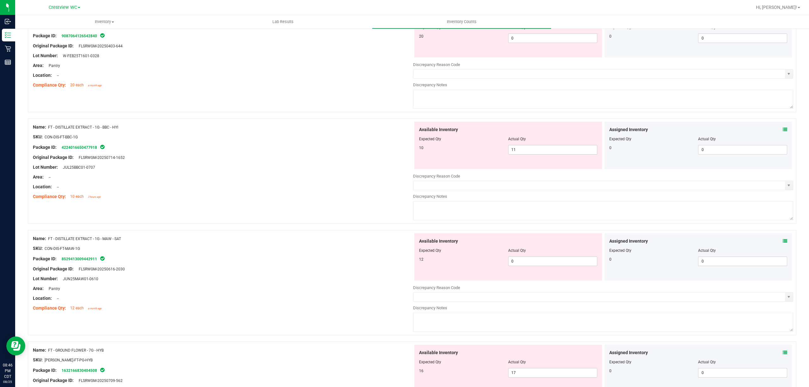
scroll to position [1974, 0]
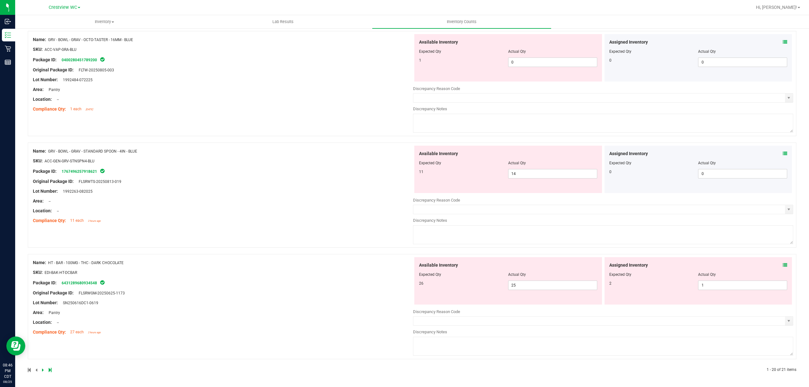
click at [782, 263] on icon at bounding box center [784, 265] width 4 height 4
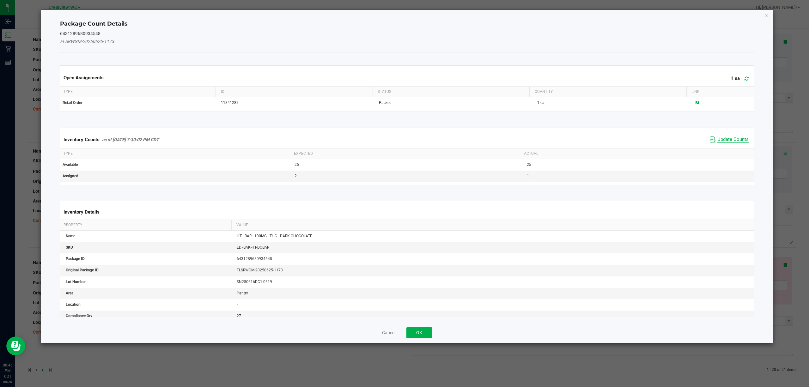
click at [723, 142] on span "Update Counts" at bounding box center [732, 139] width 31 height 6
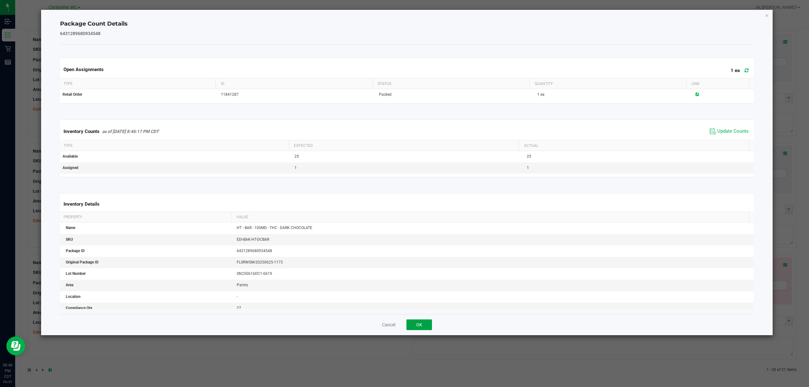
click at [431, 324] on button "OK" at bounding box center [419, 324] width 26 height 11
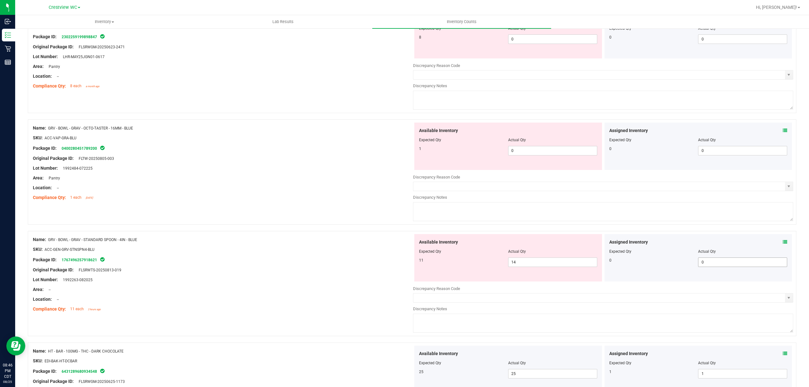
scroll to position [1869, 0]
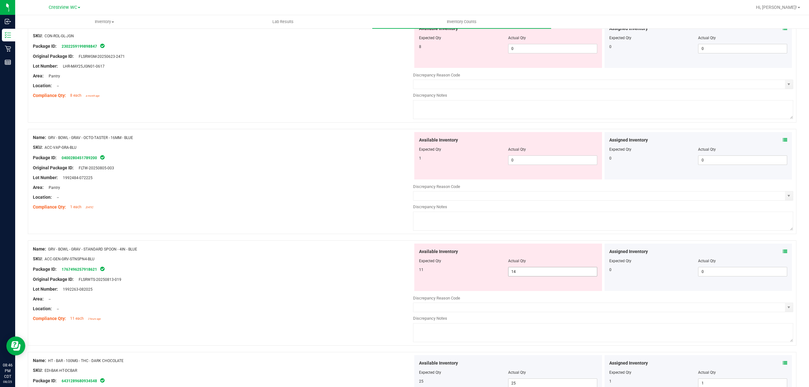
click at [532, 276] on span "14 14" at bounding box center [552, 271] width 89 height 9
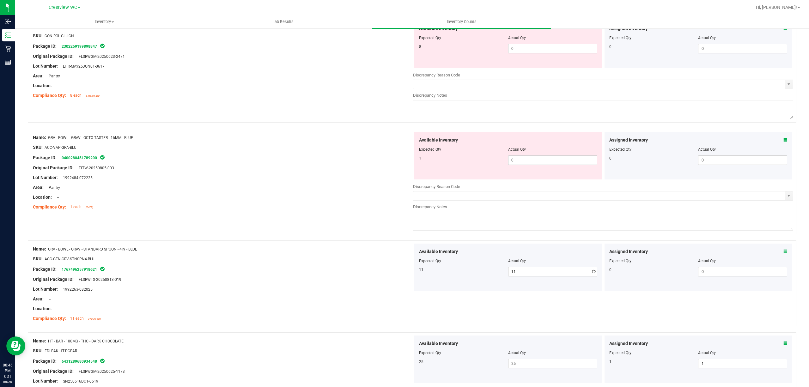
click at [267, 234] on div "Name: GRV - BOWL - GRAV - OCTO-TASTER - 16MM - BLUE SKU: ACC-VAP-GRA-BLU Packag…" at bounding box center [412, 181] width 768 height 105
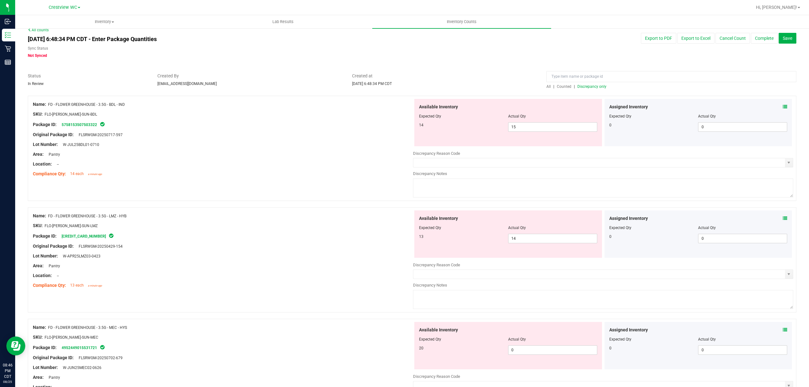
scroll to position [0, 0]
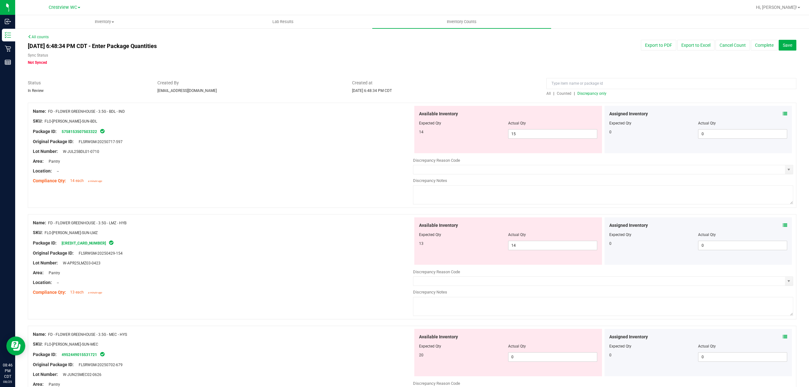
click at [593, 92] on span "Discrepancy only" at bounding box center [591, 93] width 29 height 4
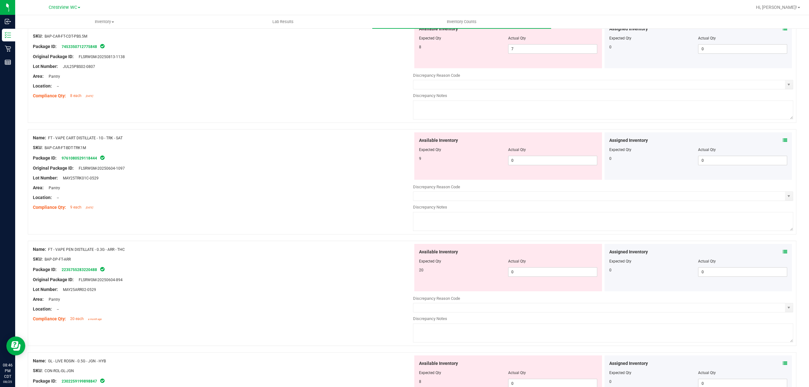
scroll to position [1862, 0]
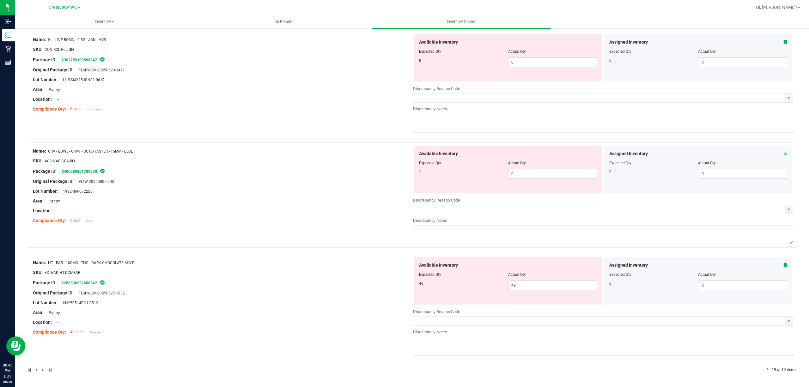
click at [782, 267] on icon at bounding box center [784, 265] width 4 height 4
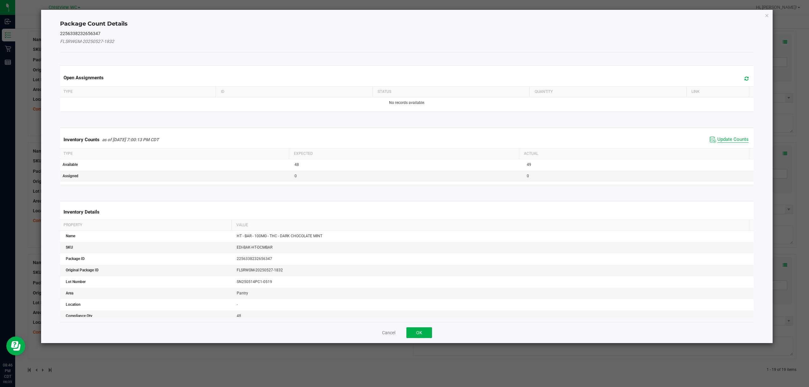
click at [731, 137] on span "Update Counts" at bounding box center [732, 139] width 31 height 6
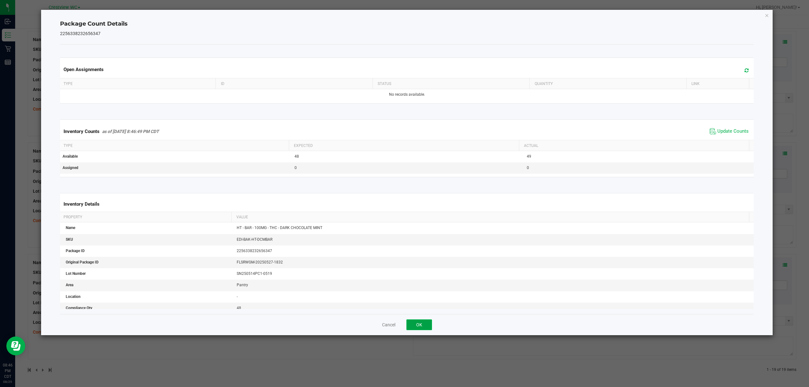
click at [422, 322] on button "OK" at bounding box center [419, 324] width 26 height 11
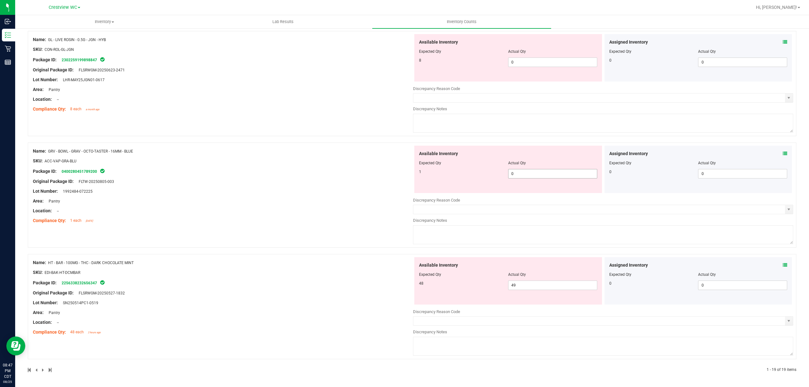
click at [513, 170] on span "0 0" at bounding box center [552, 173] width 89 height 9
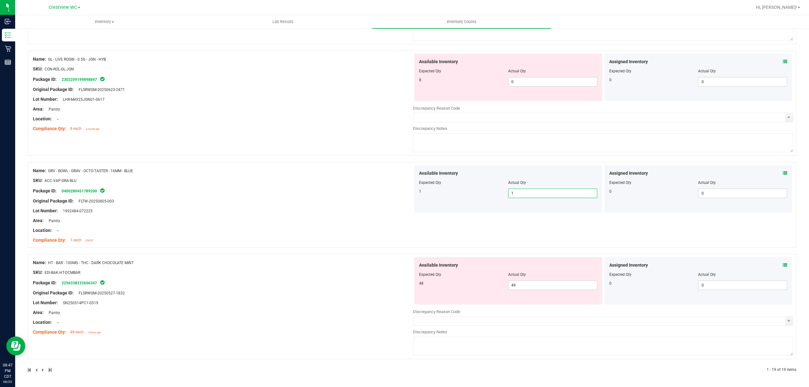
click at [365, 185] on div at bounding box center [223, 185] width 380 height 3
click at [360, 191] on div "Package ID: 0400280451789200" at bounding box center [223, 191] width 380 height 8
click at [525, 287] on span "49 49" at bounding box center [552, 285] width 89 height 9
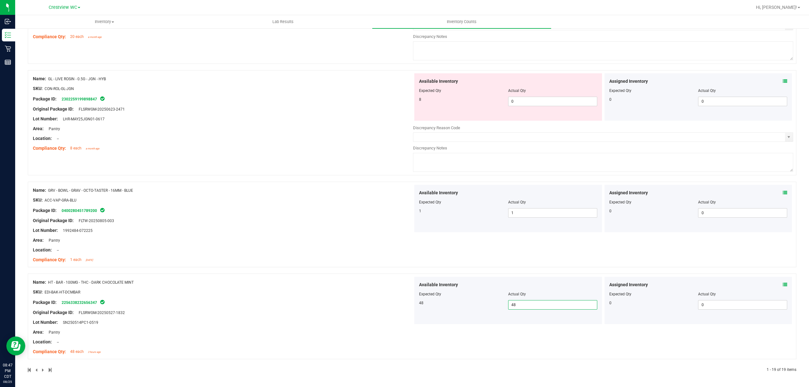
click at [241, 243] on div "Area: Pantry" at bounding box center [223, 240] width 380 height 7
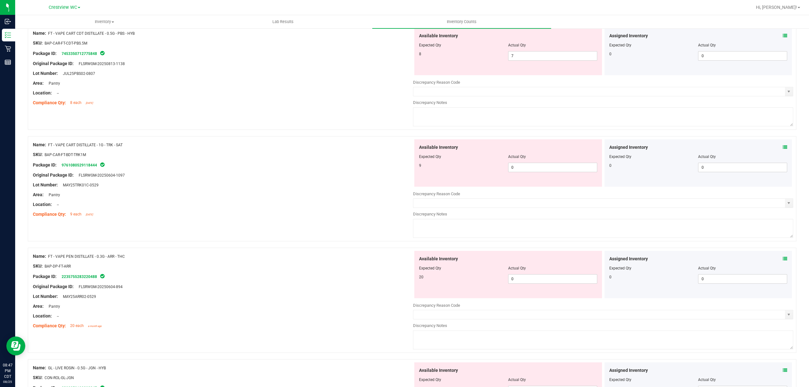
scroll to position [1359, 0]
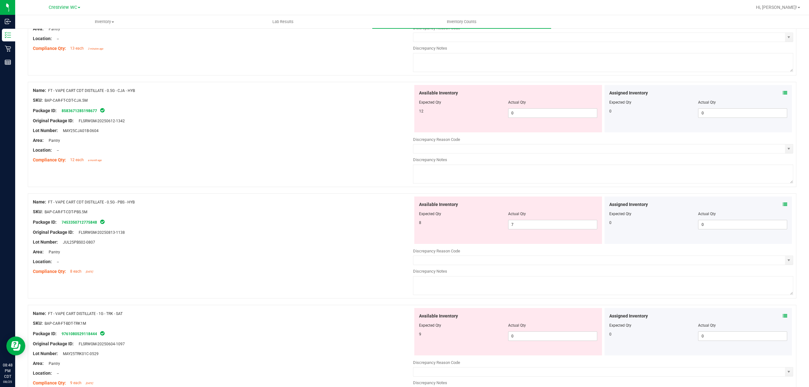
click at [535, 220] on div at bounding box center [508, 218] width 178 height 3
click at [533, 224] on span "7 7" at bounding box center [552, 224] width 89 height 9
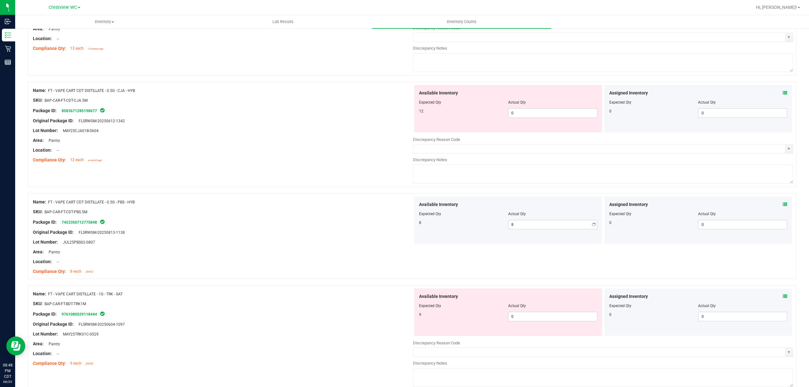
click at [218, 215] on div "SKU: BAP-CAR-FT-CDT-PBS.5M" at bounding box center [223, 211] width 380 height 7
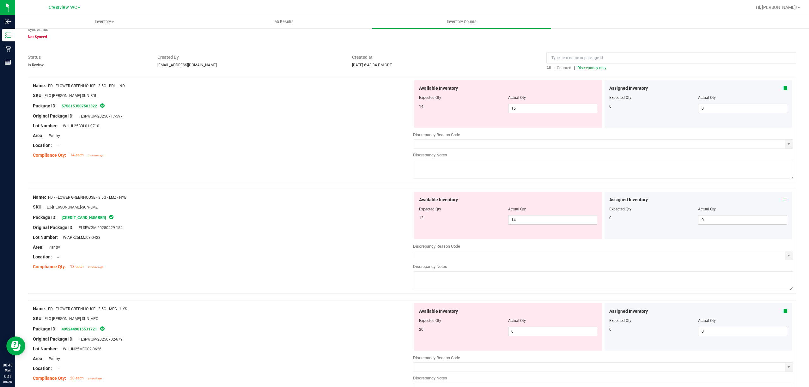
scroll to position [0, 0]
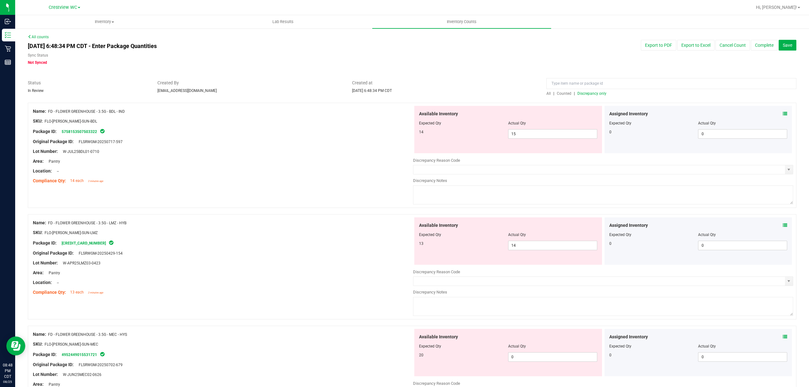
click at [590, 92] on span "Discrepancy only" at bounding box center [591, 93] width 29 height 4
click at [554, 133] on span "15 15" at bounding box center [552, 133] width 89 height 9
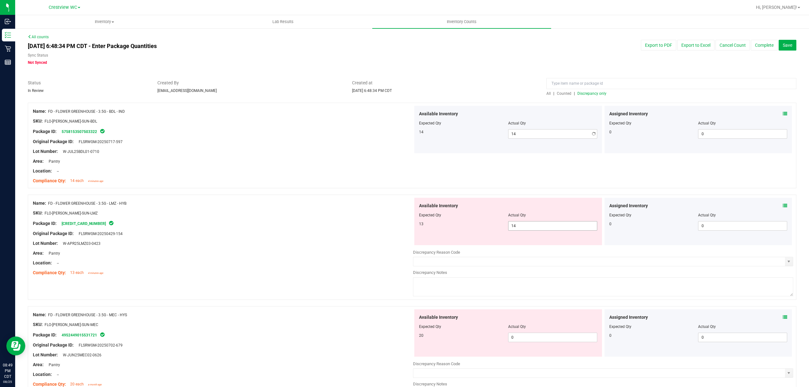
click at [557, 226] on span "14 14" at bounding box center [552, 225] width 89 height 9
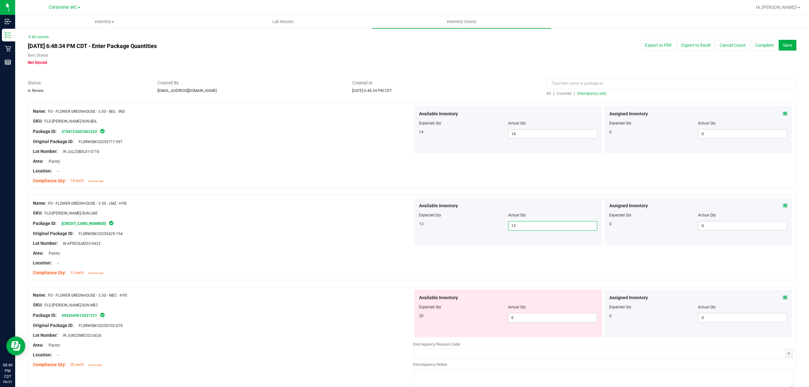
click at [333, 188] on div "Name: FD - FLOWER GREENHOUSE - 3.5G - BDL - IND SKU: FLO-[PERSON_NAME]-SUN-BDL …" at bounding box center [412, 146] width 768 height 86
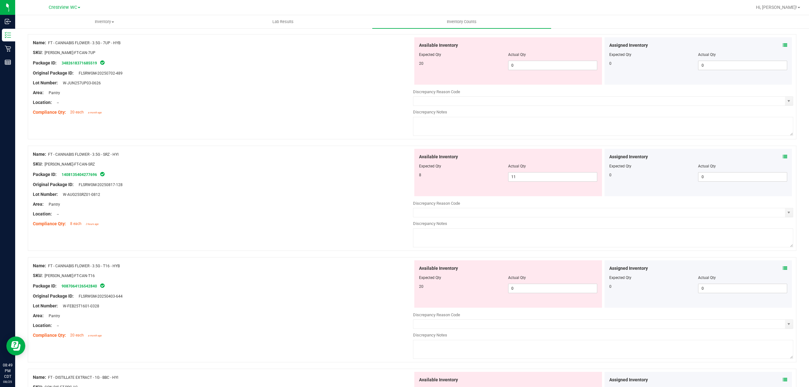
scroll to position [379, 0]
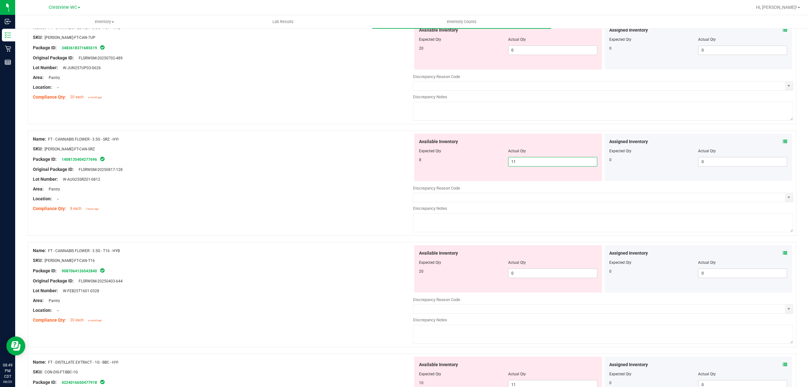
drag, startPoint x: 541, startPoint y: 159, endPoint x: 363, endPoint y: 209, distance: 184.6
click at [413, 192] on div "Available Inventory Expected Qty Actual Qty 8 11 11" at bounding box center [603, 184] width 380 height 100
click at [356, 202] on div "Location: --" at bounding box center [223, 199] width 380 height 7
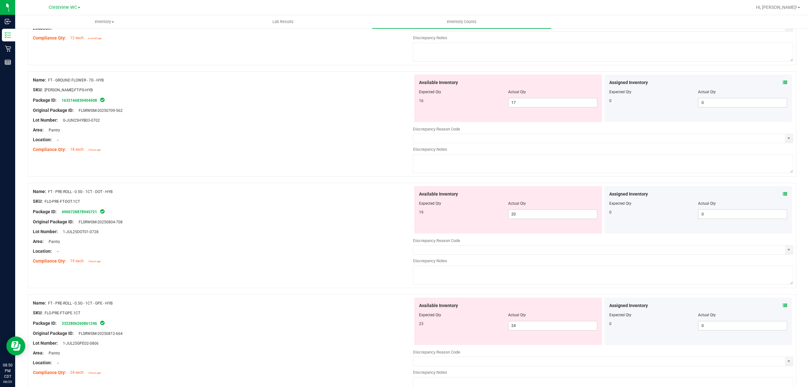
scroll to position [884, 0]
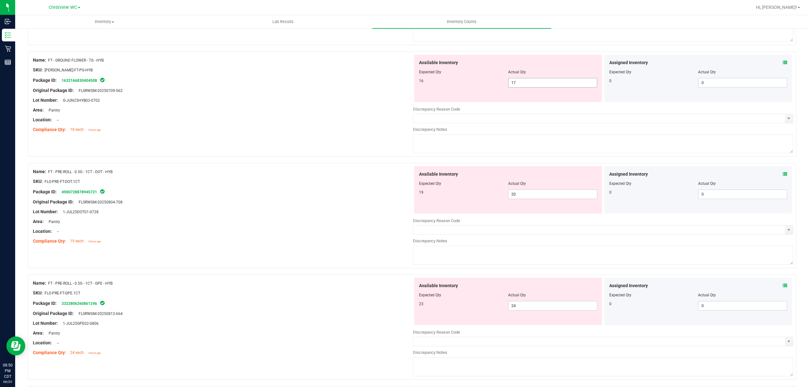
click at [530, 84] on input "17" at bounding box center [552, 82] width 88 height 9
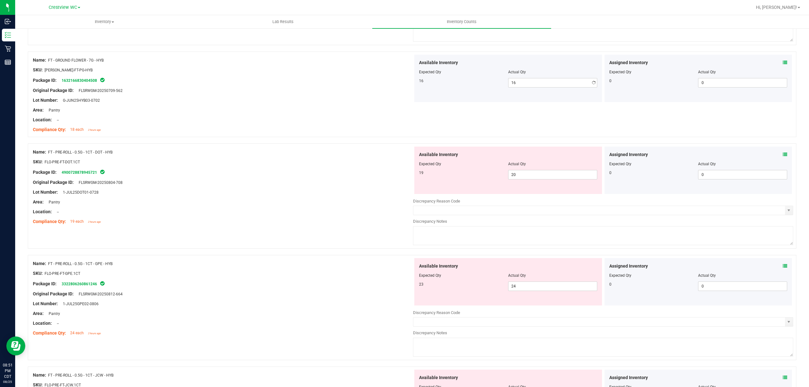
click at [542, 295] on div "Available Inventory Expected Qty Actual Qty 23 24 24" at bounding box center [508, 281] width 188 height 47
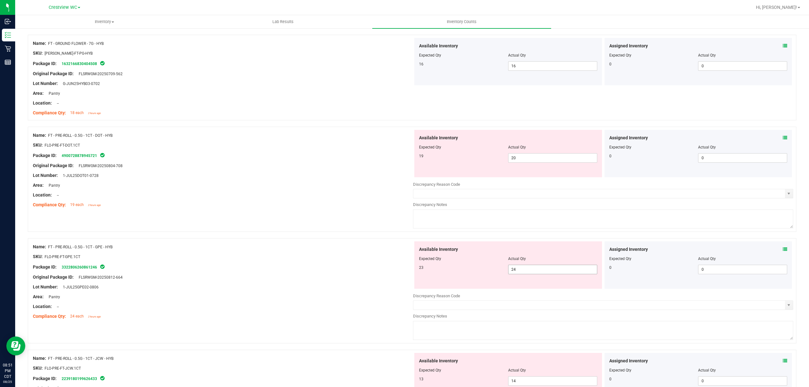
click at [540, 272] on span "24 24" at bounding box center [552, 269] width 89 height 9
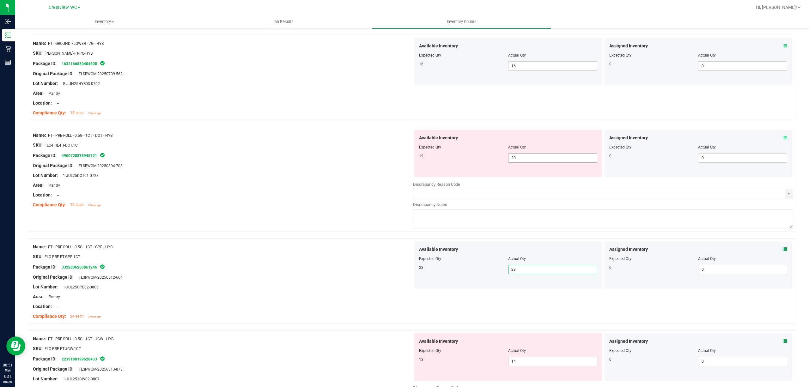
click at [540, 161] on span "20 20" at bounding box center [552, 157] width 89 height 9
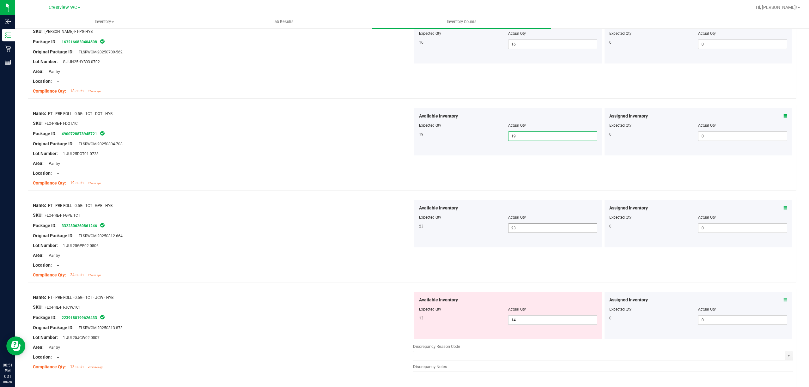
scroll to position [943, 0]
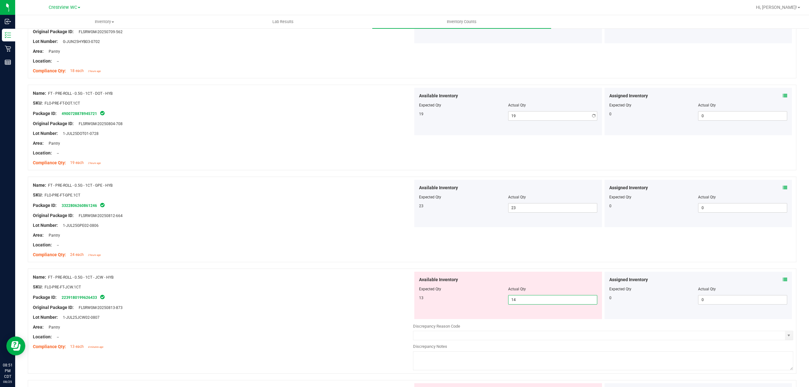
click at [527, 300] on span "14 14" at bounding box center [552, 299] width 89 height 9
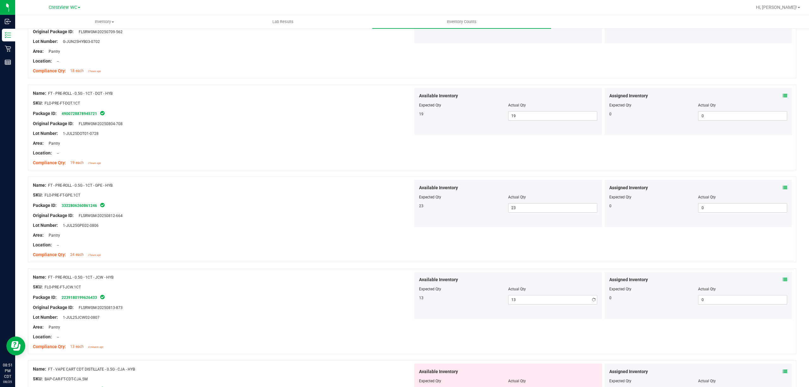
click at [367, 298] on div "Package ID: 2239180199626433" at bounding box center [223, 297] width 380 height 8
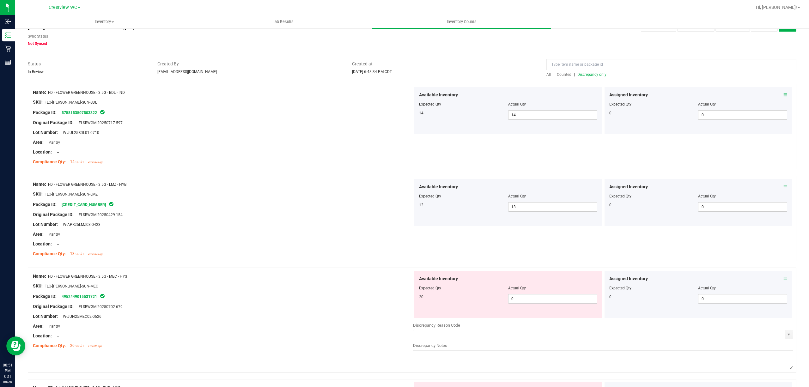
scroll to position [0, 0]
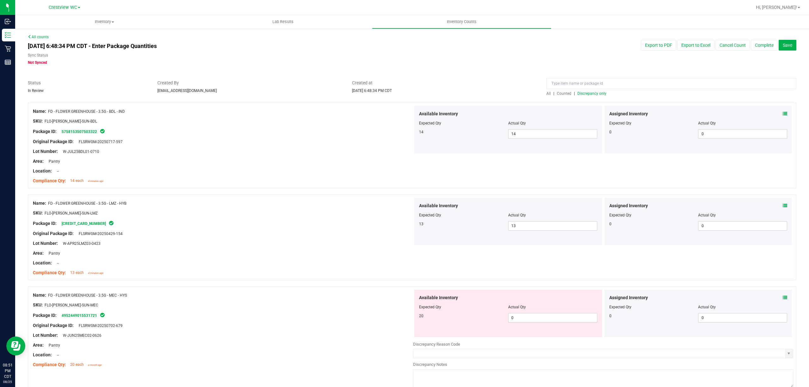
click at [583, 94] on span "Discrepancy only" at bounding box center [591, 93] width 29 height 4
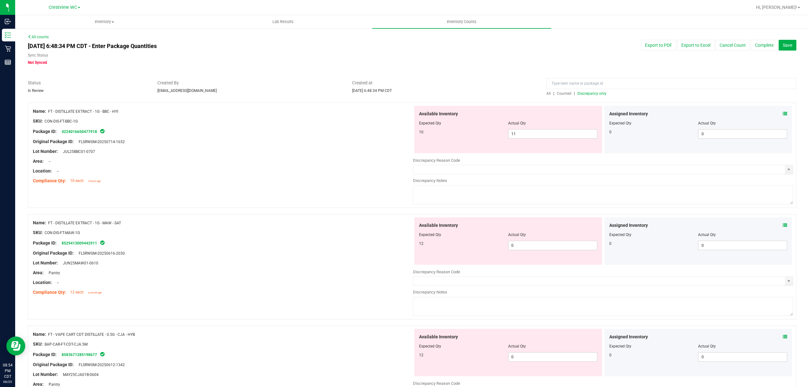
click at [598, 95] on span "Discrepancy only" at bounding box center [591, 93] width 29 height 4
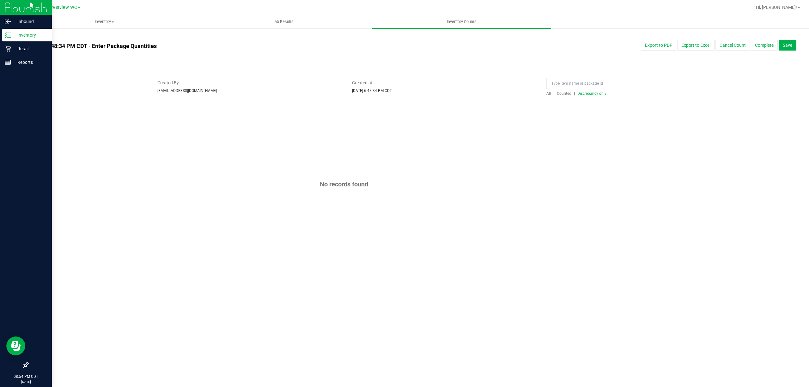
click at [4, 30] on div "Inventory" at bounding box center [27, 35] width 50 height 13
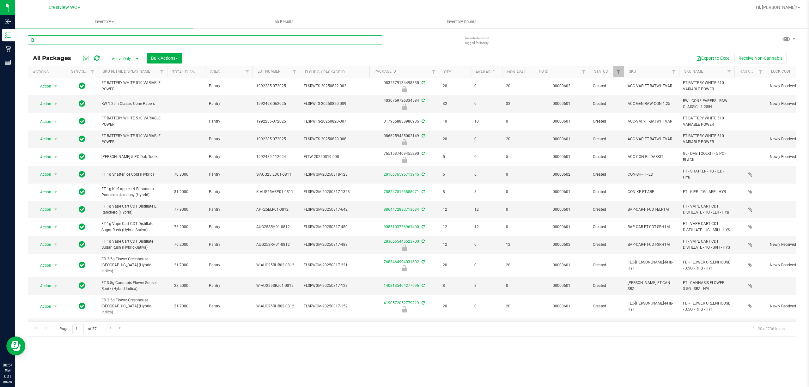
click at [75, 42] on input "text" at bounding box center [205, 39] width 354 height 9
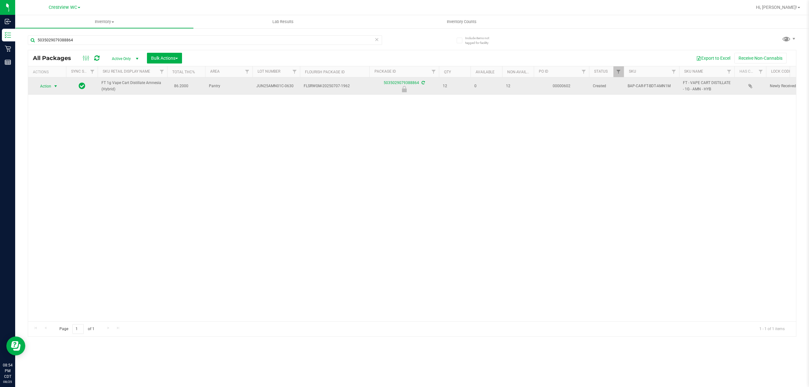
click at [55, 87] on span "select" at bounding box center [55, 86] width 5 height 5
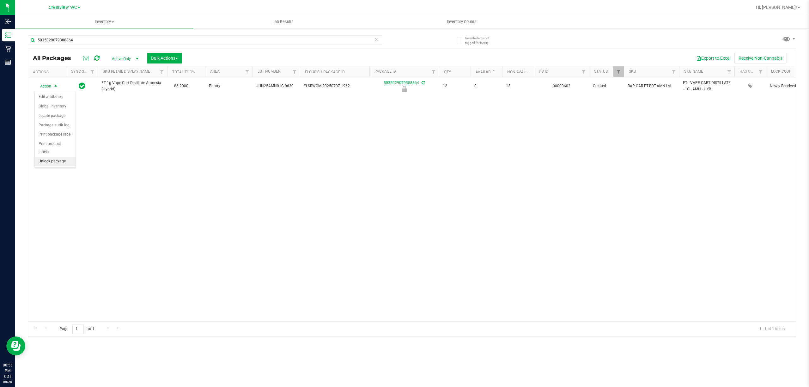
click at [49, 166] on li "Unlock package" at bounding box center [55, 161] width 41 height 9
